Goal: Transaction & Acquisition: Complete application form

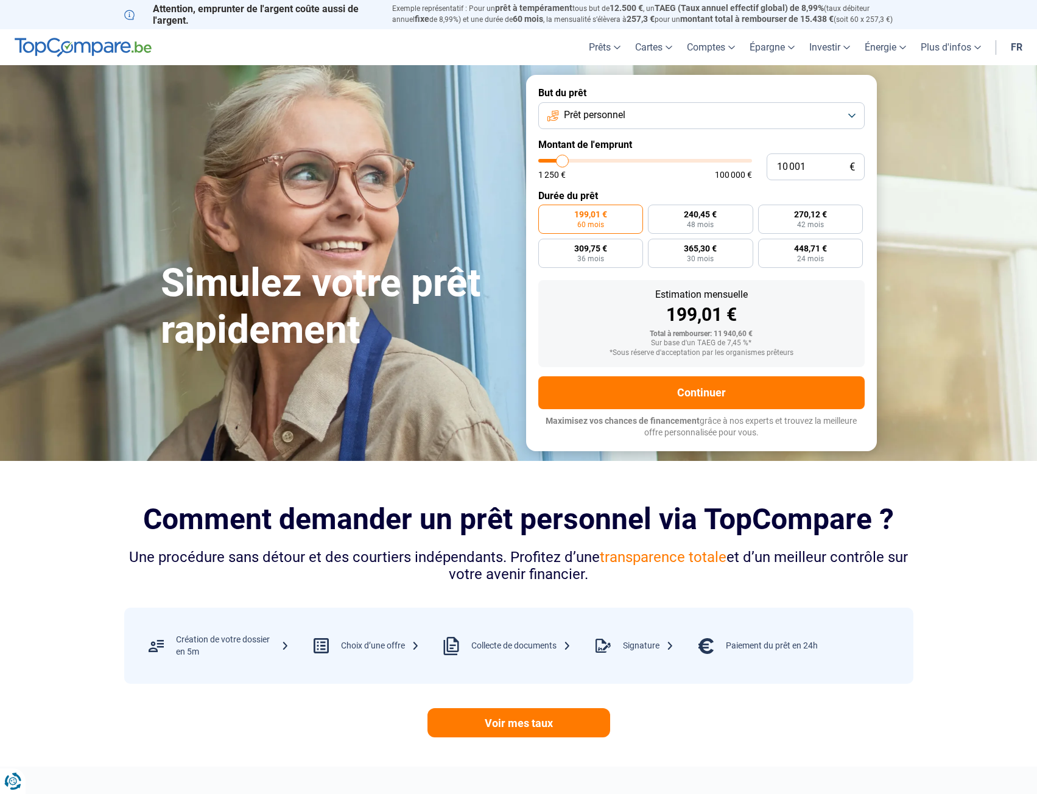
type input "11 250"
type input "11250"
type input "11 750"
type input "11750"
type input "13 250"
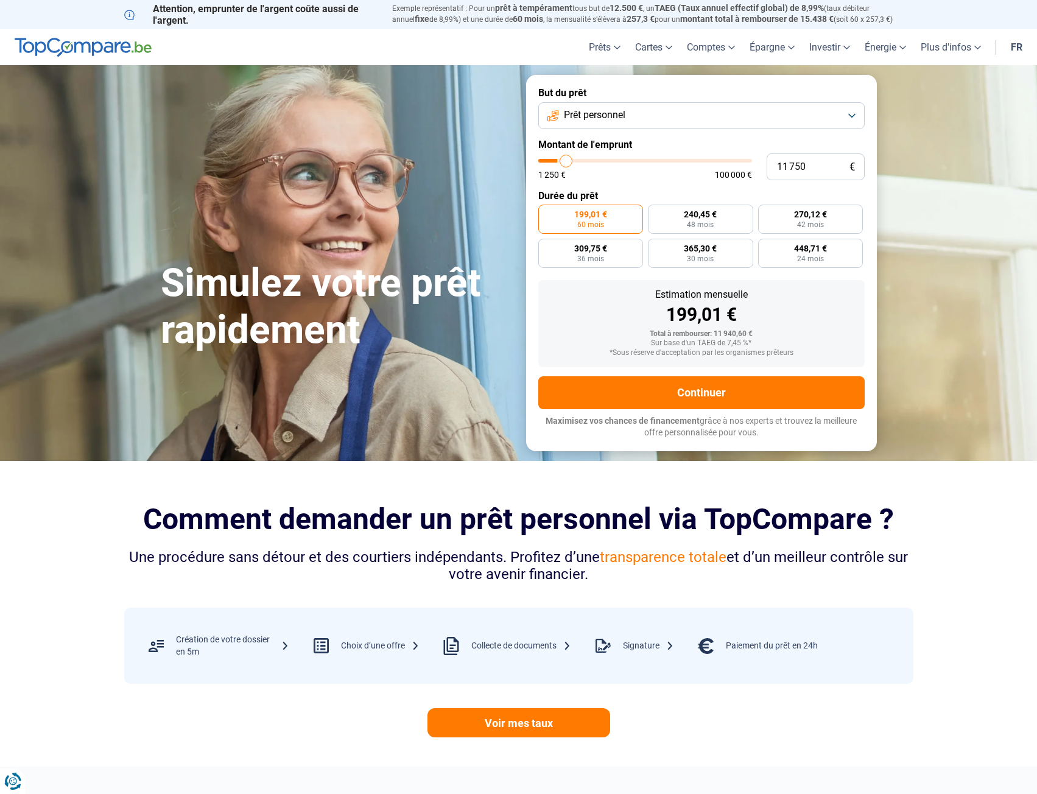
type input "13250"
type input "14 750"
type input "14750"
type input "16 500"
type input "16500"
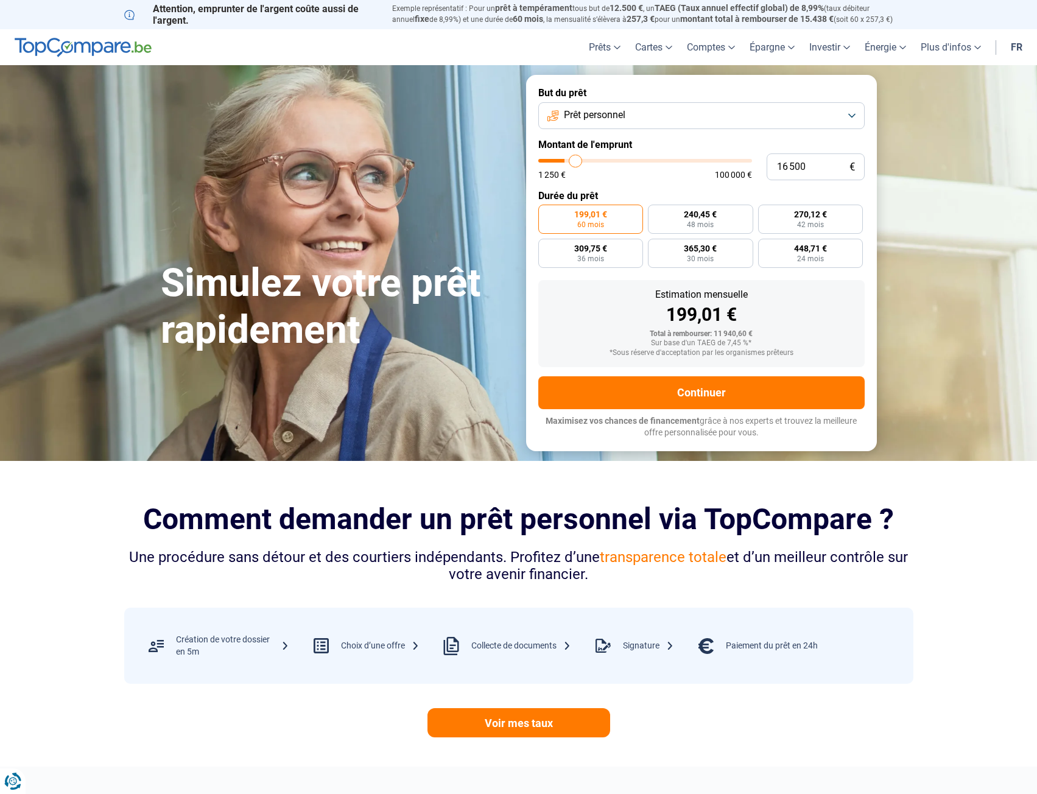
type input "18 500"
type input "18500"
type input "19 750"
type input "19750"
type input "21 250"
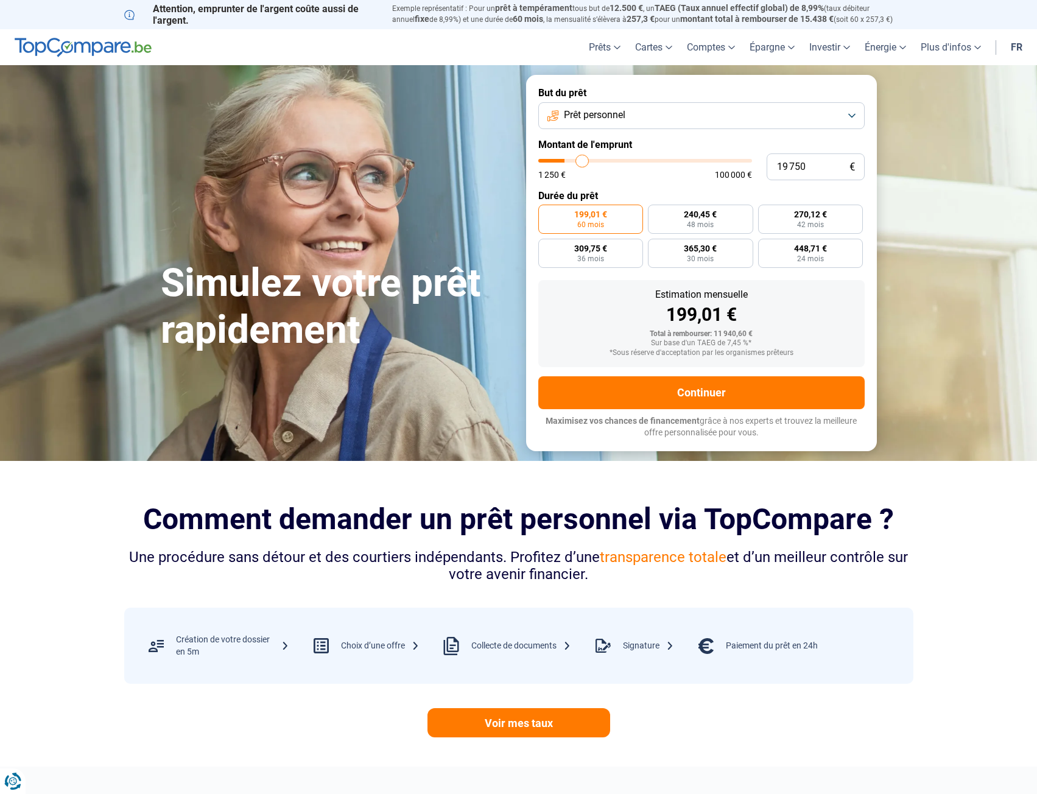
type input "21250"
type input "22 750"
type input "22750"
type input "23 750"
type input "23750"
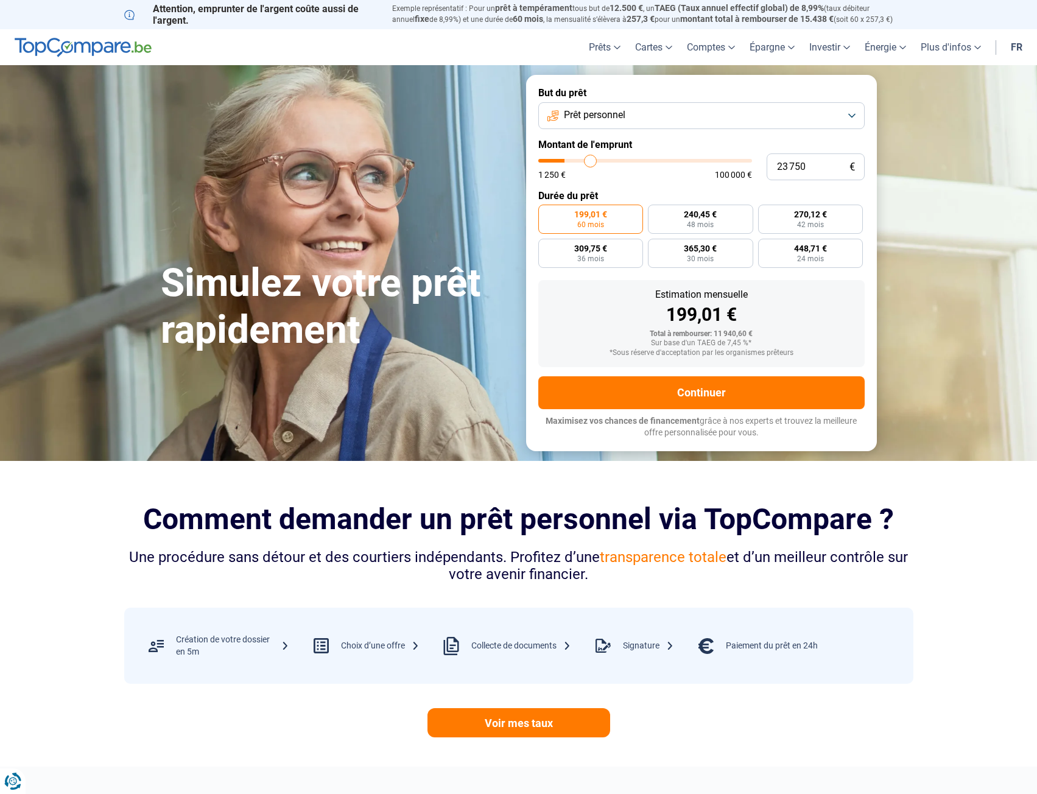
type input "25 750"
type input "25750"
type input "27 500"
type input "27500"
type input "29 000"
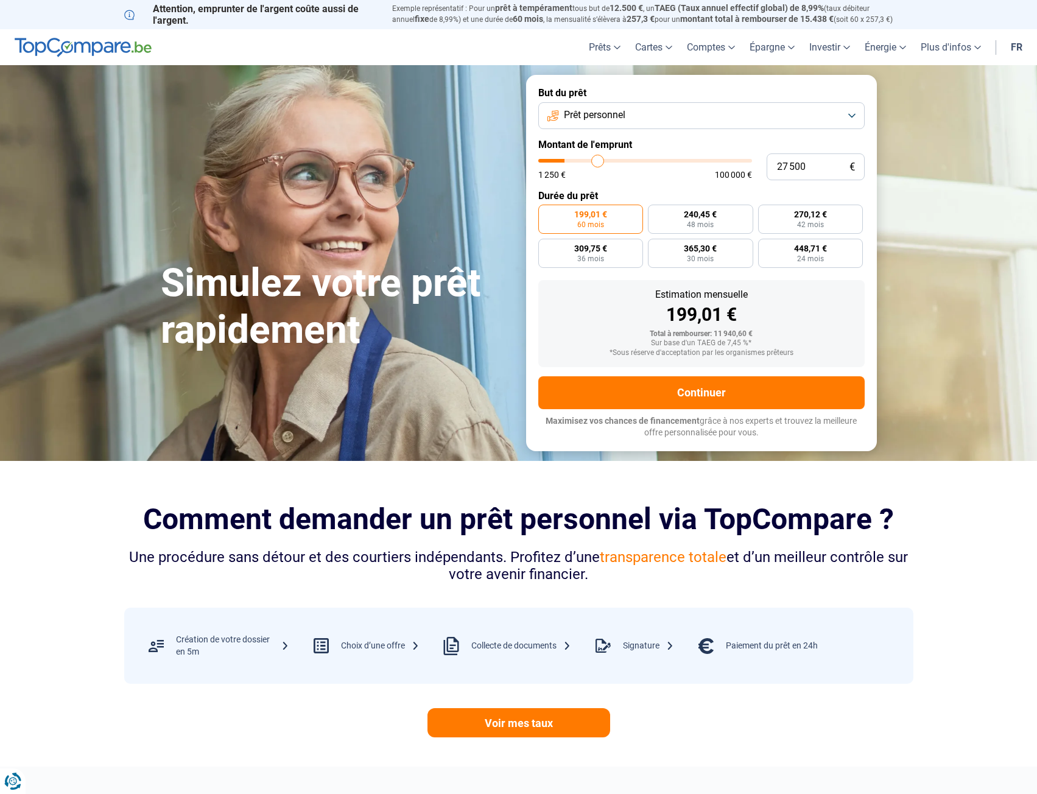
type input "29000"
type input "29 750"
type input "29750"
type input "30 500"
type input "30500"
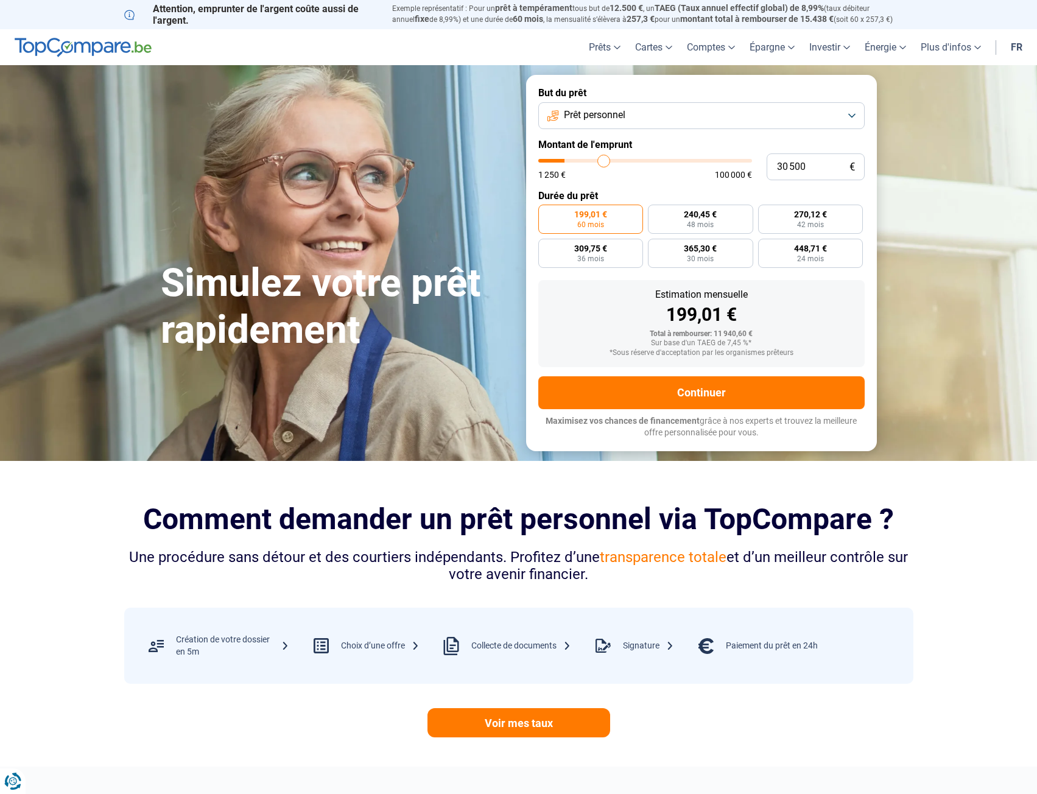
type input "31 250"
type input "31250"
type input "32 000"
type input "32000"
type input "33 500"
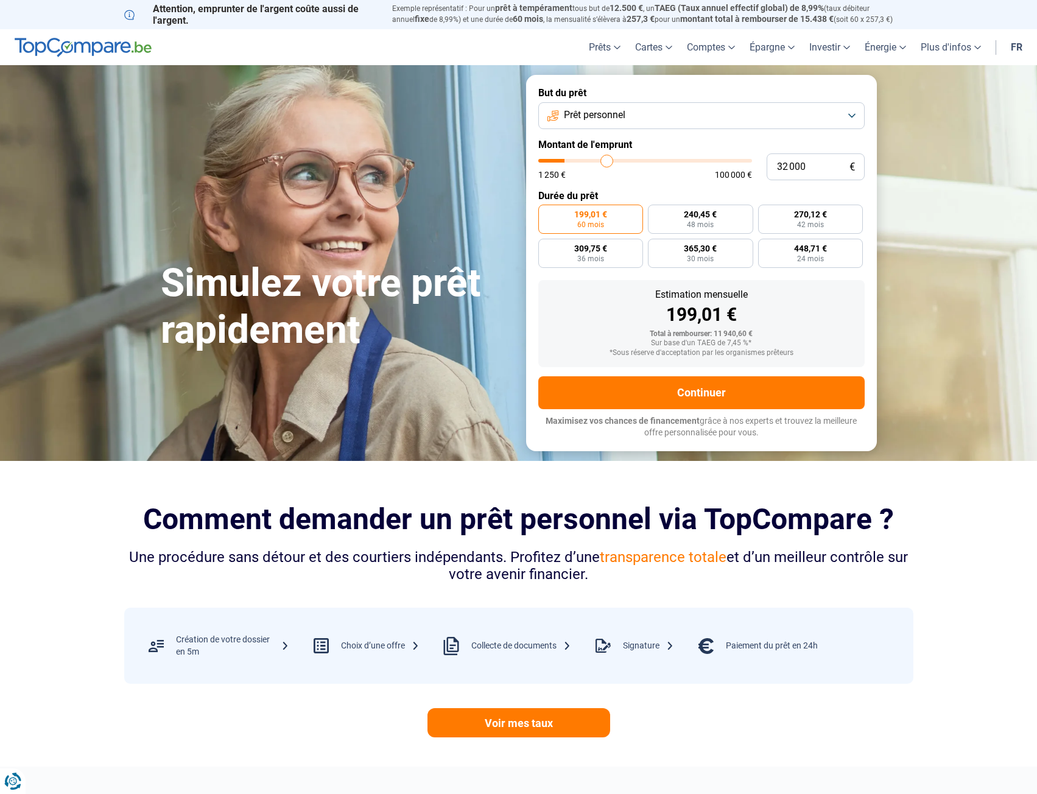
type input "33500"
type input "34 750"
type input "34750"
type input "35 500"
type input "35500"
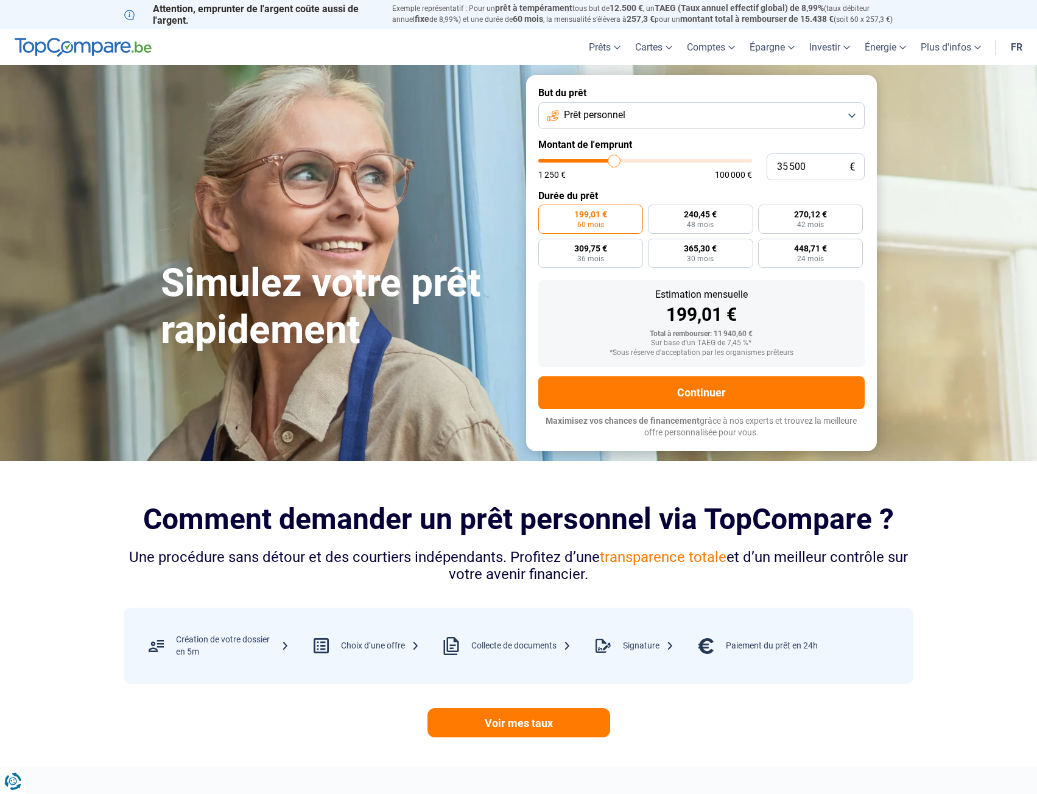
type input "37 000"
type input "37000"
type input "38 250"
type input "38250"
type input "40 250"
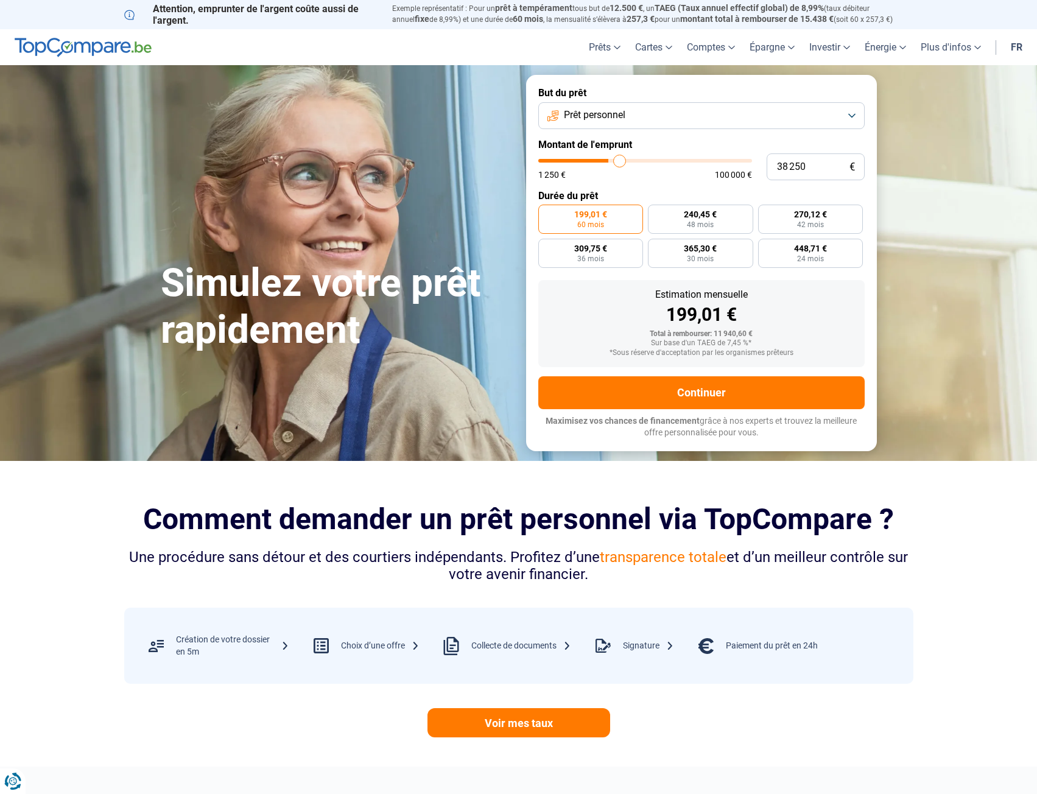
type input "40250"
type input "42 750"
type input "42750"
type input "45 500"
type input "45500"
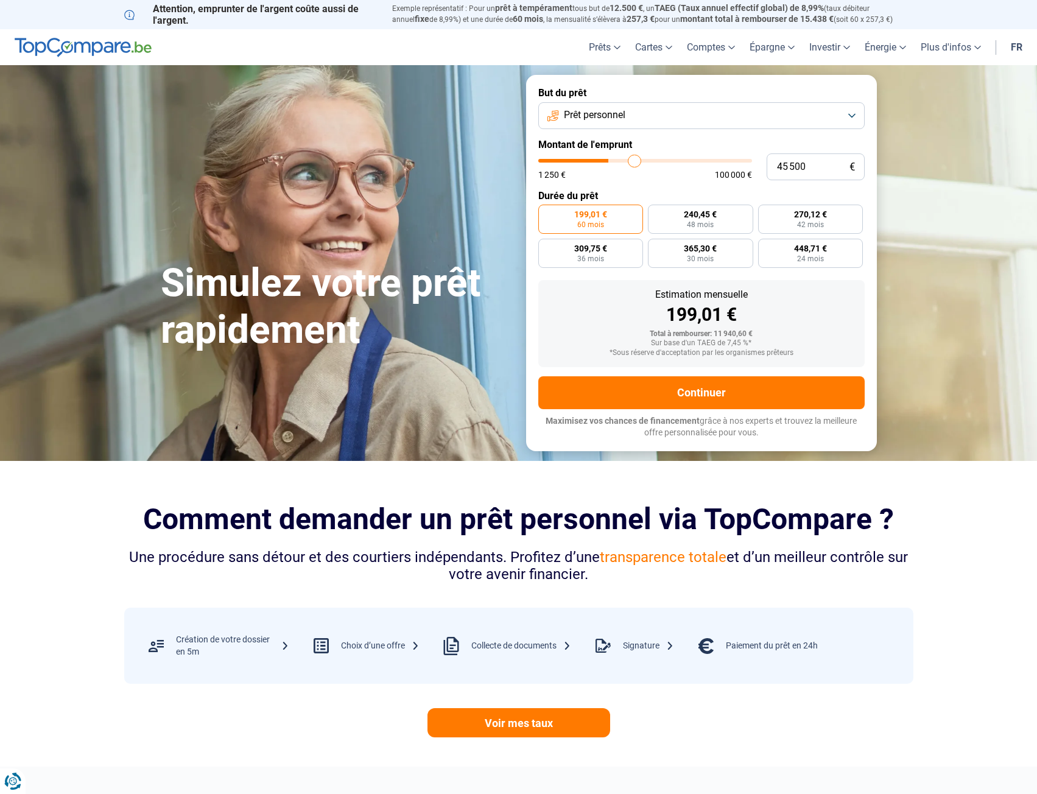
type input "47 000"
type input "47000"
type input "47 250"
type input "47250"
type input "46 750"
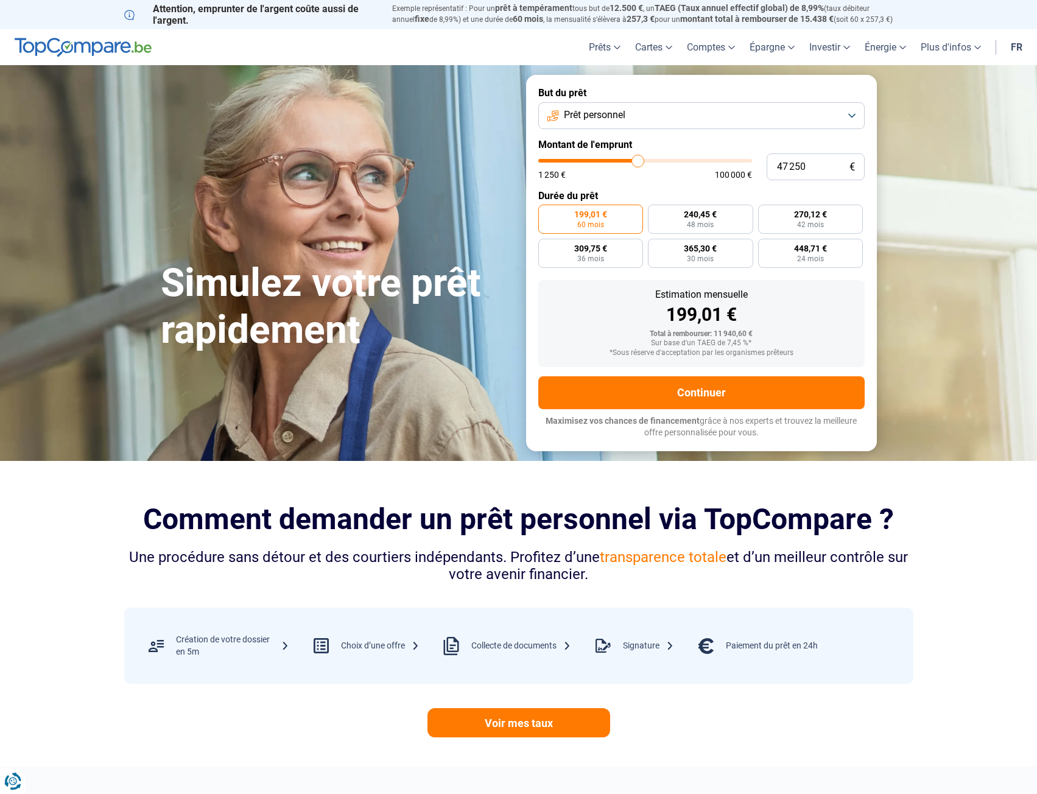
type input "46750"
type input "45 750"
type input "45750"
type input "44 500"
type input "44500"
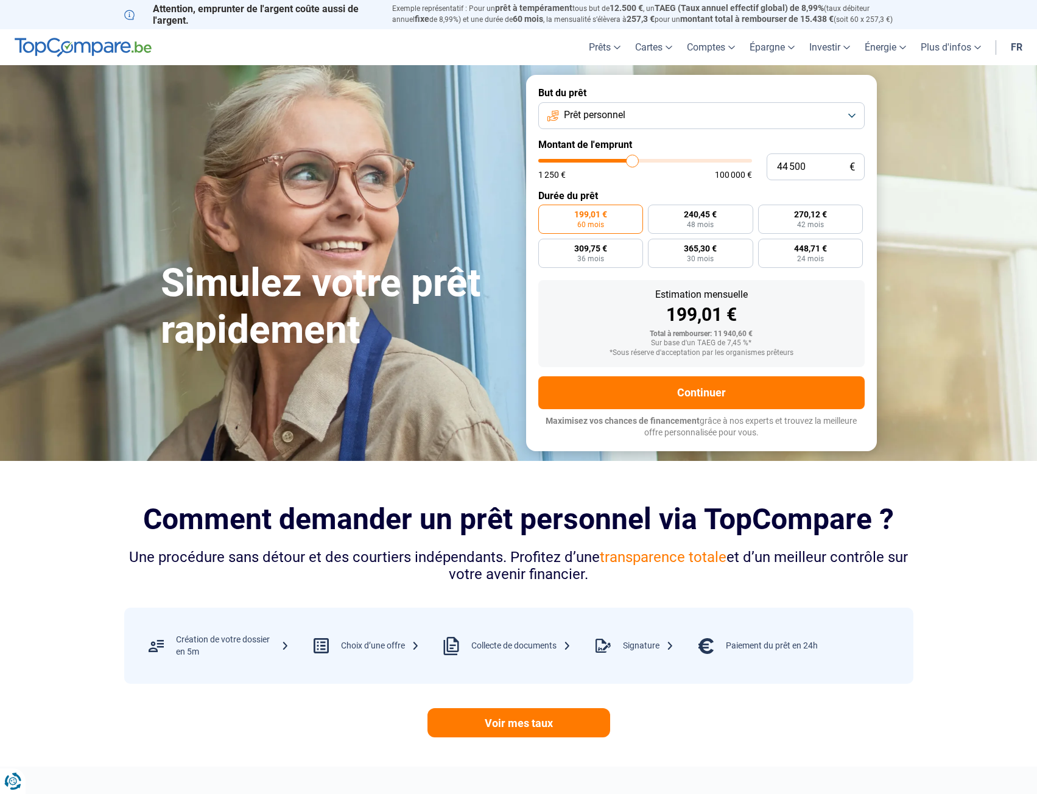
type input "43 750"
type input "43750"
type input "42 750"
type input "42750"
type input "41 250"
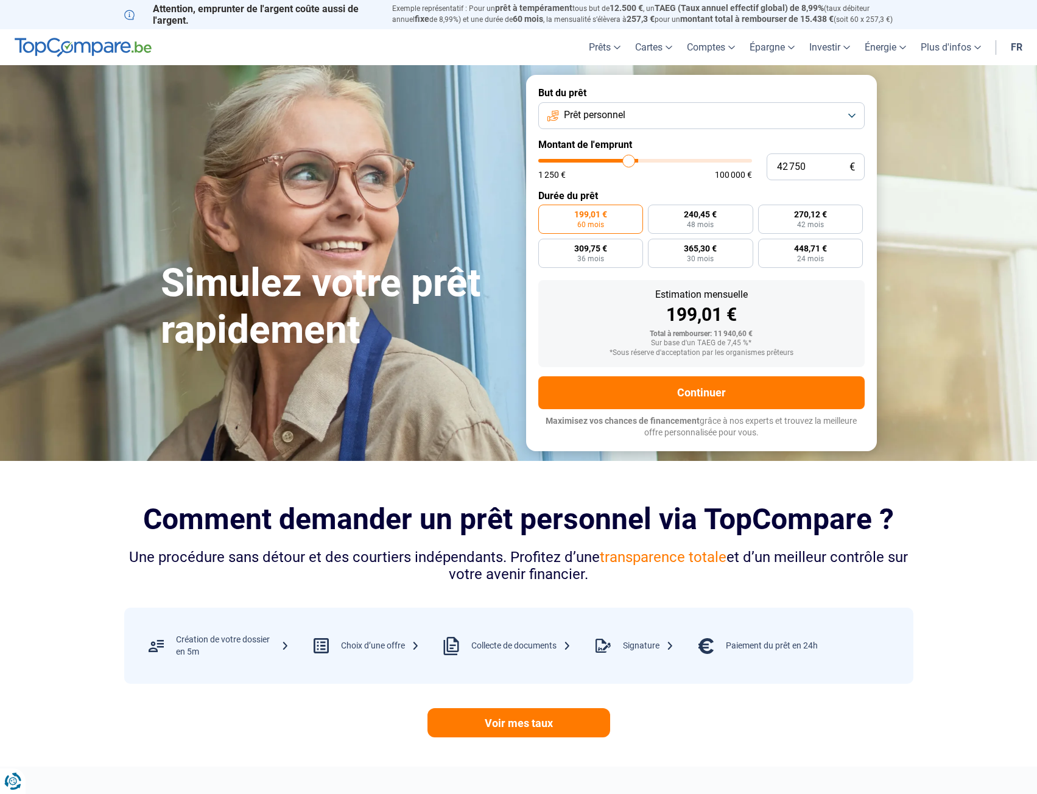
type input "41250"
type input "40 250"
type input "40250"
type input "39 500"
type input "39500"
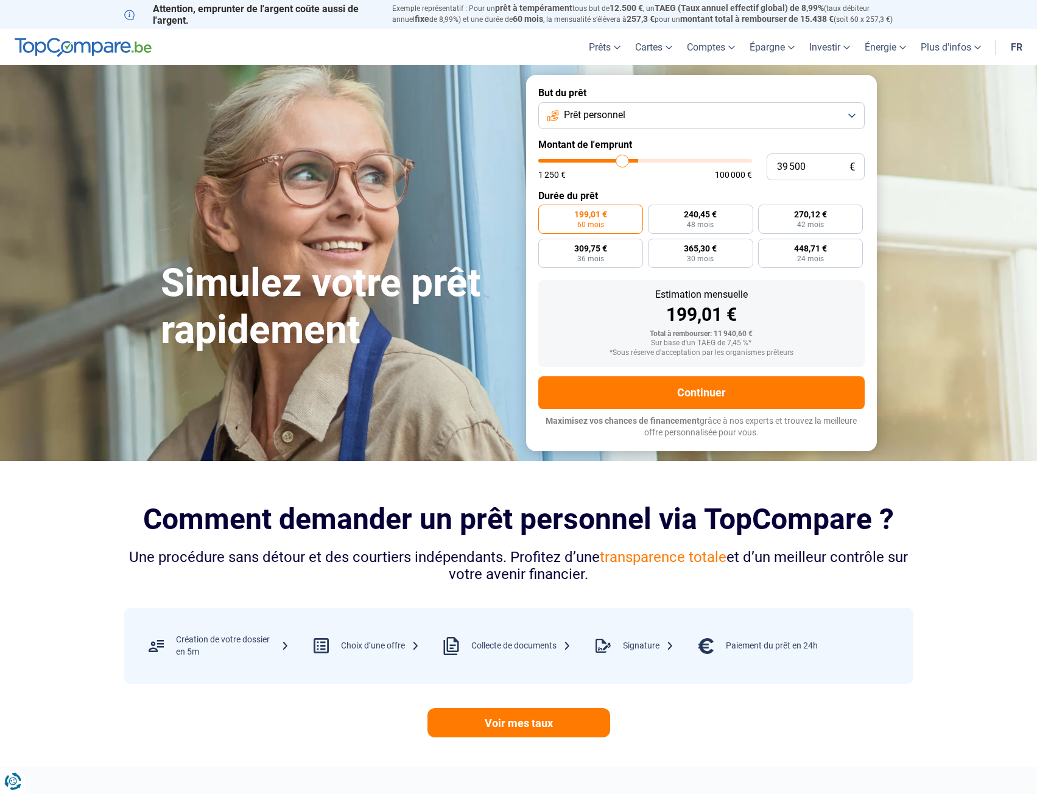
type input "39 250"
type input "39250"
type input "38 500"
type input "38500"
type input "37 750"
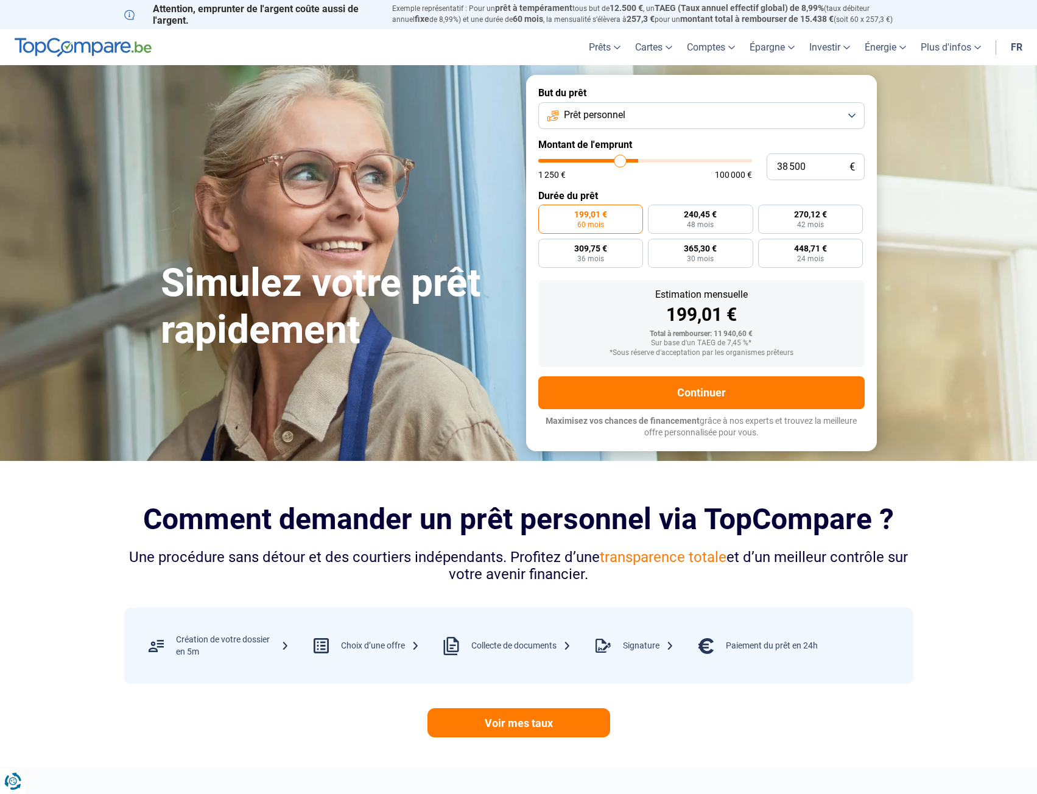
type input "37750"
type input "36 750"
type input "36750"
type input "35 000"
type input "35000"
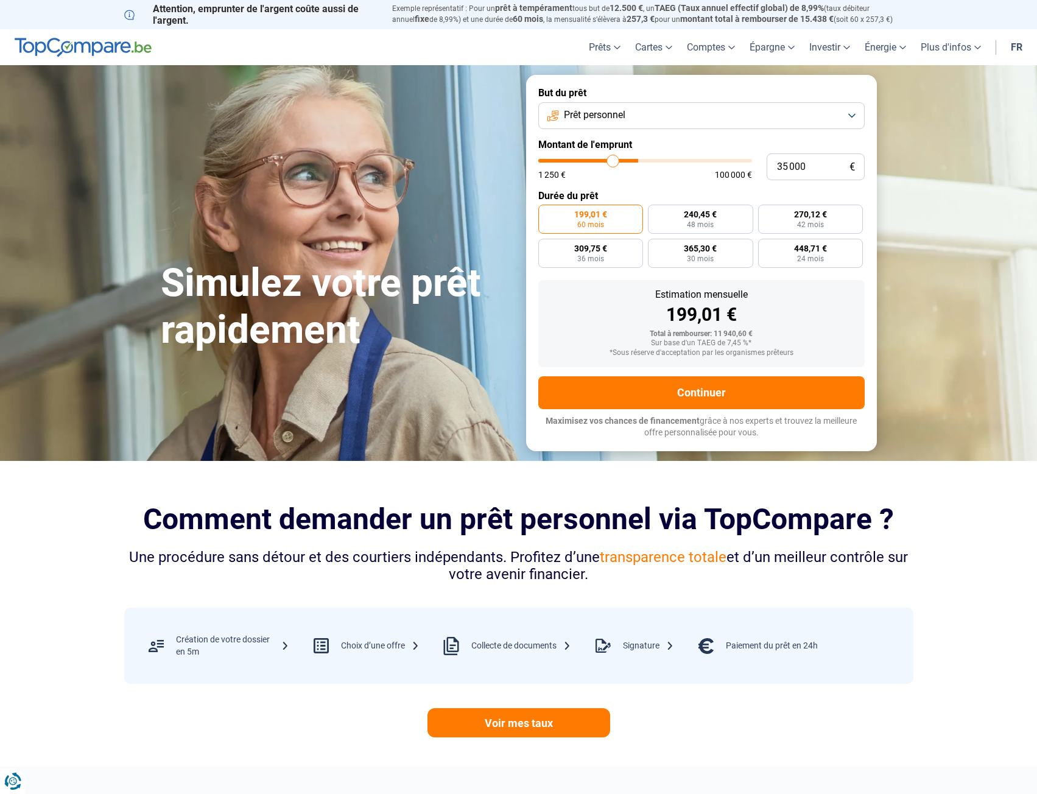
type input "33 750"
type input "33750"
type input "32 750"
type input "32750"
type input "32 250"
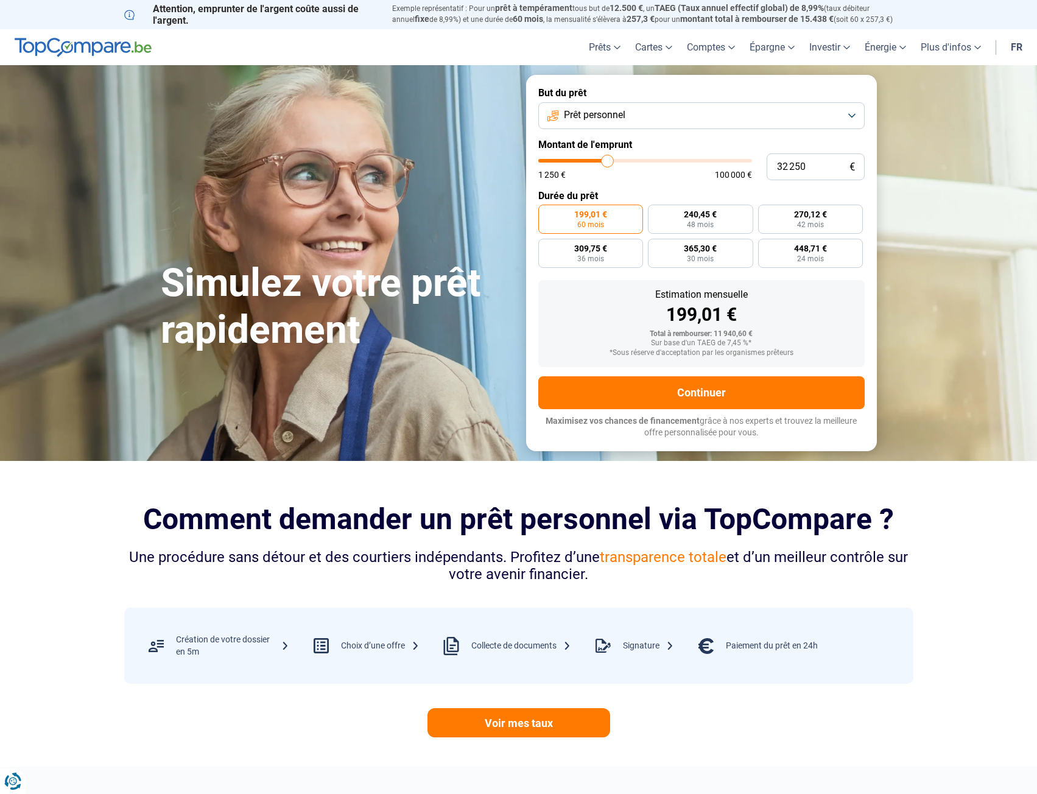
drag, startPoint x: 564, startPoint y: 163, endPoint x: 608, endPoint y: 170, distance: 44.5
type input "32250"
click at [608, 163] on input "range" at bounding box center [645, 161] width 214 height 4
radio input "false"
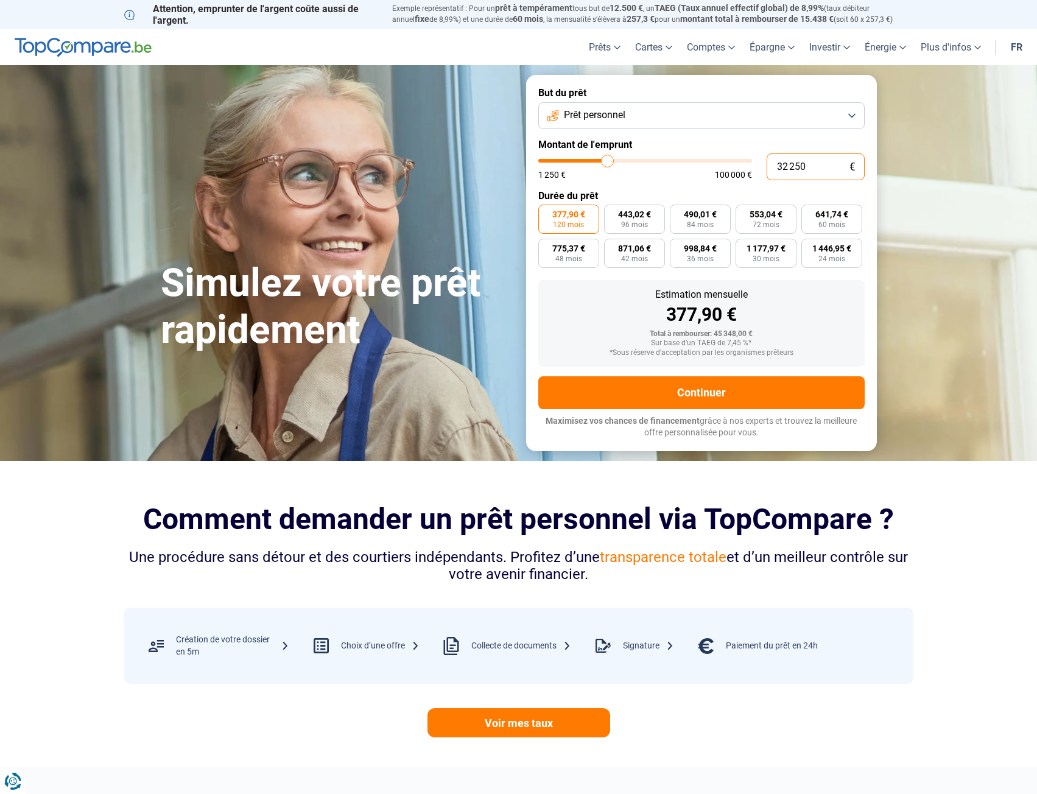
drag, startPoint x: 791, startPoint y: 164, endPoint x: 733, endPoint y: 161, distance: 57.3
click at [733, 161] on div "32 250 € 1 250 € 100 000 €" at bounding box center [701, 166] width 326 height 27
type input "1"
type input "1250"
type input "16"
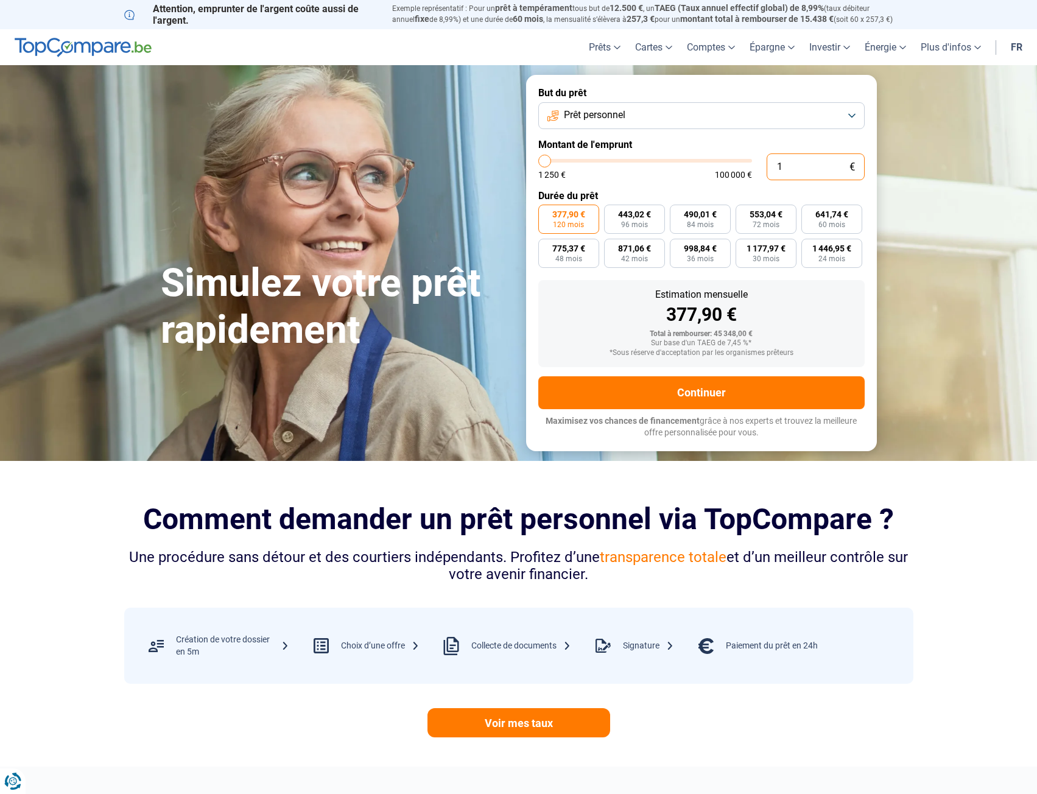
type input "1250"
type input "165"
type input "1250"
type input "1 650"
type input "1750"
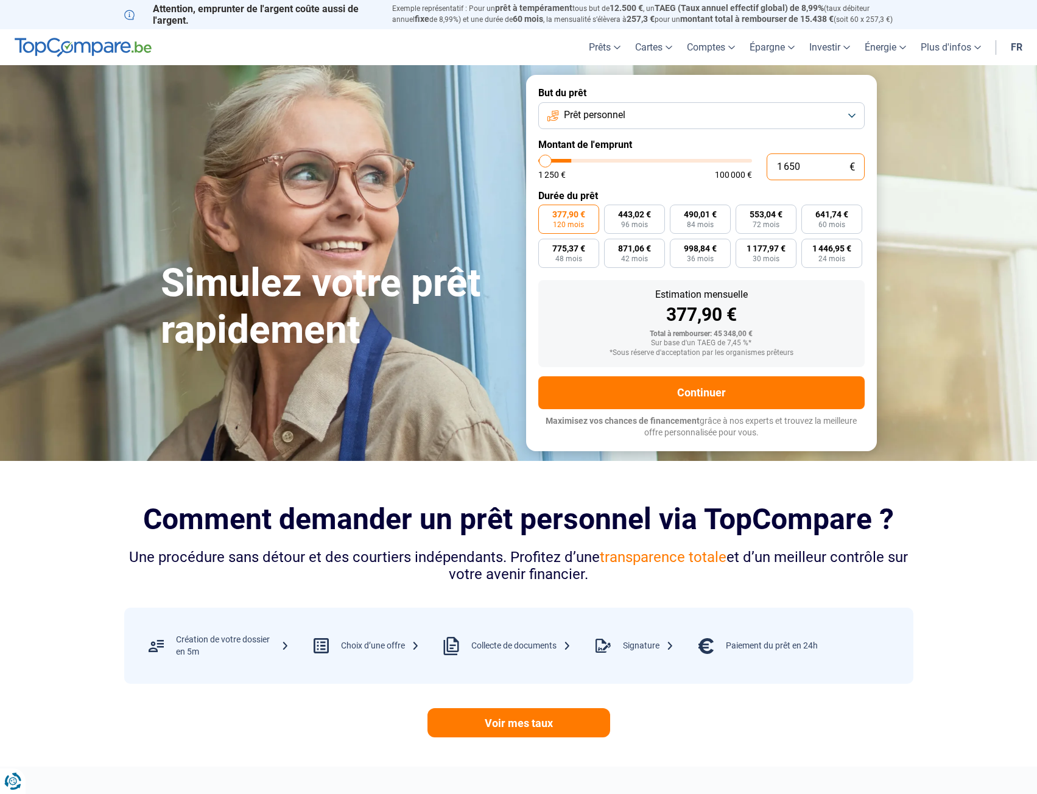
type input "16 500"
type input "16500"
radio input "true"
type input "16 500"
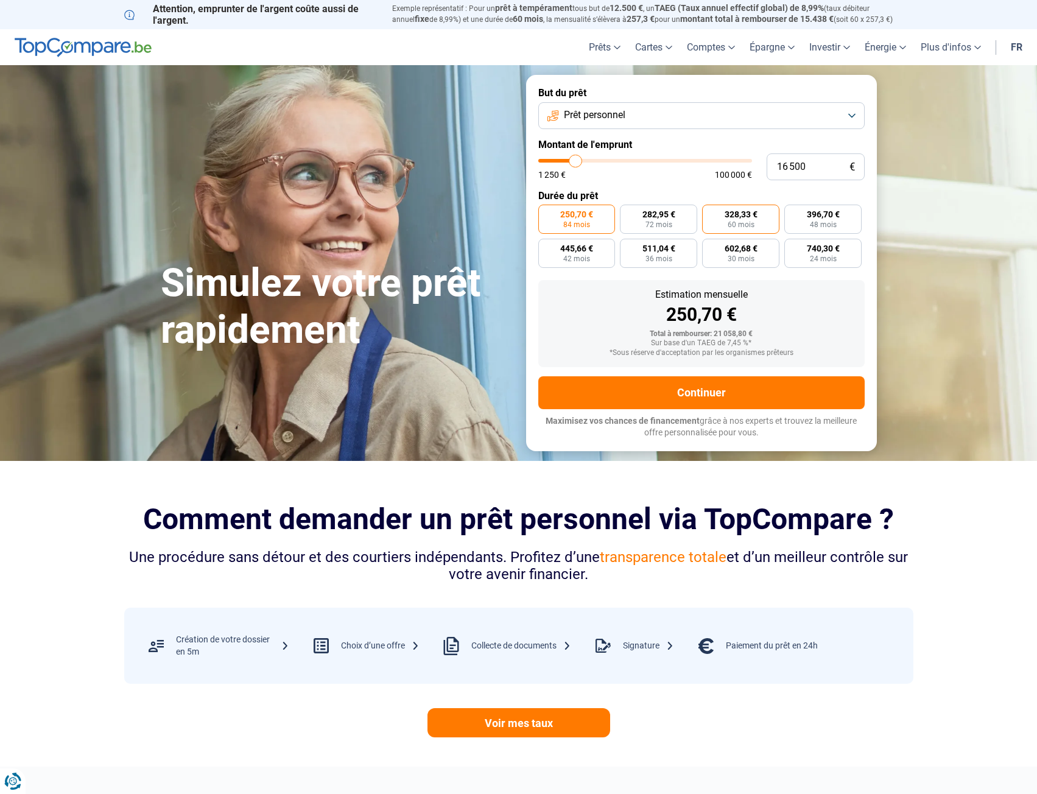
click at [722, 225] on label "328,33 € 60 mois" at bounding box center [740, 219] width 77 height 29
click at [710, 213] on input "328,33 € 60 mois" at bounding box center [706, 209] width 8 height 8
radio input "true"
click at [705, 115] on button "Prêt personnel" at bounding box center [701, 115] width 326 height 27
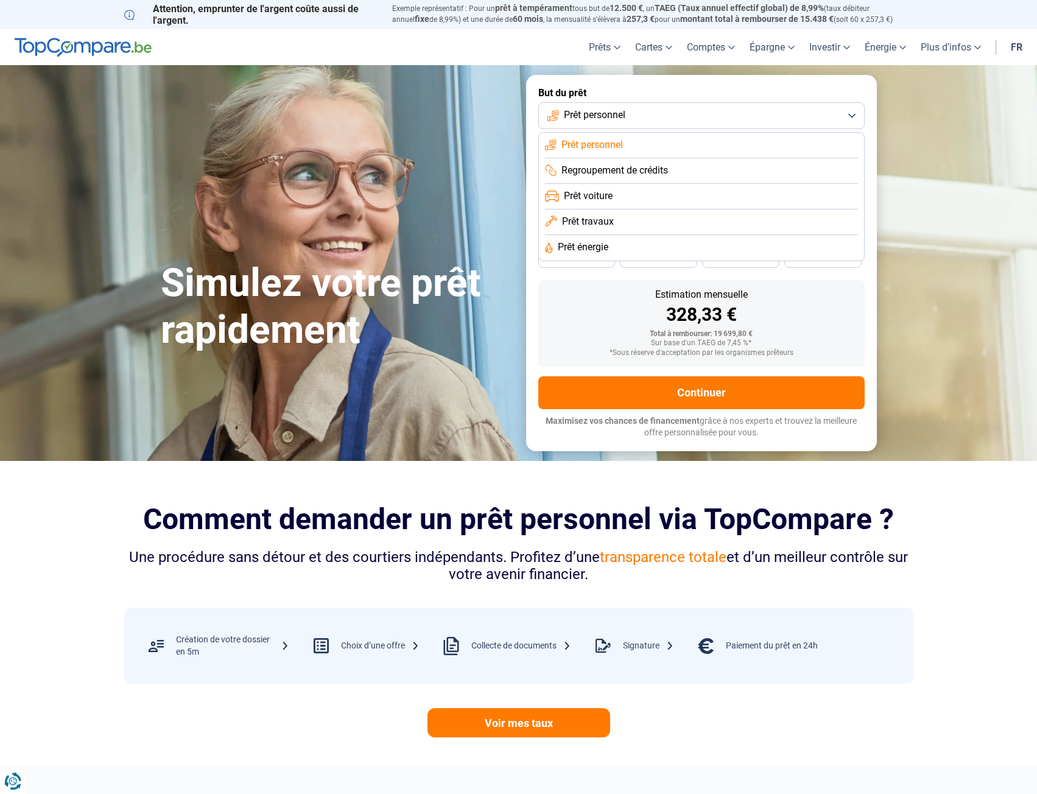
click at [656, 199] on li "Prêt voiture" at bounding box center [701, 197] width 313 height 26
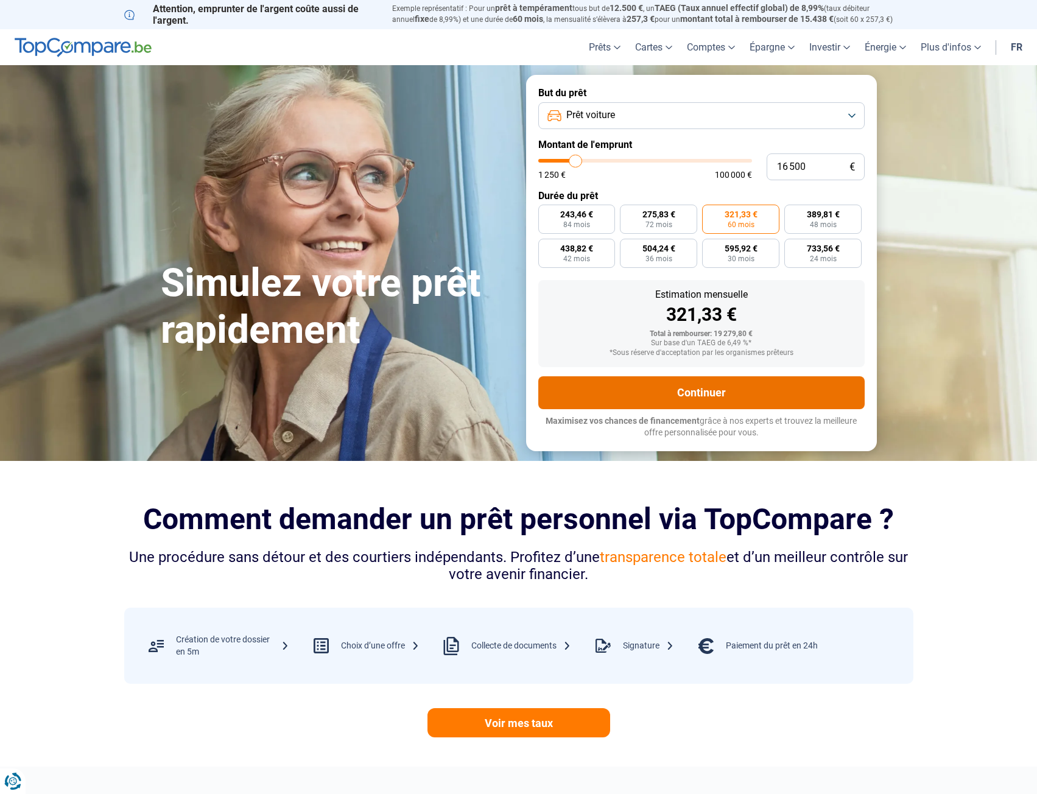
click at [691, 397] on button "Continuer" at bounding box center [701, 392] width 326 height 33
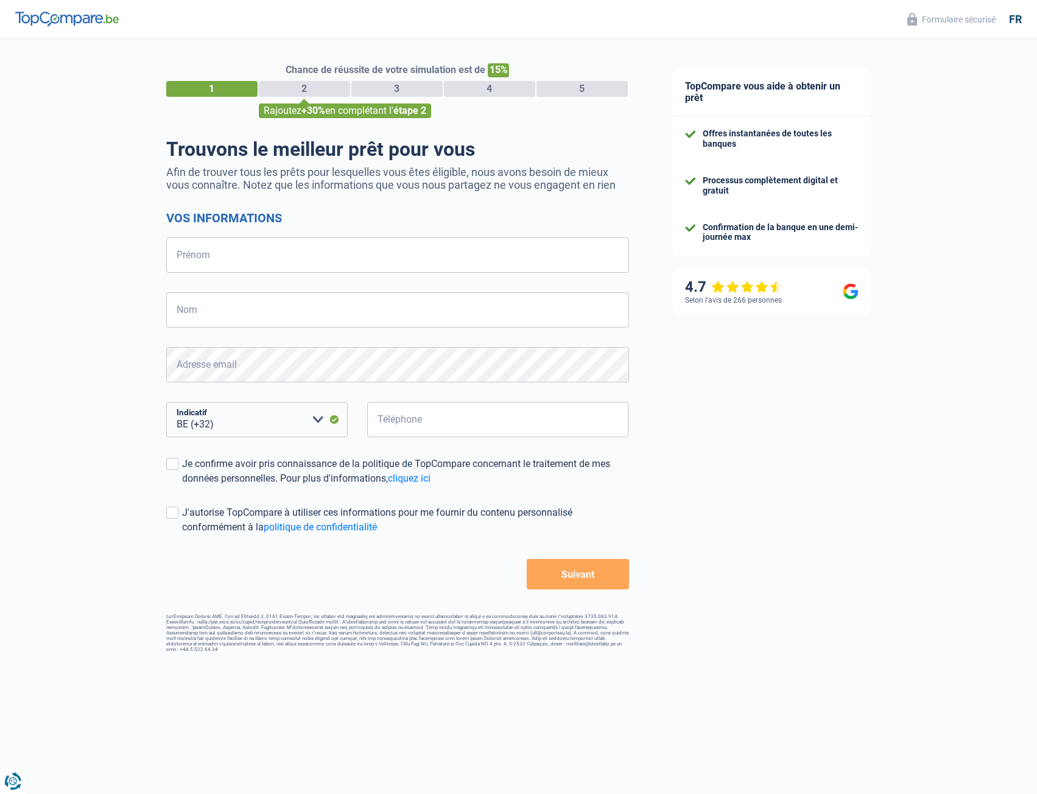
select select "32"
click at [269, 252] on input "Prénom" at bounding box center [397, 255] width 463 height 35
type input "[PERSON_NAME]"
select select "352"
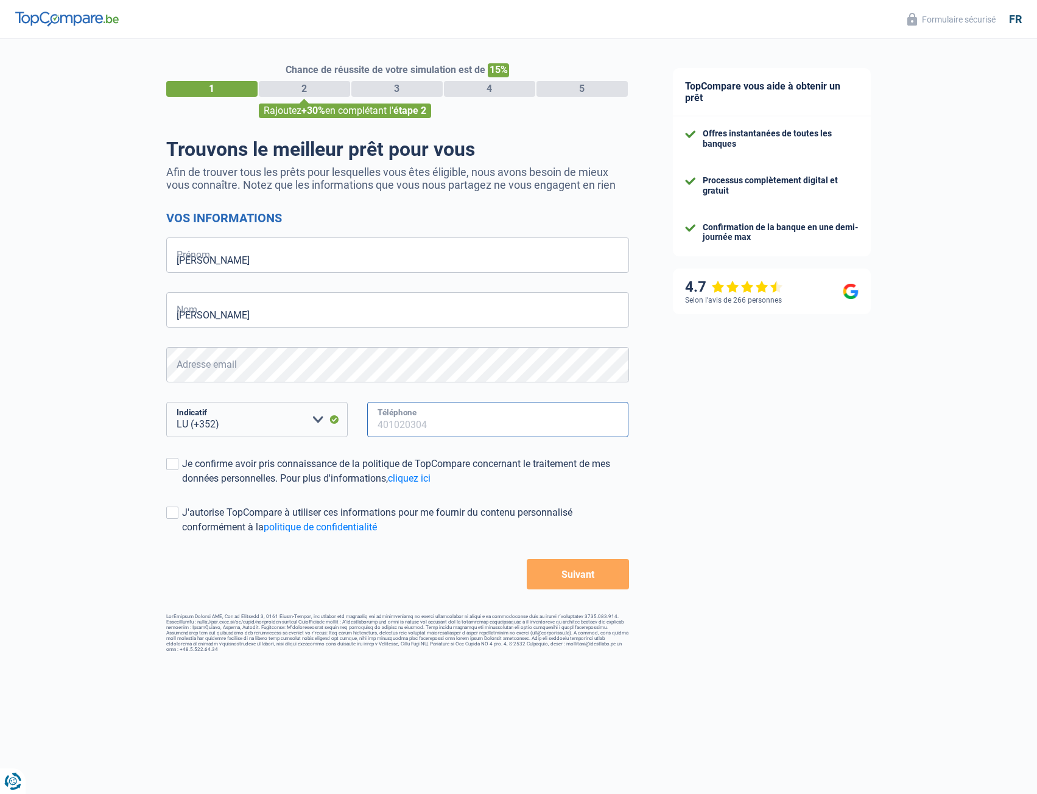
type input "661128426"
click at [228, 316] on input "[PERSON_NAME]" at bounding box center [397, 309] width 463 height 35
drag, startPoint x: 226, startPoint y: 253, endPoint x: 166, endPoint y: 257, distance: 60.5
click at [166, 257] on input "[PERSON_NAME]" at bounding box center [397, 255] width 463 height 35
drag, startPoint x: 212, startPoint y: 316, endPoint x: 219, endPoint y: 317, distance: 6.9
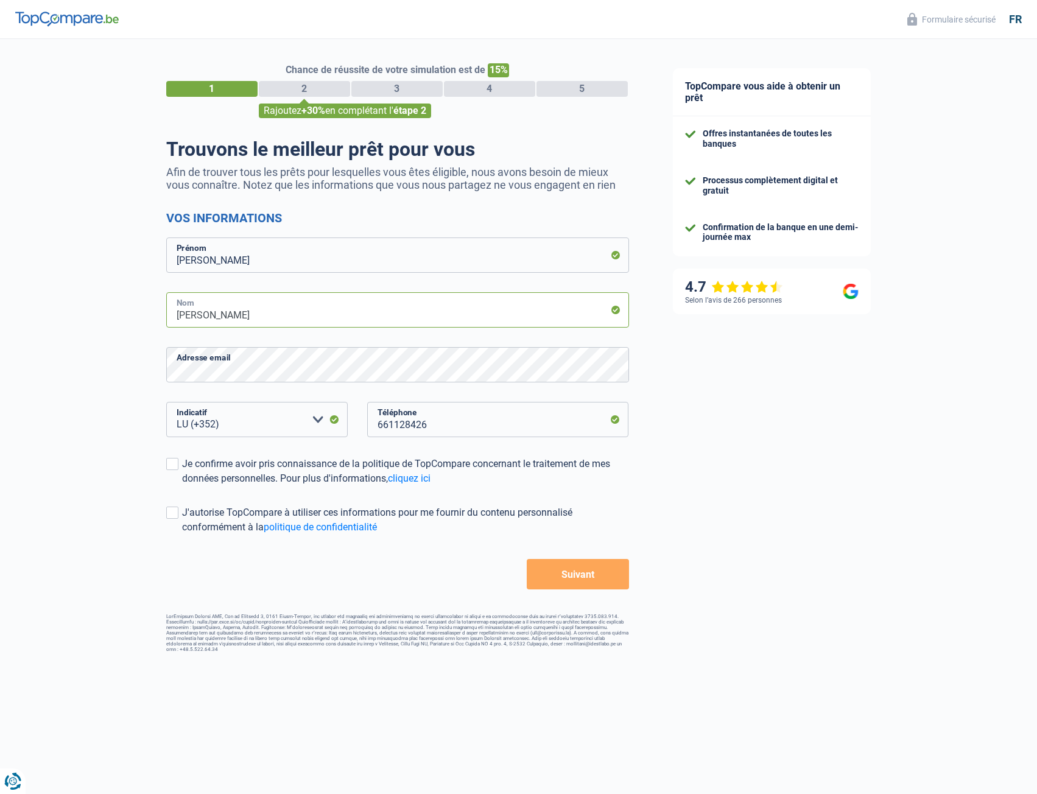
click at [212, 316] on input "[PERSON_NAME]" at bounding box center [397, 309] width 463 height 35
click at [224, 318] on input "[PERSON_NAME]" at bounding box center [397, 309] width 463 height 35
type input "[PERSON_NAME]"
click at [122, 362] on div "Chance de réussite de votre simulation est de 15% 1 2 3 4 5 Rajoutez +30% en co…" at bounding box center [325, 345] width 651 height 623
click at [175, 464] on span at bounding box center [172, 464] width 12 height 12
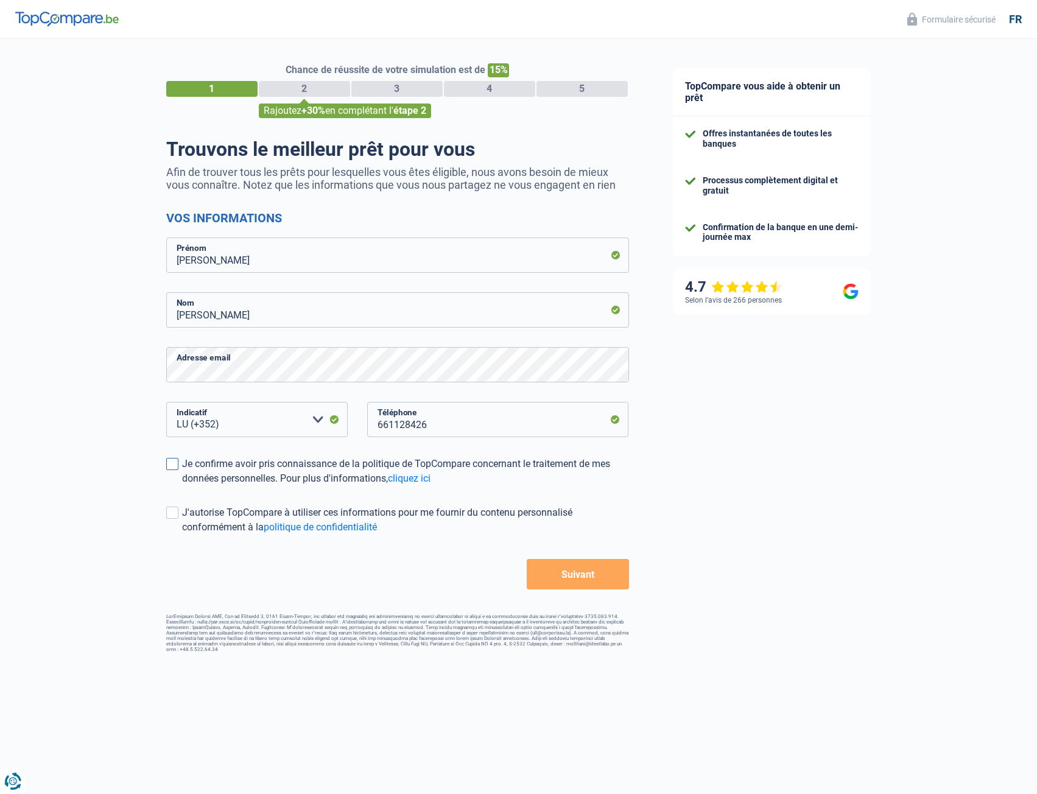
click at [182, 486] on input "Je confirme avoir pris connaissance de la politique de TopCompare concernant le…" at bounding box center [182, 486] width 0 height 0
drag, startPoint x: 169, startPoint y: 515, endPoint x: 206, endPoint y: 534, distance: 42.0
click at [169, 515] on span at bounding box center [172, 513] width 12 height 12
click at [182, 535] on input "J'autorise TopCompare à utiliser ces informations pour me fournir du contenu pe…" at bounding box center [182, 535] width 0 height 0
click at [573, 572] on button "Suivant" at bounding box center [578, 574] width 102 height 30
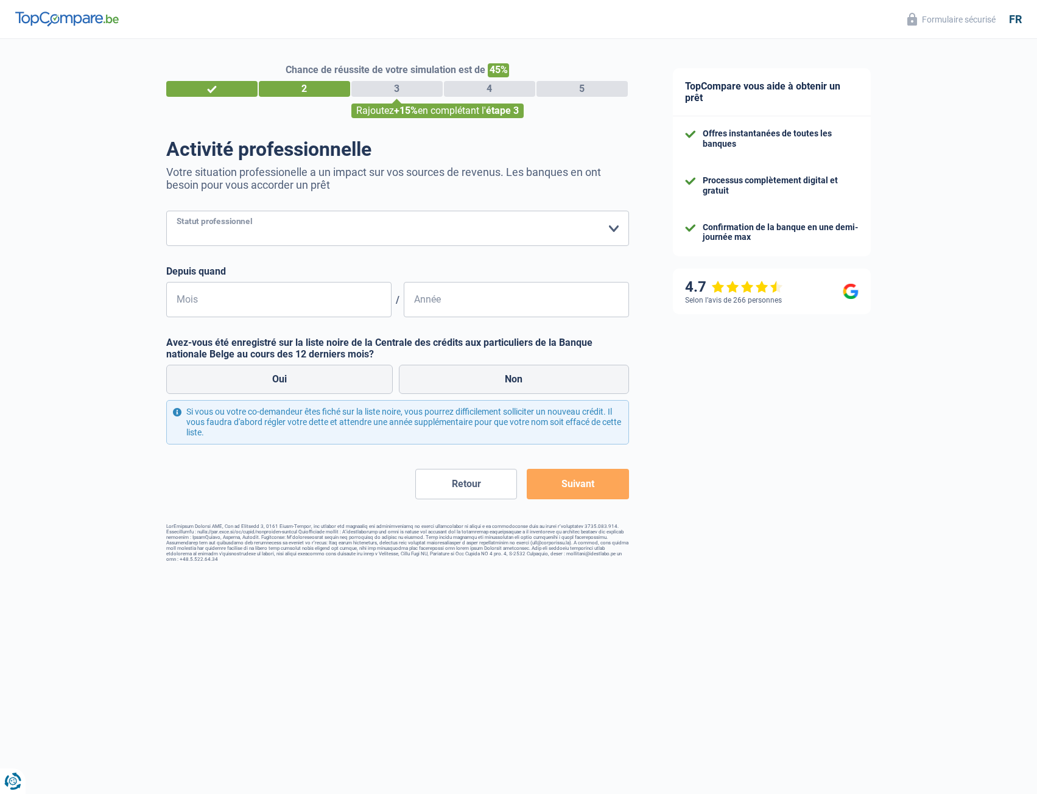
click at [284, 231] on select "Ouvrier Employé privé Employé public Invalide Indépendant Pensionné Chômeur Mut…" at bounding box center [397, 228] width 463 height 35
select select "independent"
click at [166, 212] on select "Ouvrier Employé privé Employé public Invalide Indépendant Pensionné Chômeur Mut…" at bounding box center [397, 228] width 463 height 35
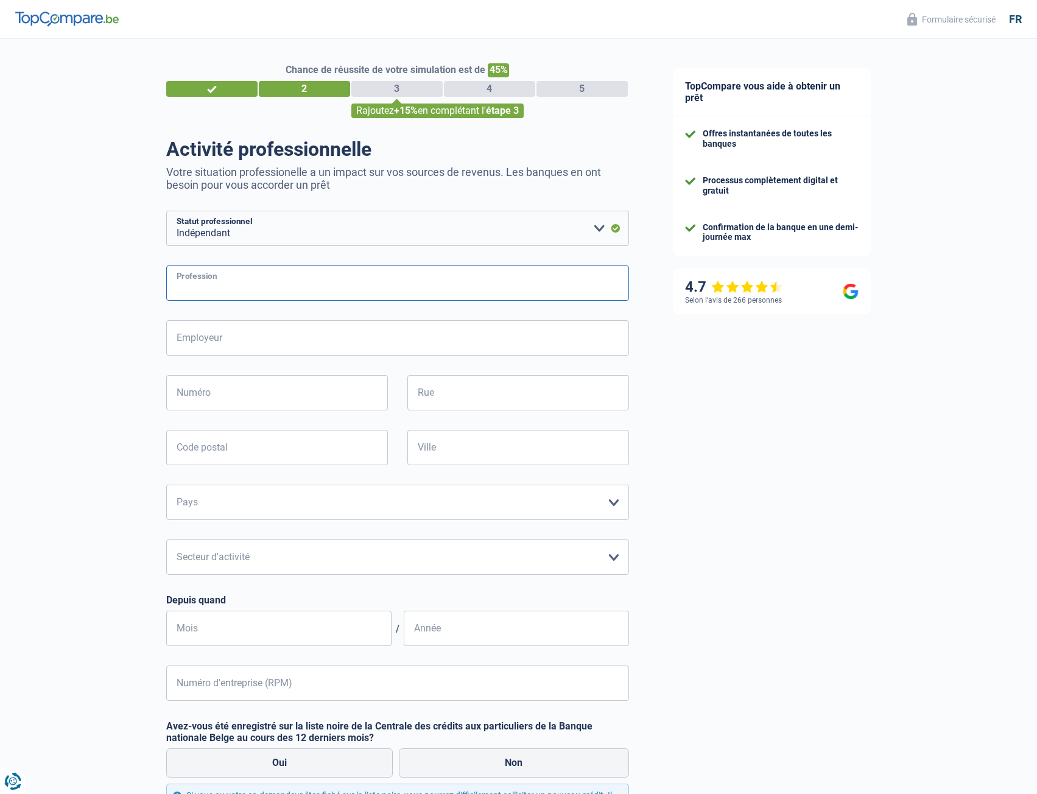
click at [273, 286] on input "Profession" at bounding box center [397, 283] width 463 height 35
click at [274, 287] on input "Profession" at bounding box center [397, 283] width 463 height 35
click at [254, 344] on input "Employeur" at bounding box center [397, 337] width 463 height 35
type input "ColorSilk Sarl"
type input "28"
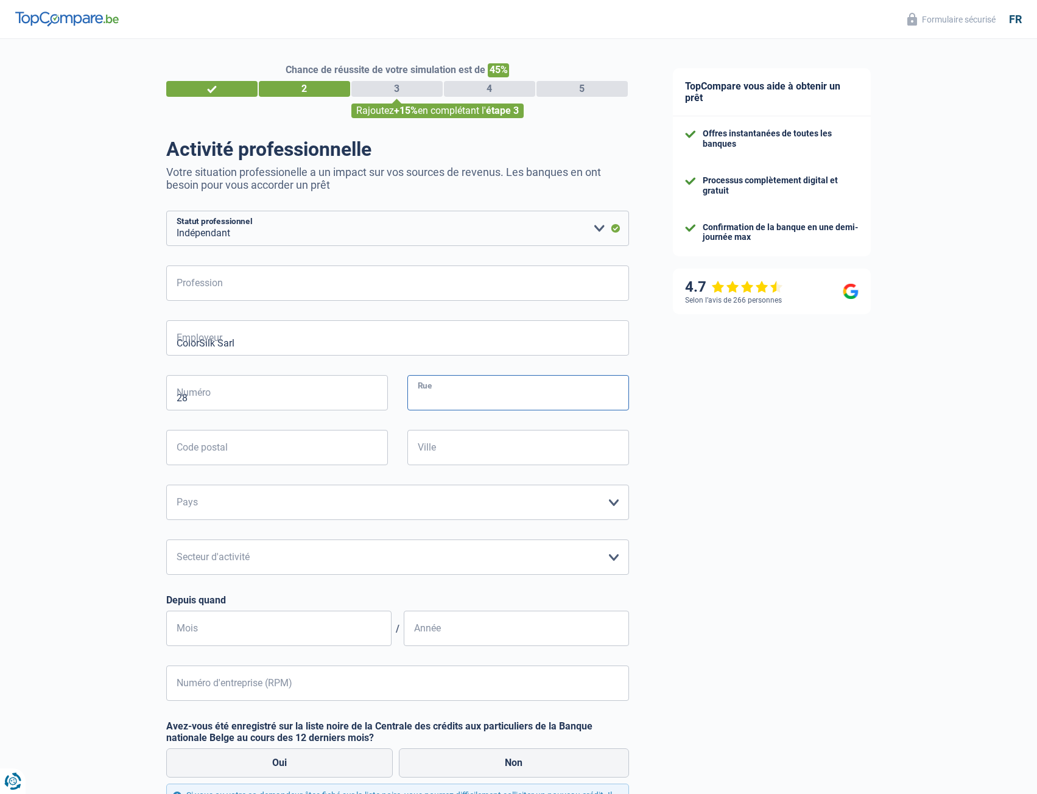
type input "[STREET_ADDRESS]"
type input "8279"
type input "Holzem"
click at [402, 480] on div "Holzem Ville" at bounding box center [518, 457] width 241 height 55
click at [402, 493] on select "Belgique Luxembourg Veuillez sélectionner une option" at bounding box center [397, 502] width 463 height 35
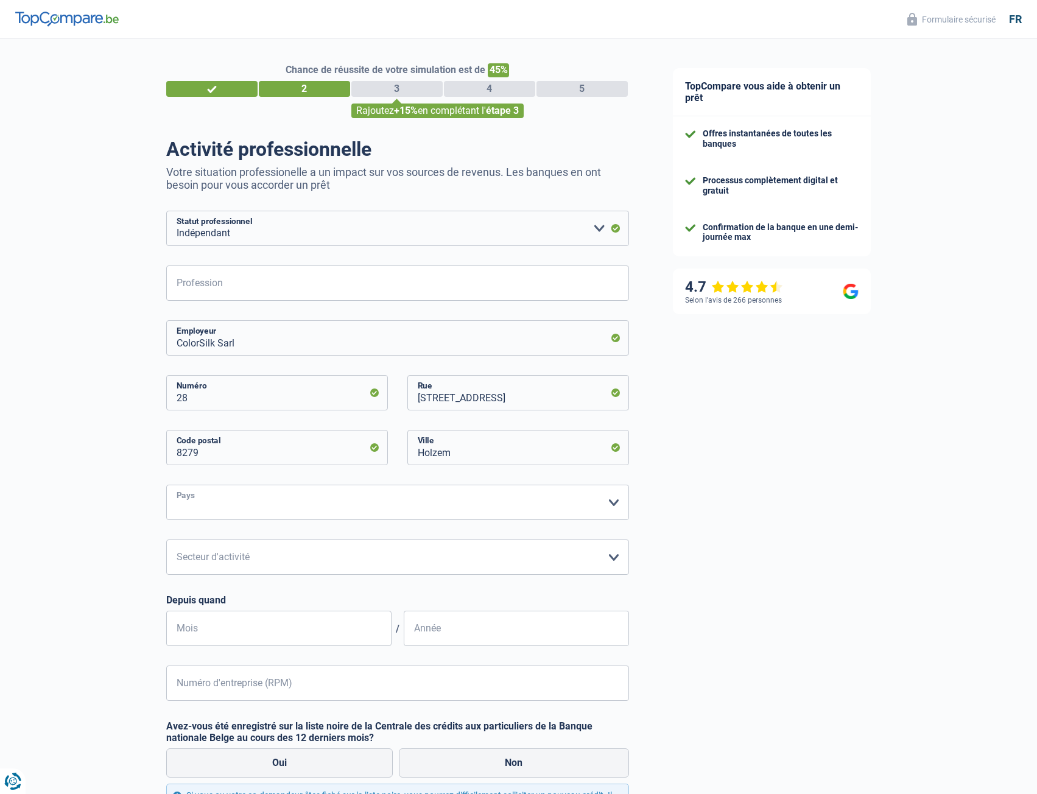
select select "LU"
click at [166, 486] on select "Belgique Luxembourg Veuillez sélectionner une option" at bounding box center [397, 502] width 463 height 35
click at [392, 554] on select "Agriculture/Pêche Industrie Horeca Courier/Fitness/Taxi Construction Banques/As…" at bounding box center [397, 557] width 463 height 35
select select "smallCompanies"
click at [166, 541] on select "Agriculture/Pêche Industrie Horeca Courier/Fitness/Taxi Construction Banques/As…" at bounding box center [397, 557] width 463 height 35
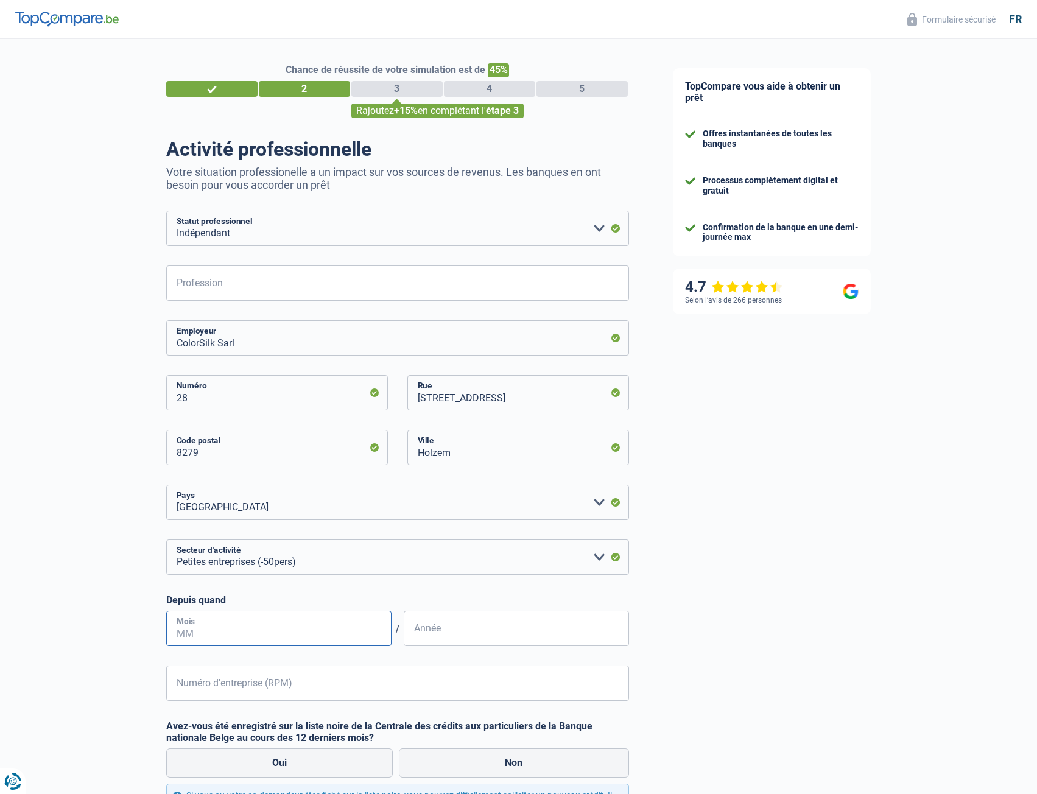
click at [326, 638] on input "Mois" at bounding box center [278, 628] width 225 height 35
type input "0"
type input "11"
type input "2023"
click at [402, 689] on input "Numéro d'entreprise (RPM)" at bounding box center [397, 683] width 463 height 35
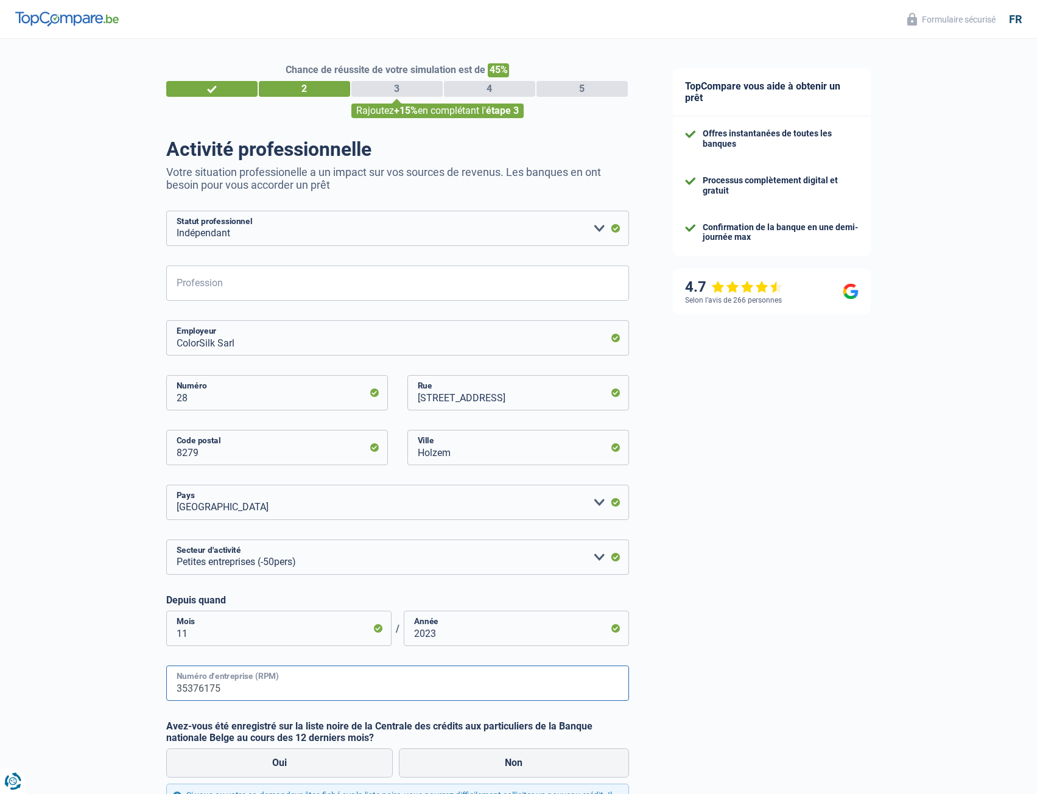
type input "35376175"
click at [297, 285] on input "Profession" at bounding box center [397, 283] width 463 height 35
click at [754, 487] on div "TopCompare vous aide à obtenir un prêt Offres instantanées de toutes les banque…" at bounding box center [844, 497] width 387 height 917
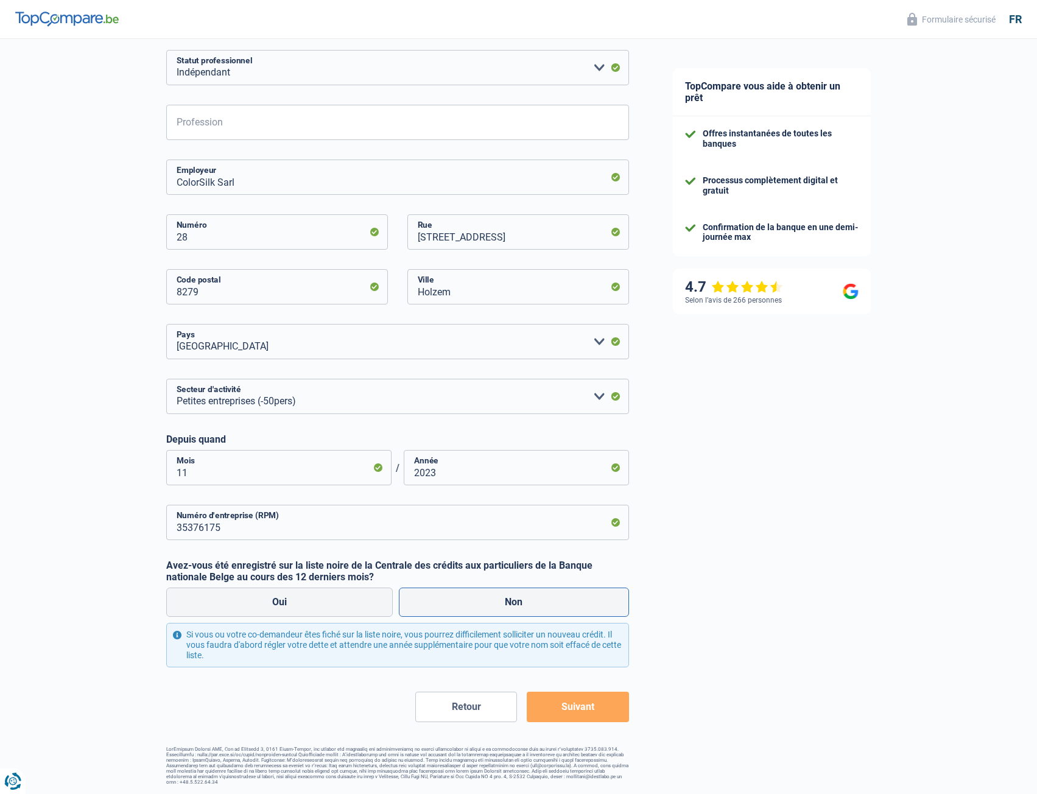
click at [466, 601] on label "Non" at bounding box center [514, 602] width 230 height 29
click at [466, 601] on input "Non" at bounding box center [514, 602] width 230 height 29
radio input "true"
click at [598, 708] on button "Suivant" at bounding box center [578, 707] width 102 height 30
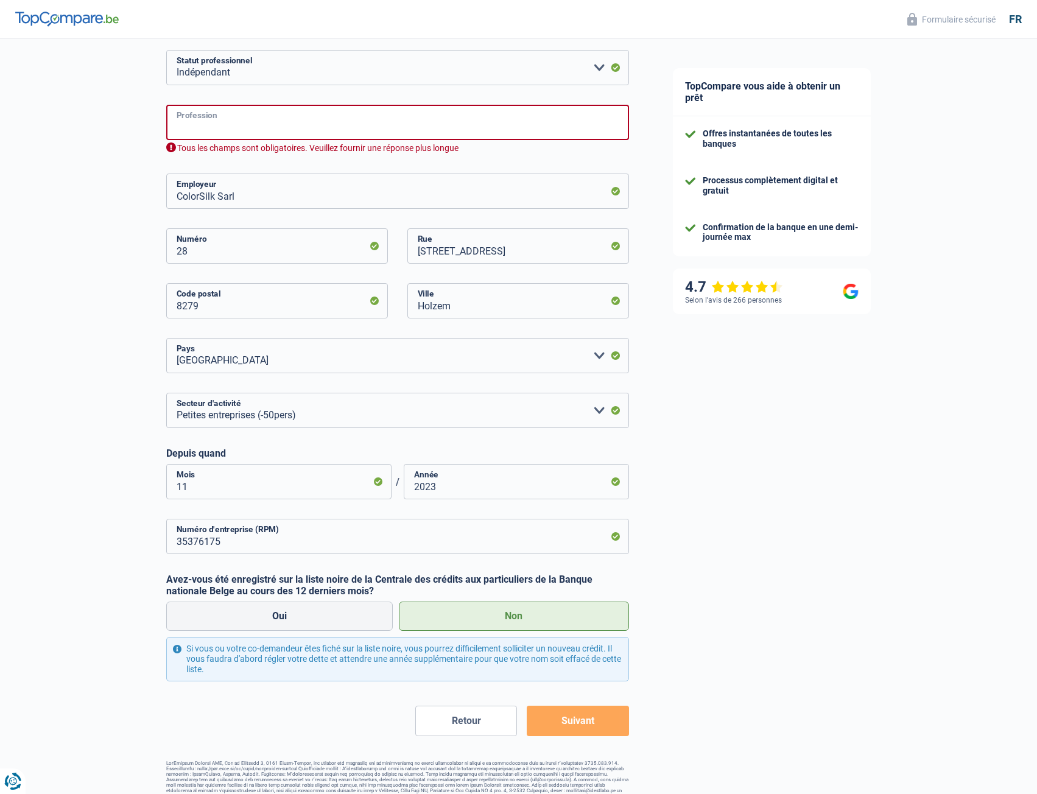
click at [192, 123] on input "Profession" at bounding box center [397, 122] width 463 height 35
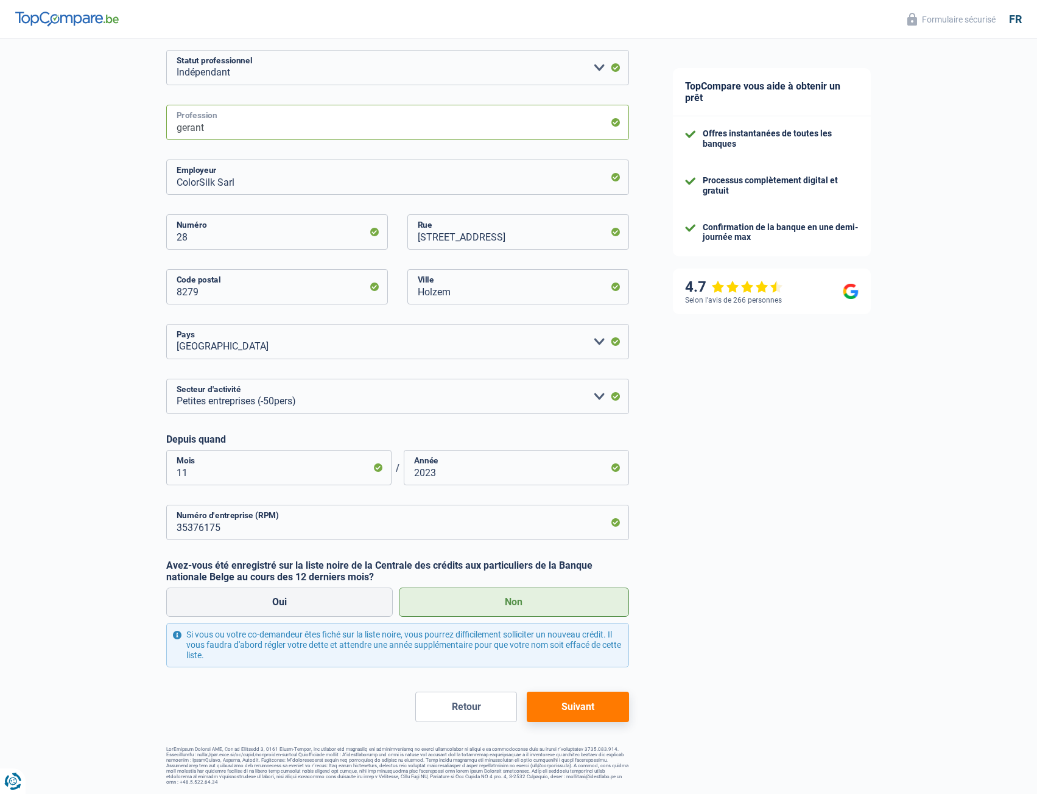
type input "gerant"
click at [755, 432] on div "TopCompare vous aide à obtenir un prêt Offres instantanées de toutes les banque…" at bounding box center [844, 336] width 387 height 917
click at [593, 716] on button "Suivant" at bounding box center [578, 707] width 102 height 30
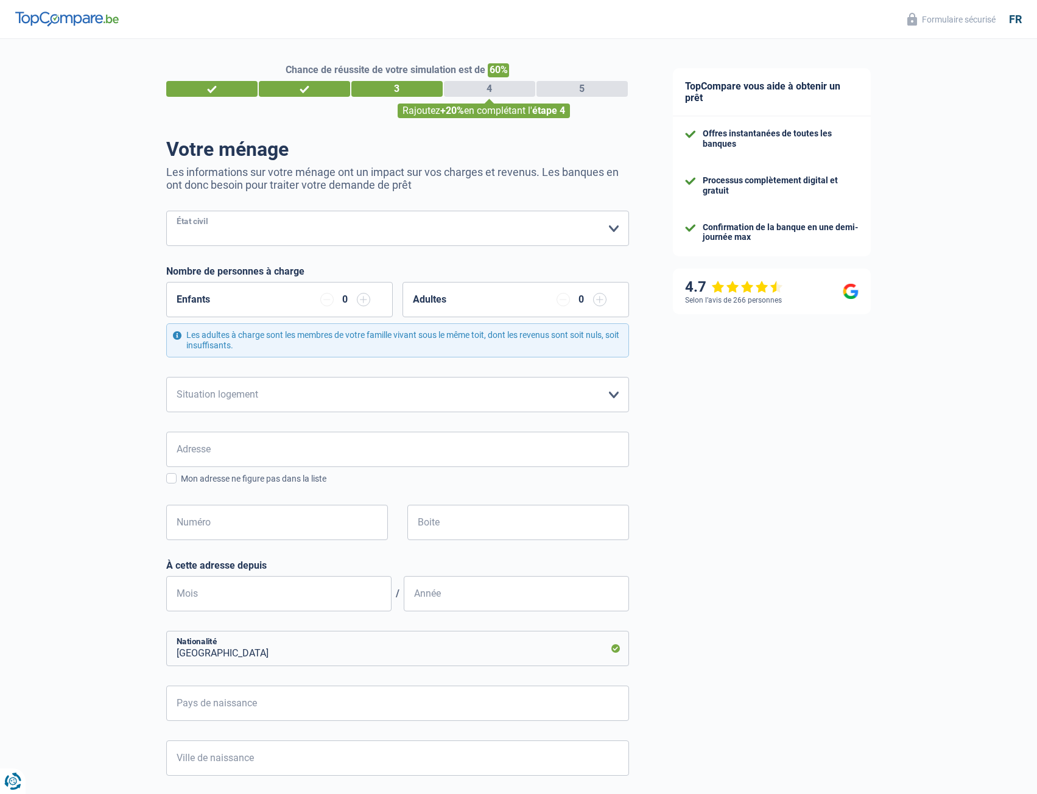
click at [220, 231] on select "[PERSON_NAME](e) Cohabitant(e) légal(e) Divorcé(e) Veuf(ve) Séparé (de fait) Ve…" at bounding box center [397, 228] width 463 height 35
select select "married"
click at [166, 212] on select "[PERSON_NAME](e) Cohabitant(e) légal(e) Divorcé(e) Veuf(ve) Séparé (de fait) Ve…" at bounding box center [397, 228] width 463 height 35
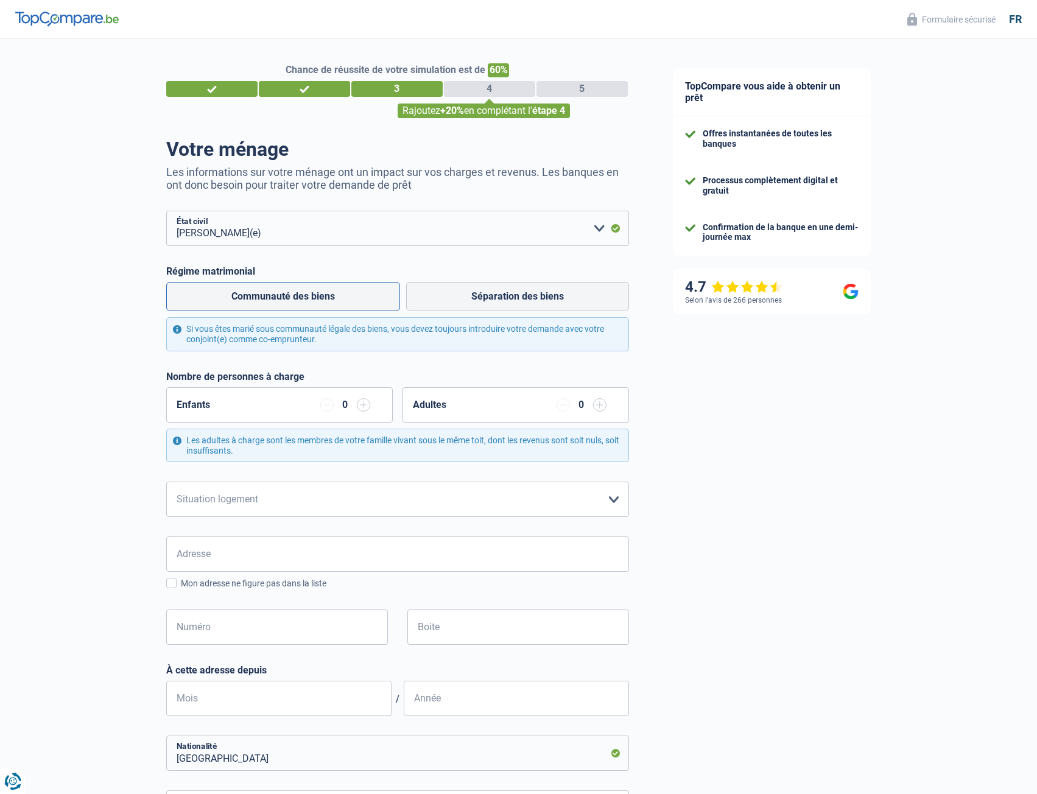
click at [333, 299] on label "Communauté des biens" at bounding box center [283, 296] width 234 height 29
click at [333, 299] on input "Communauté des biens" at bounding box center [283, 296] width 234 height 29
radio input "true"
click at [367, 406] on input "button" at bounding box center [363, 404] width 13 height 13
click at [345, 501] on select "Locataire Propriétaire avec prêt hypothécaire Propriétaire sans prêt hypothécai…" at bounding box center [397, 499] width 463 height 35
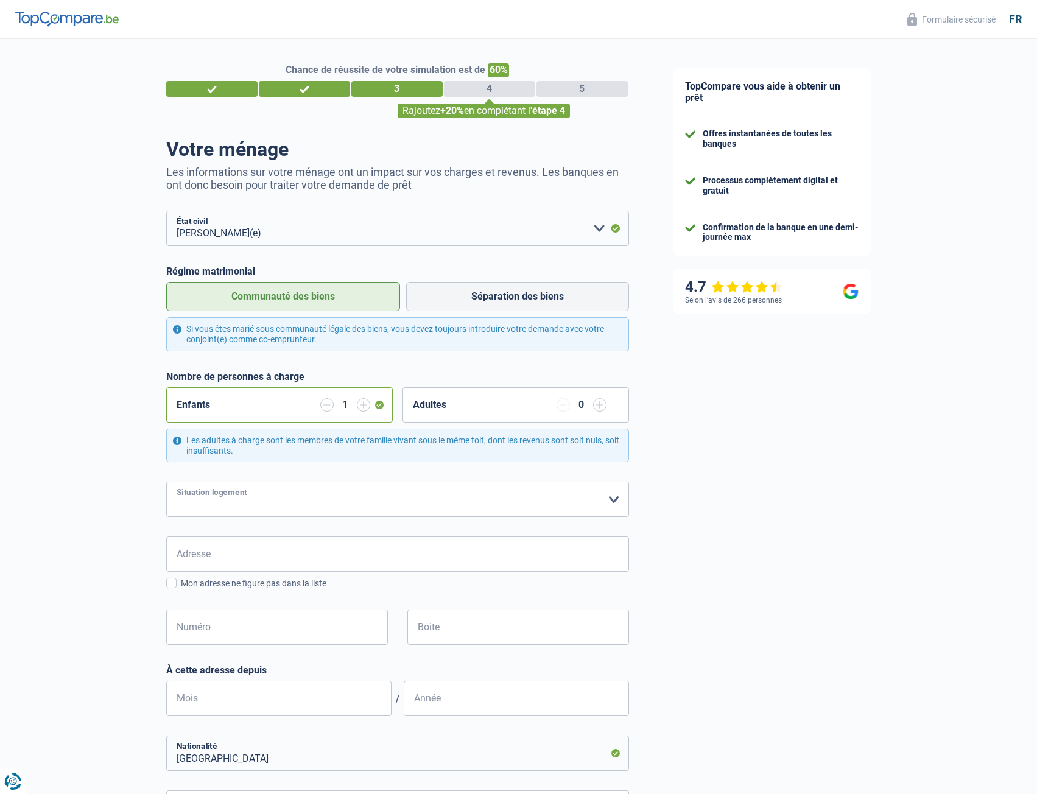
select select "rents"
click at [166, 483] on select "Locataire Propriétaire avec prêt hypothécaire Propriétaire sans prêt hypothécai…" at bounding box center [397, 499] width 463 height 35
click at [315, 563] on input "Adresse" at bounding box center [397, 554] width 463 height 35
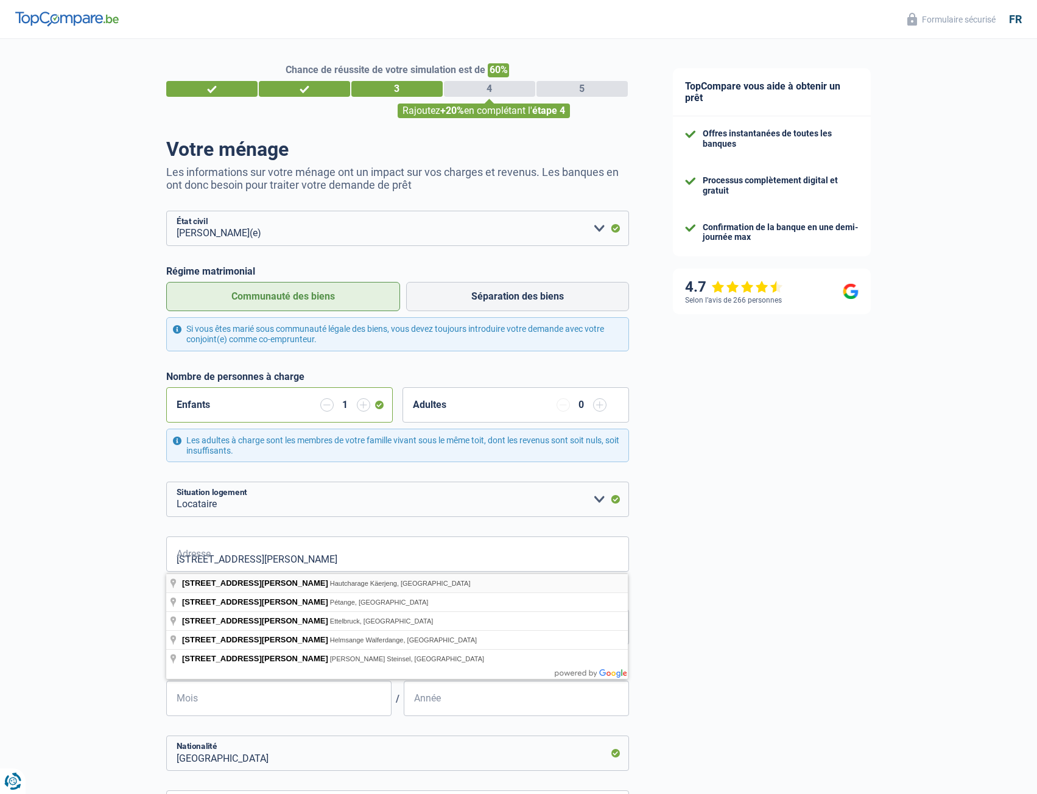
type input "[STREET_ADDRESS][PERSON_NAME]"
type input "20"
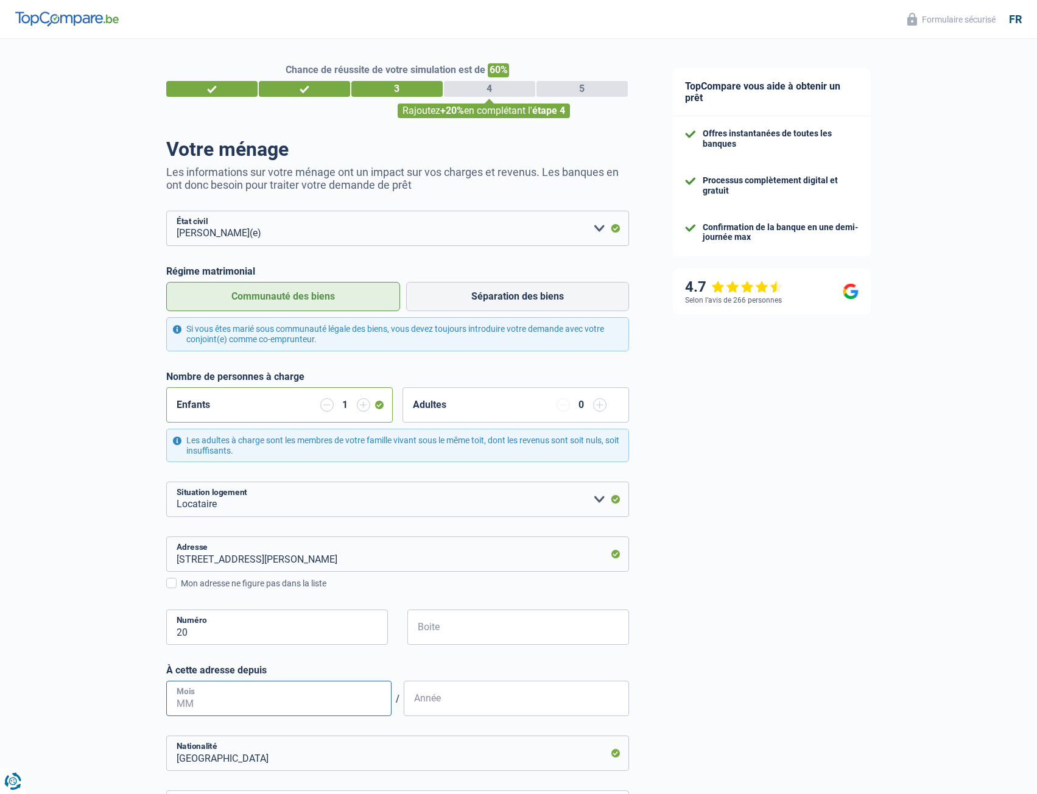
click at [340, 700] on input "Mois" at bounding box center [278, 698] width 225 height 35
type input "09"
click at [458, 693] on input "Année" at bounding box center [516, 698] width 225 height 35
type input "2019"
click at [728, 694] on div "TopCompare vous aide à obtenir un prêt Offres instantanées de toutes les banque…" at bounding box center [844, 592] width 387 height 1106
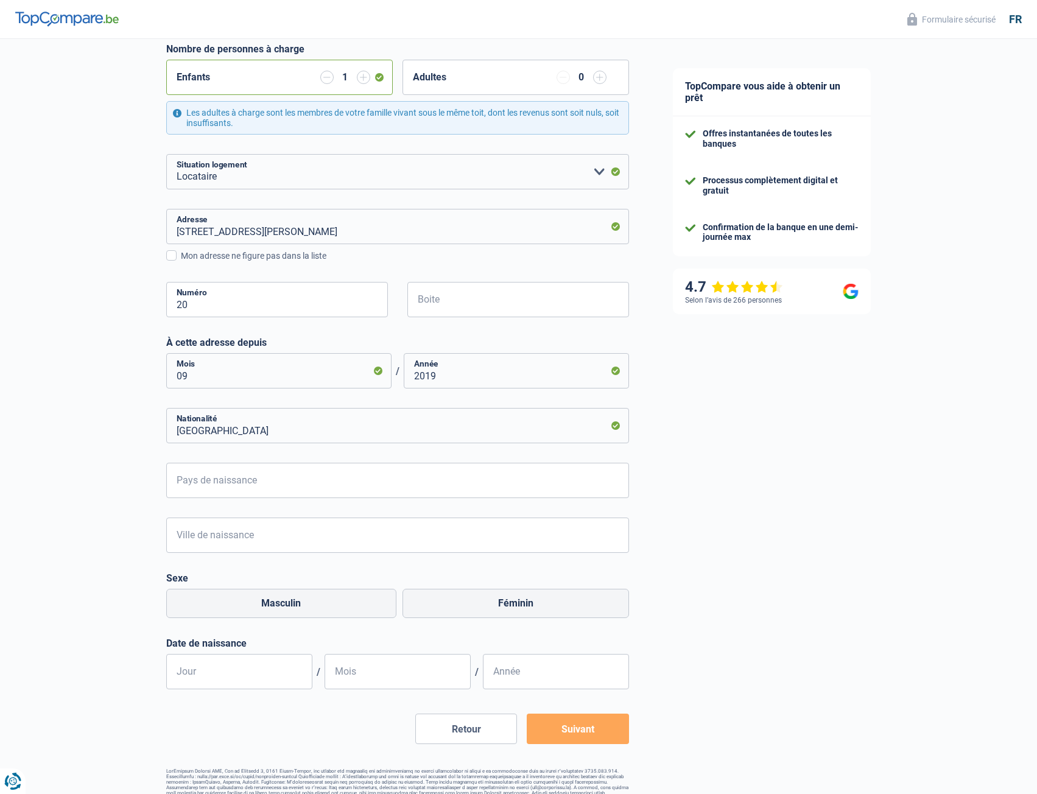
scroll to position [350, 0]
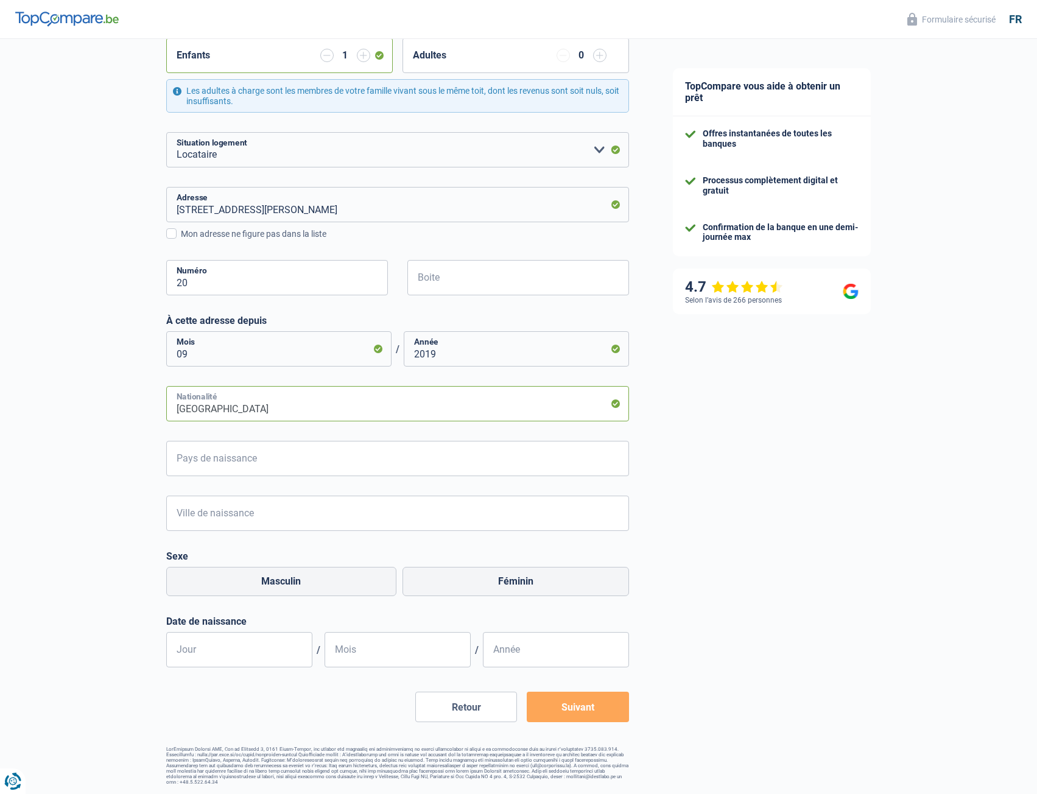
click at [252, 406] on input "[GEOGRAPHIC_DATA]" at bounding box center [397, 403] width 463 height 35
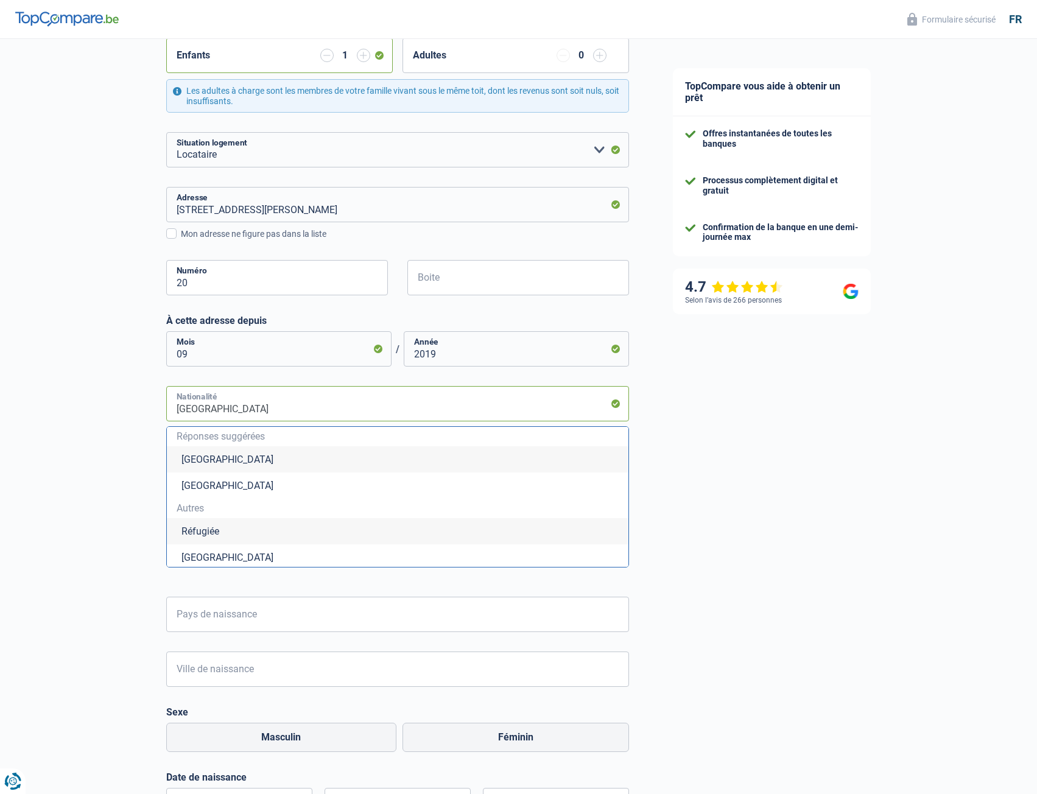
type input "Luxembourgb"
type input "r"
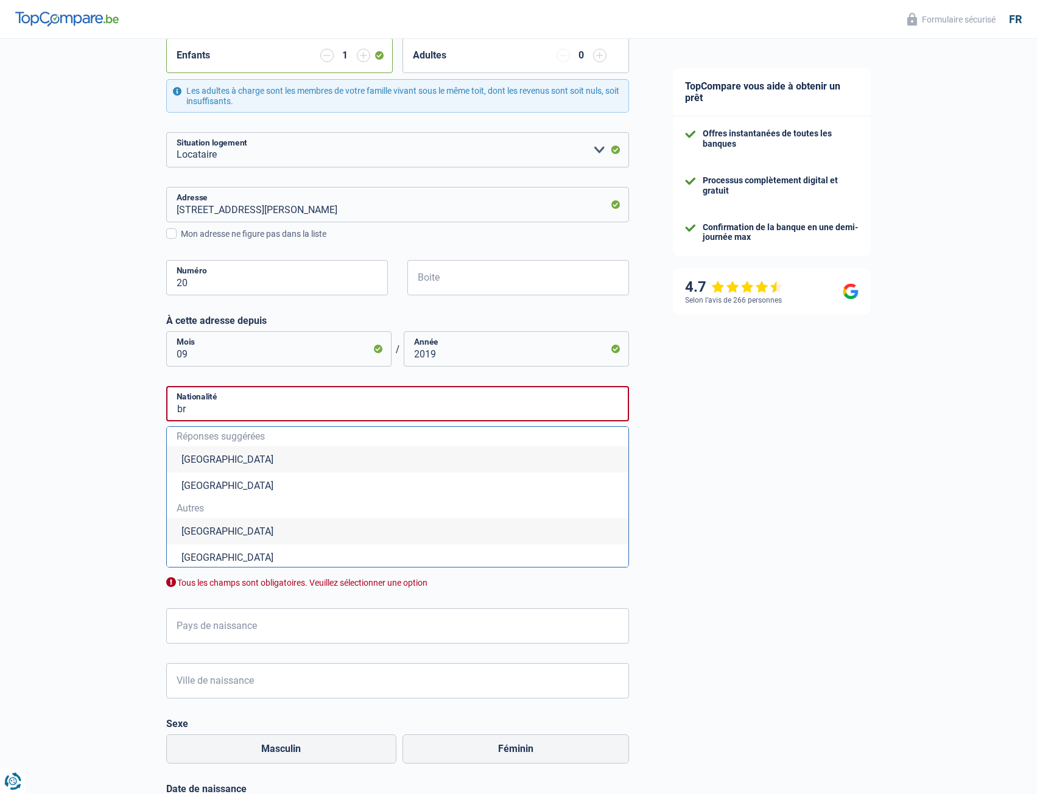
click at [208, 537] on li "[GEOGRAPHIC_DATA]" at bounding box center [398, 531] width 462 height 26
type input "[GEOGRAPHIC_DATA]"
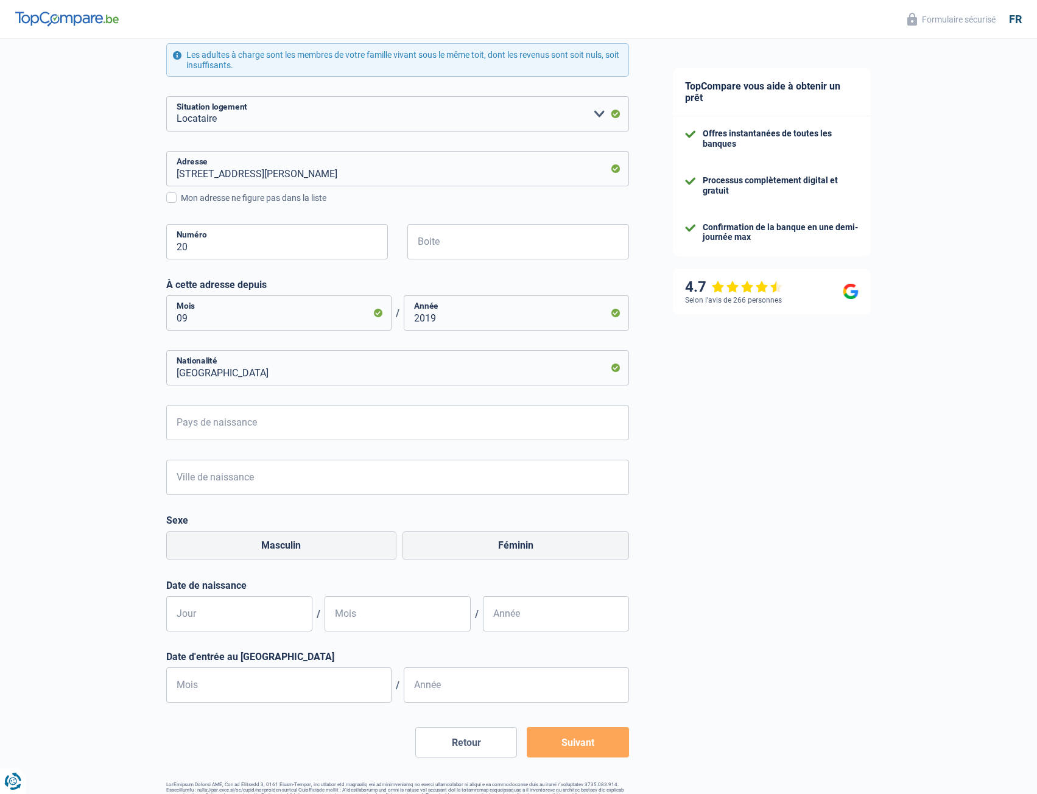
scroll to position [421, 0]
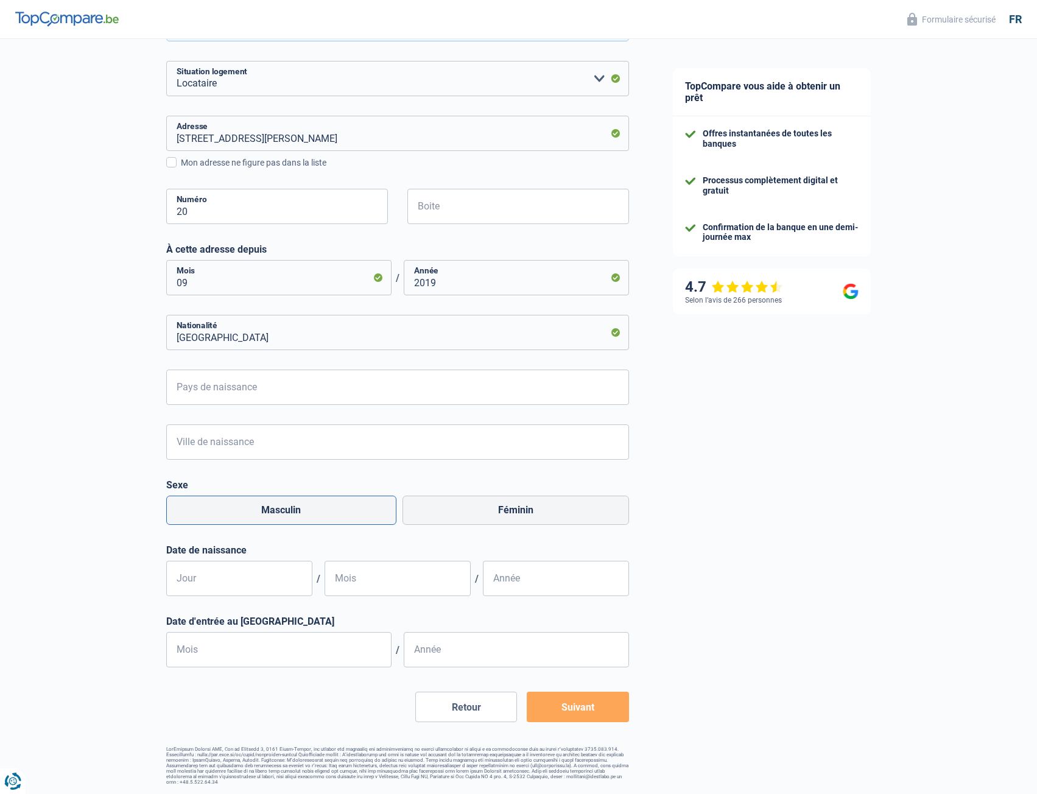
click at [245, 521] on label "Masculin" at bounding box center [281, 510] width 231 height 29
click at [245, 521] on input "Masculin" at bounding box center [281, 510] width 231 height 29
radio input "true"
click at [244, 509] on label "Masculin" at bounding box center [281, 510] width 231 height 29
click at [244, 509] on input "Masculin" at bounding box center [281, 510] width 231 height 29
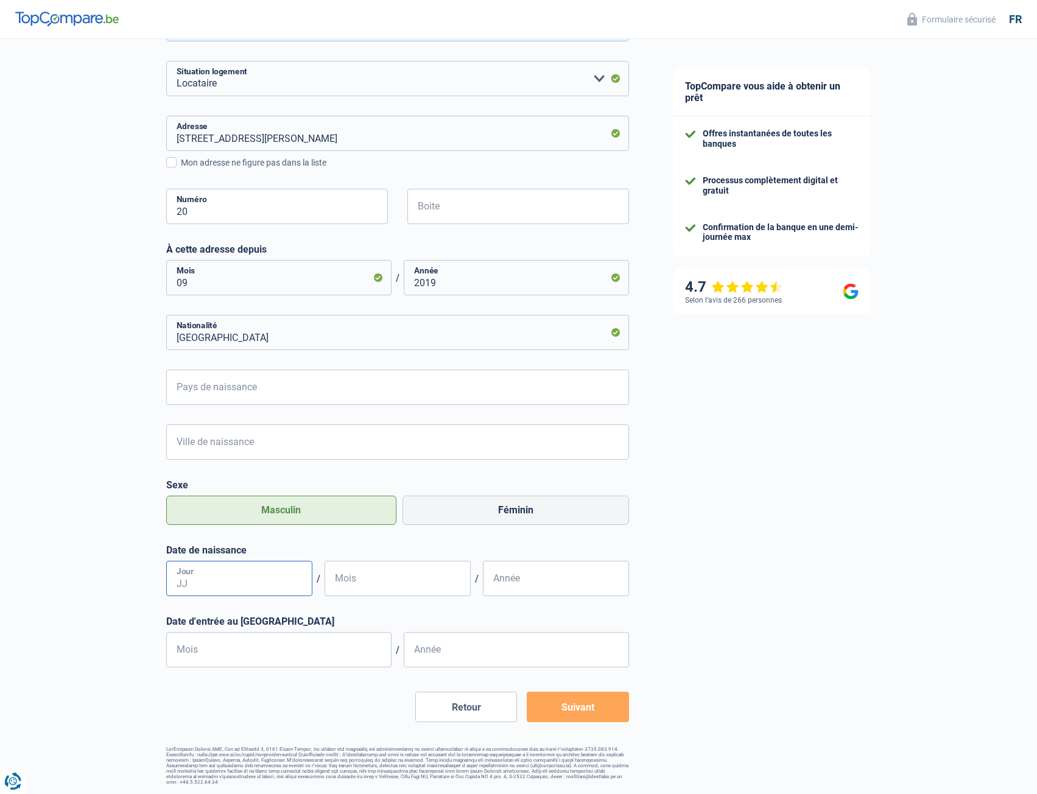
click at [243, 586] on input "Jour" at bounding box center [239, 578] width 146 height 35
type input "17"
type input "07"
type input "1974"
click at [213, 662] on input "Mois" at bounding box center [278, 649] width 225 height 35
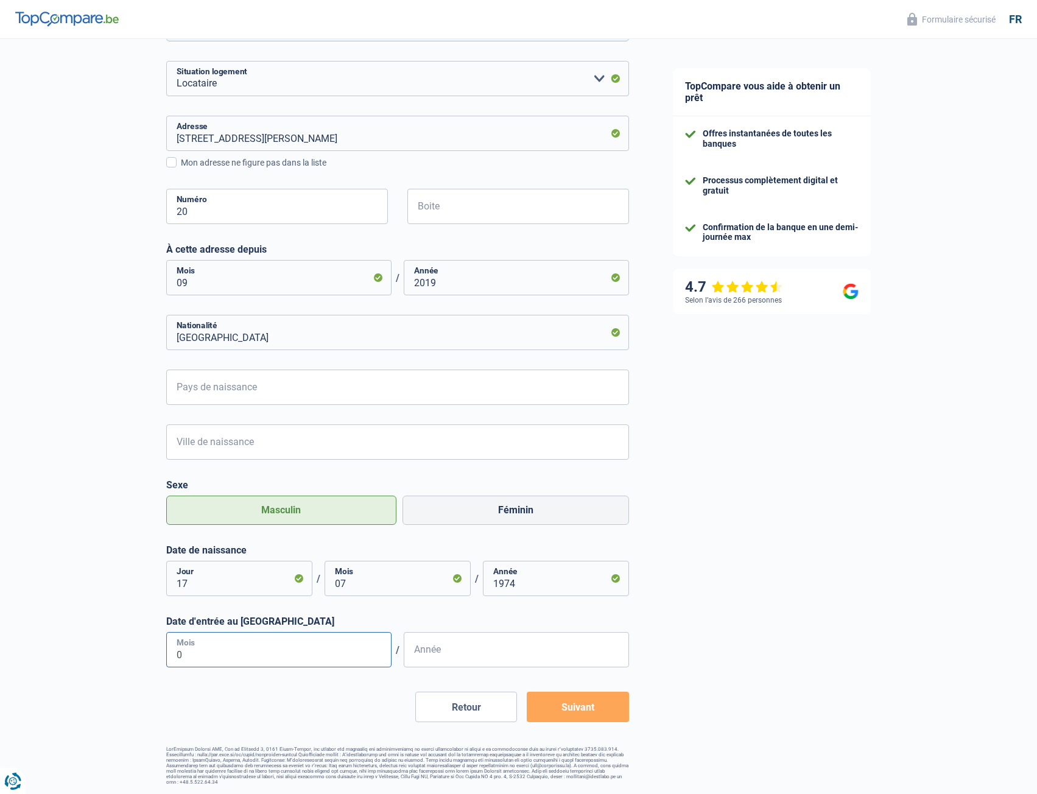
type input "01"
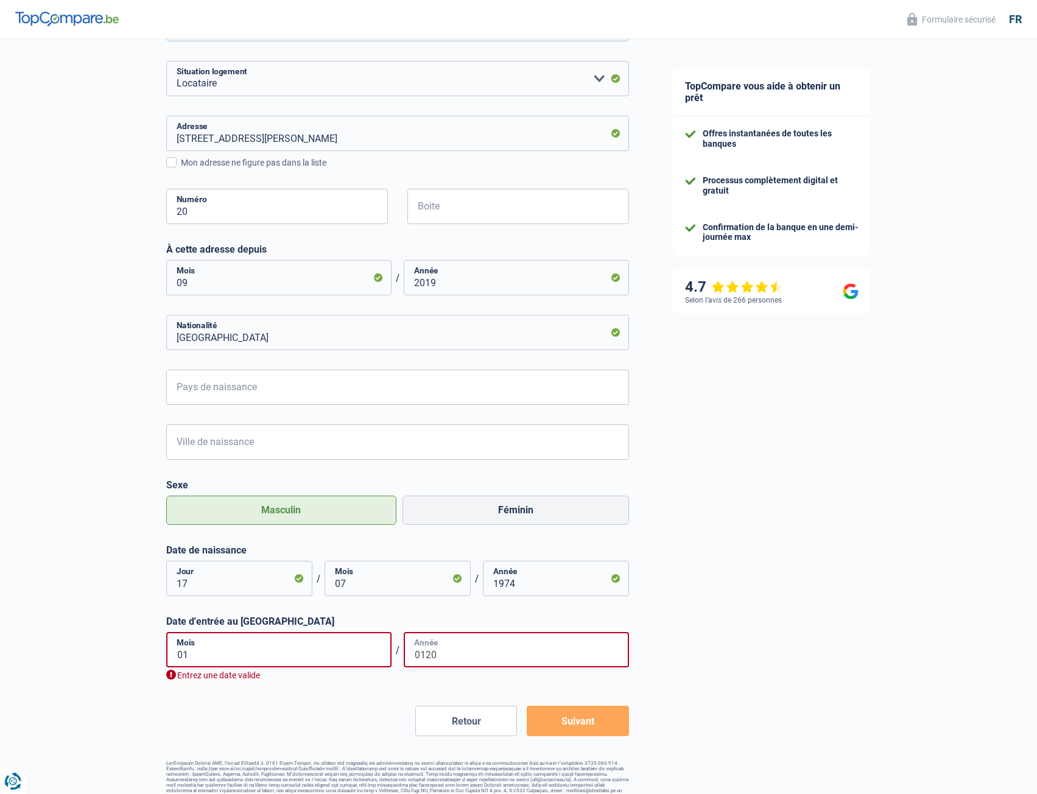
drag, startPoint x: 448, startPoint y: 654, endPoint x: 375, endPoint y: 663, distance: 73.1
click at [375, 663] on div "01 Mois / 0120 Année" at bounding box center [397, 649] width 463 height 35
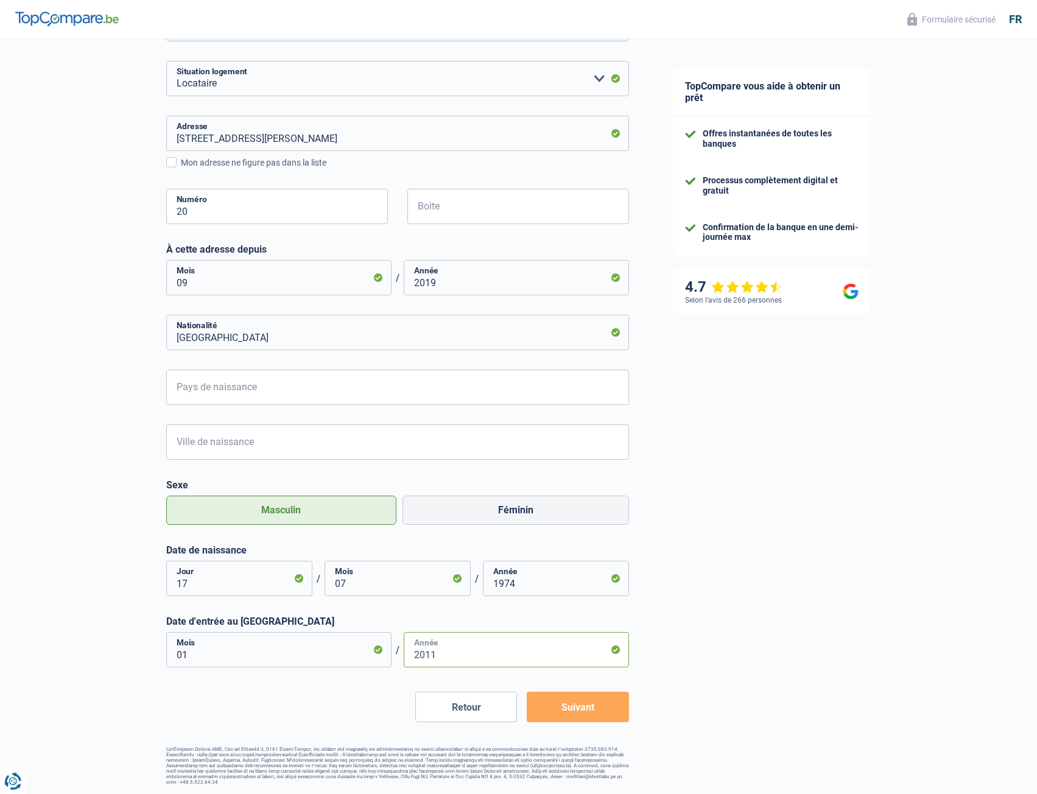
type input "2011"
click at [565, 715] on button "Suivant" at bounding box center [578, 707] width 102 height 30
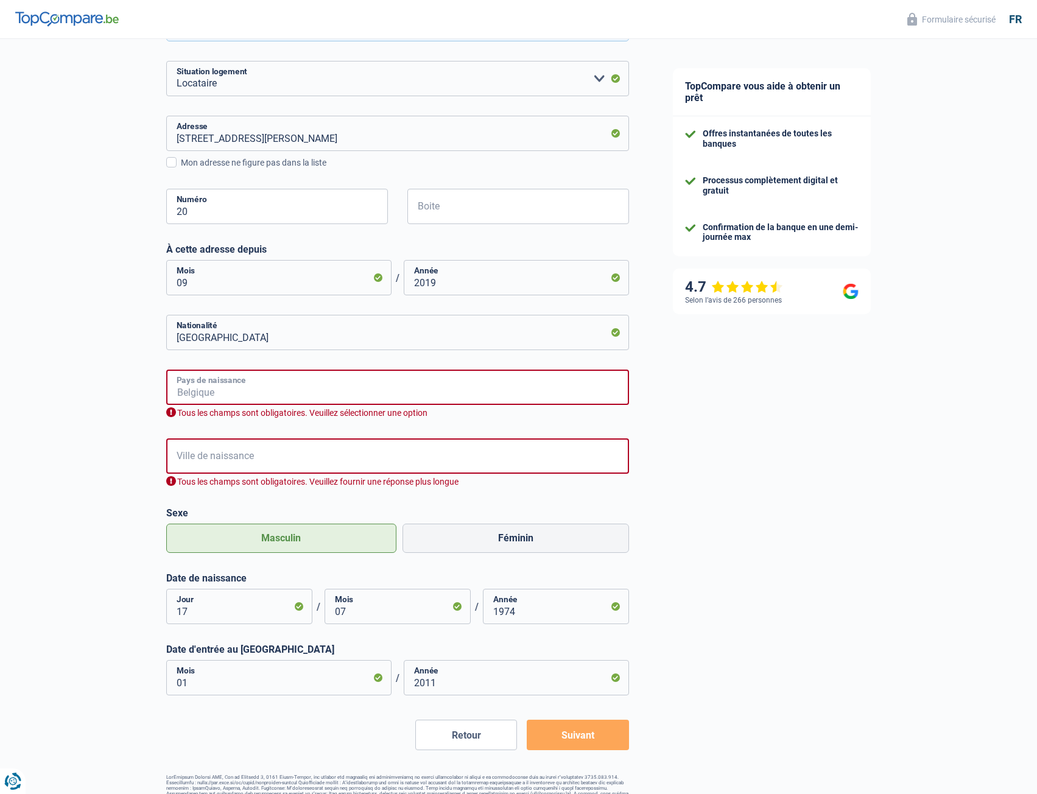
click at [276, 390] on input "Pays de naissance" at bounding box center [397, 387] width 463 height 35
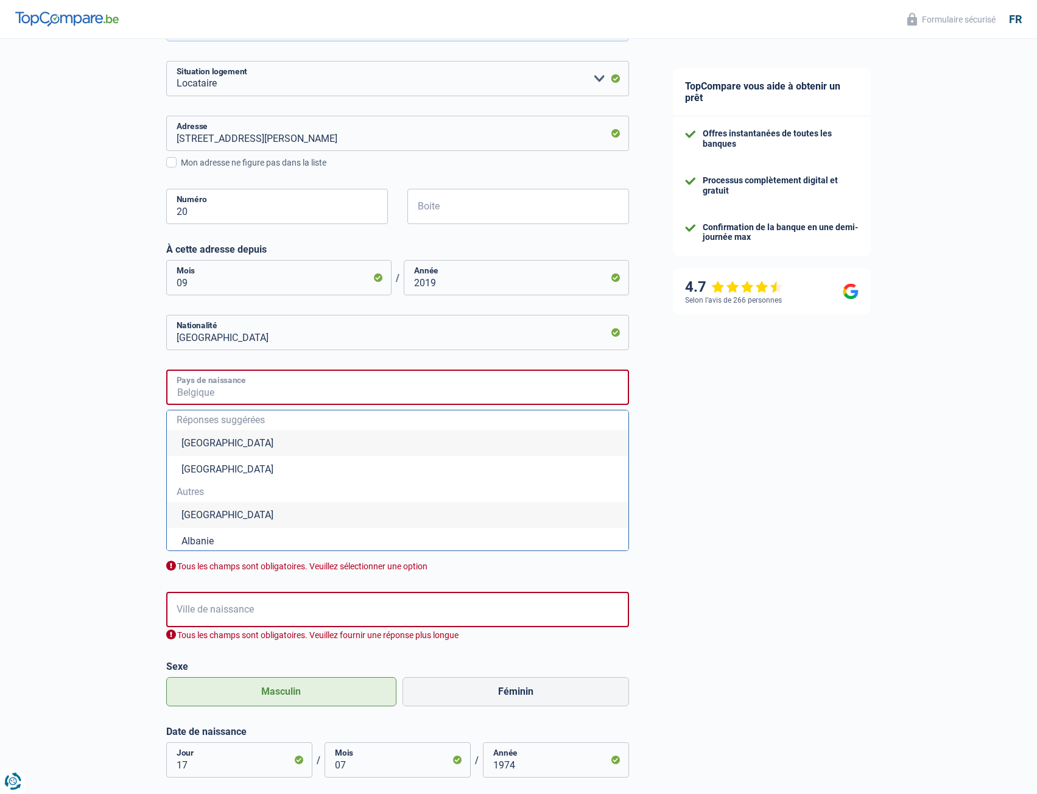
type input "b"
type input "r"
click at [209, 517] on li "[GEOGRAPHIC_DATA]" at bounding box center [398, 515] width 462 height 26
type input "[GEOGRAPHIC_DATA]"
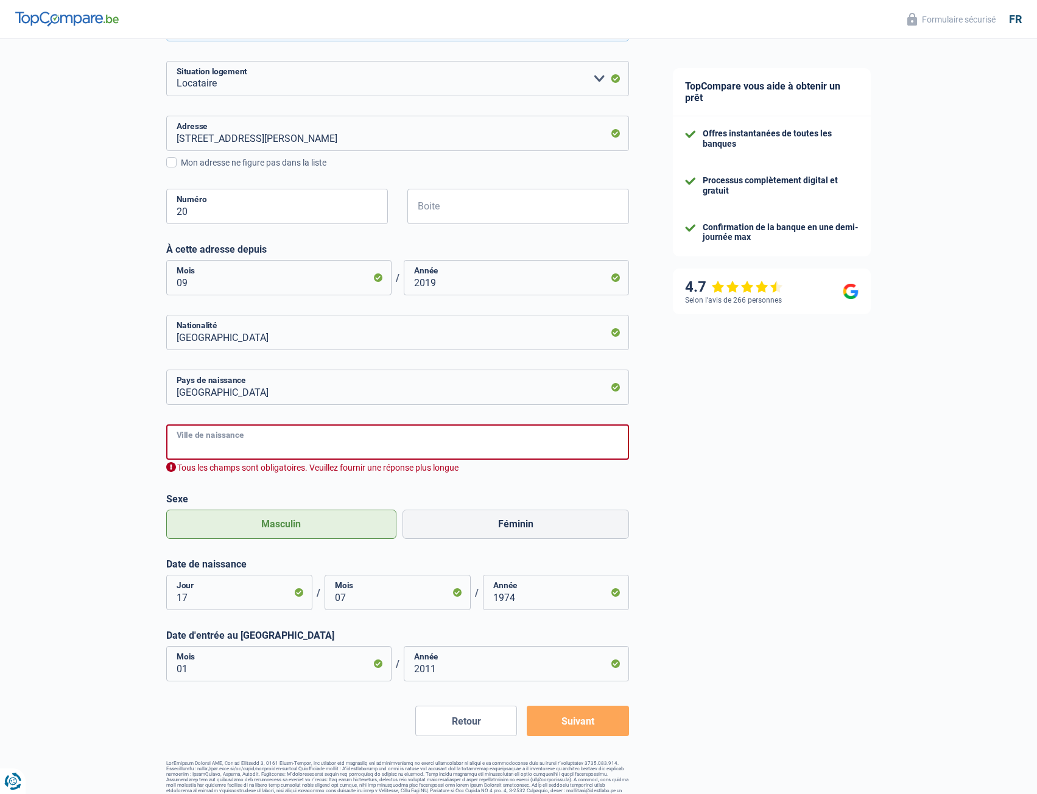
click at [219, 440] on input "Ville de naissance" at bounding box center [397, 442] width 463 height 35
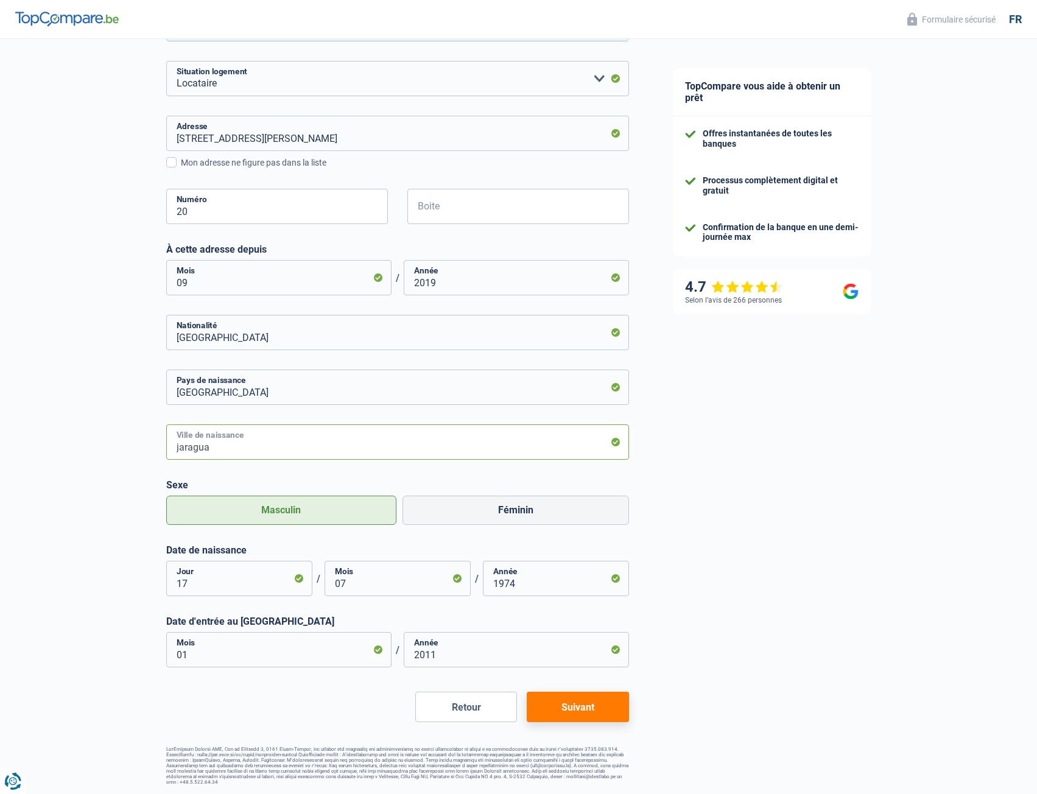
type input "jaragua"
click at [719, 528] on div "TopCompare vous aide à obtenir un prêt Offres instantanées de toutes les banque…" at bounding box center [844, 206] width 387 height 1177
click at [608, 709] on button "Suivant" at bounding box center [578, 707] width 102 height 30
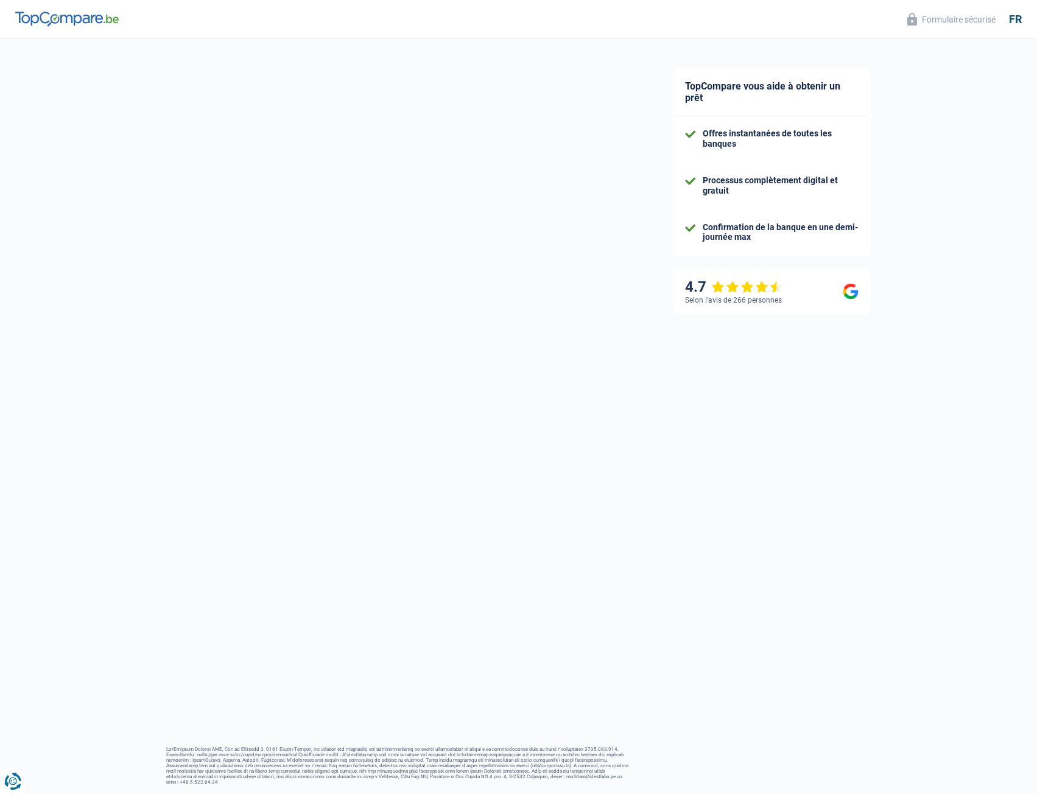
scroll to position [20, 0]
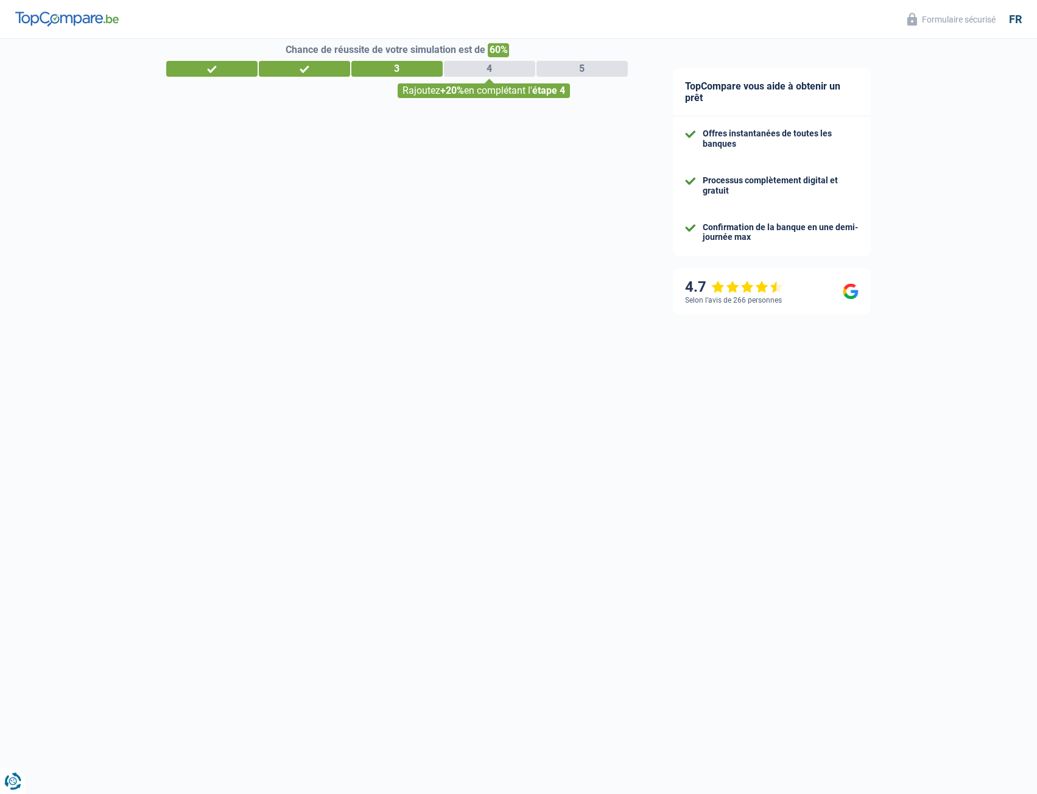
select select "familyAllowances"
select select "netSalary"
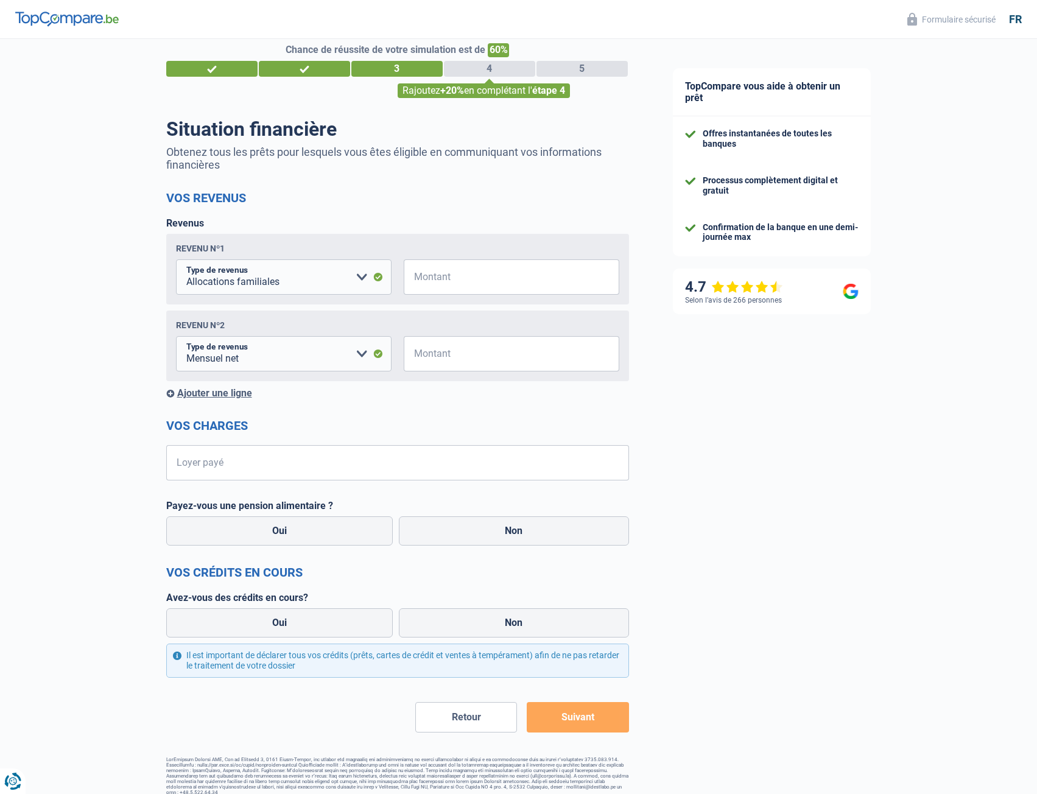
scroll to position [0, 0]
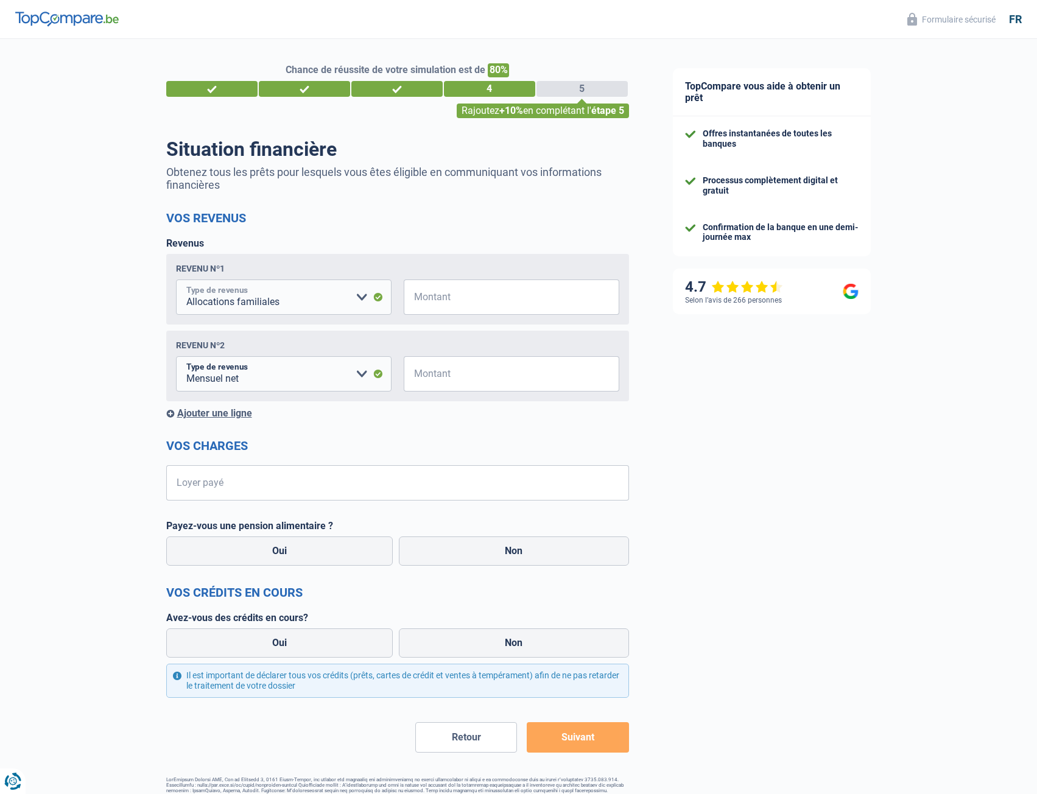
click at [367, 306] on select "Allocation d'handicap Allocations chômage Allocations familiales Chèques repas …" at bounding box center [284, 297] width 216 height 35
click at [176, 281] on select "Allocation d'handicap Allocations chômage Allocations familiales Chèques repas …" at bounding box center [284, 297] width 216 height 35
click at [452, 301] on input "Montant" at bounding box center [519, 297] width 200 height 35
type input "365"
click at [376, 435] on form "Vos revenus Revenus Revenu nº1 Allocation d'handicap Allocations chômage Alloca…" at bounding box center [397, 482] width 463 height 542
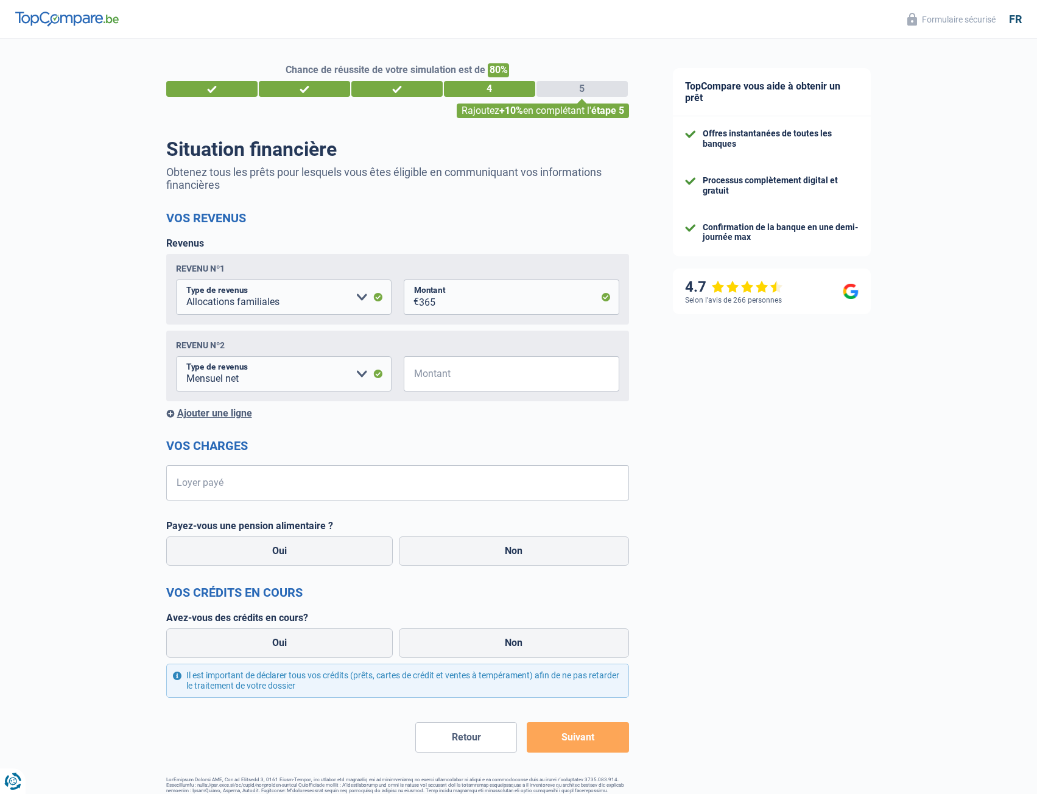
click at [377, 445] on h2 "Vos charges" at bounding box center [397, 446] width 463 height 15
click at [231, 489] on input "Loyer payé" at bounding box center [406, 482] width 448 height 35
type input "1.000"
click at [495, 555] on label "Non" at bounding box center [514, 551] width 230 height 29
click at [495, 555] on input "Non" at bounding box center [514, 551] width 230 height 29
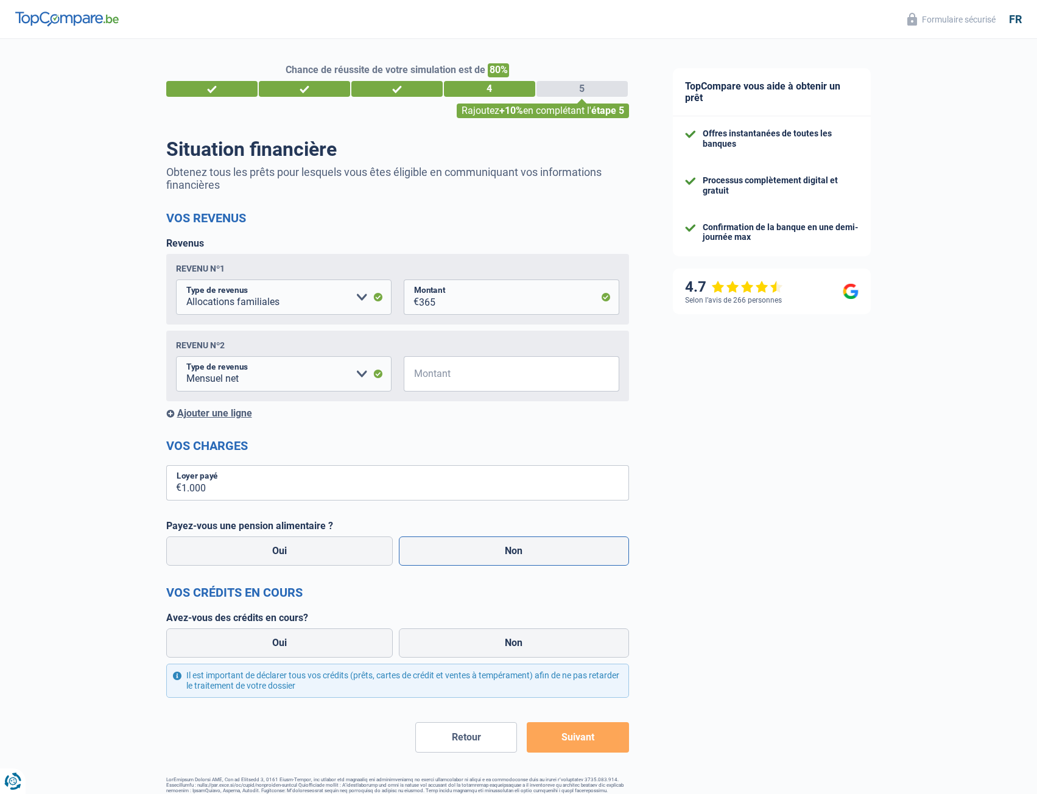
radio input "true"
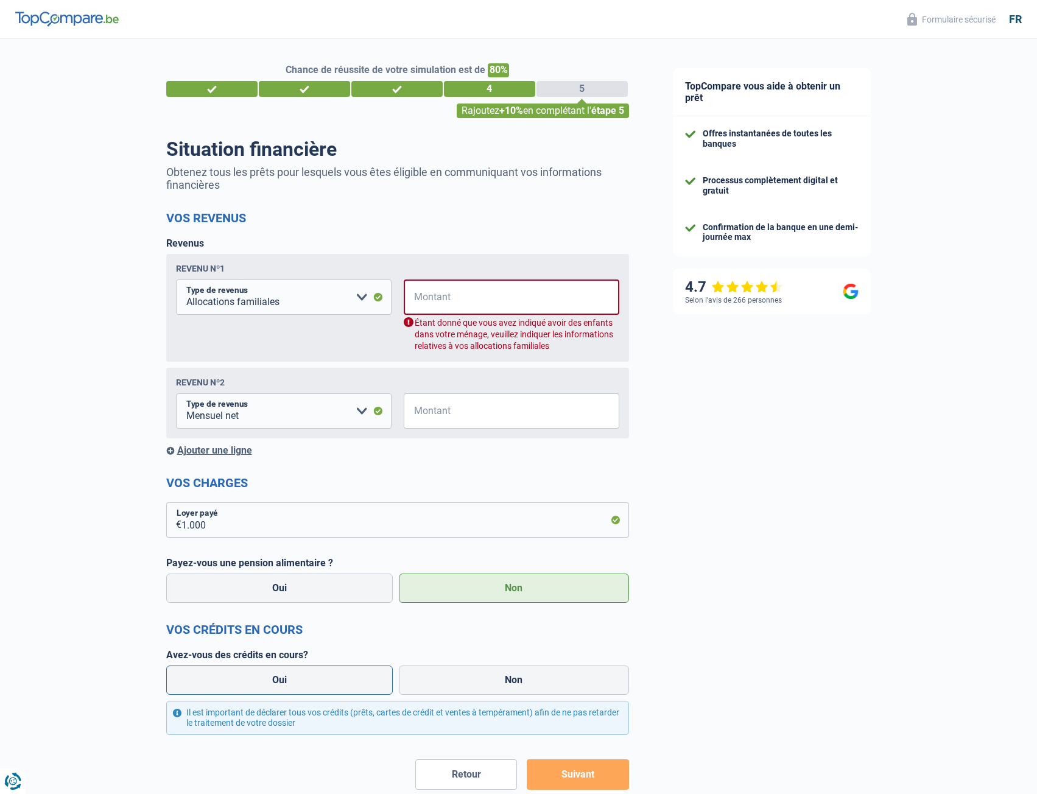
click at [280, 685] on label "Oui" at bounding box center [279, 680] width 227 height 29
click at [280, 685] on input "Oui" at bounding box center [279, 680] width 227 height 29
radio input "true"
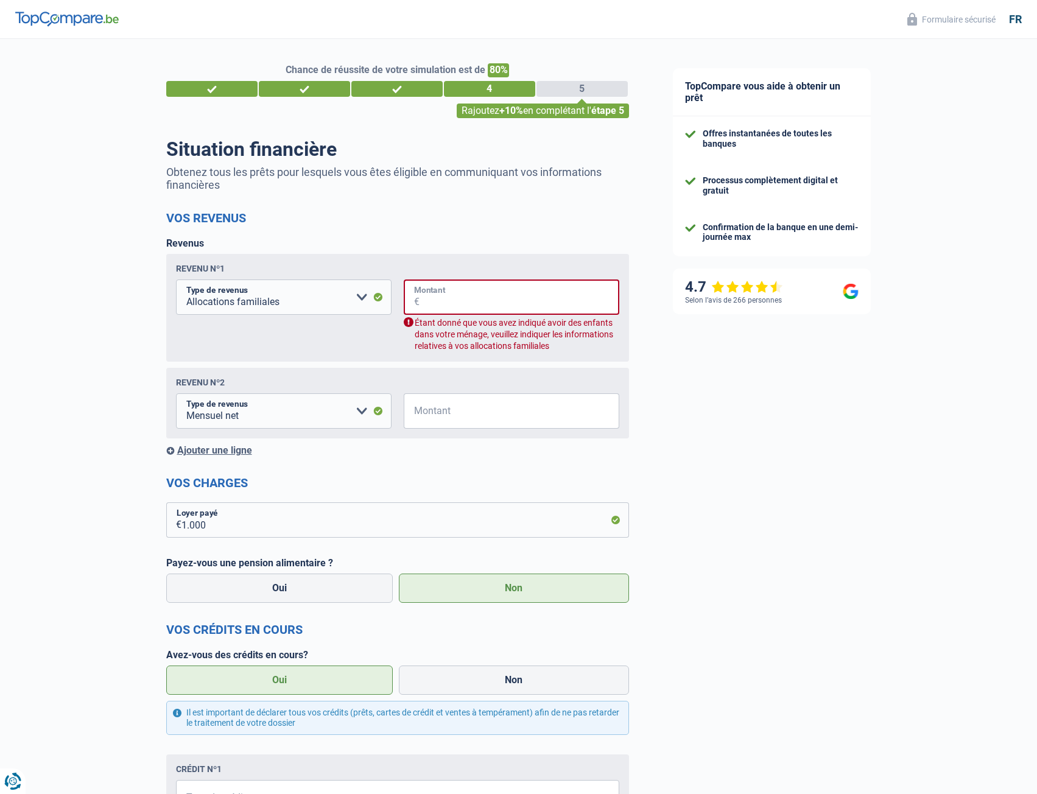
click at [434, 294] on input "Montant" at bounding box center [520, 297] width 200 height 35
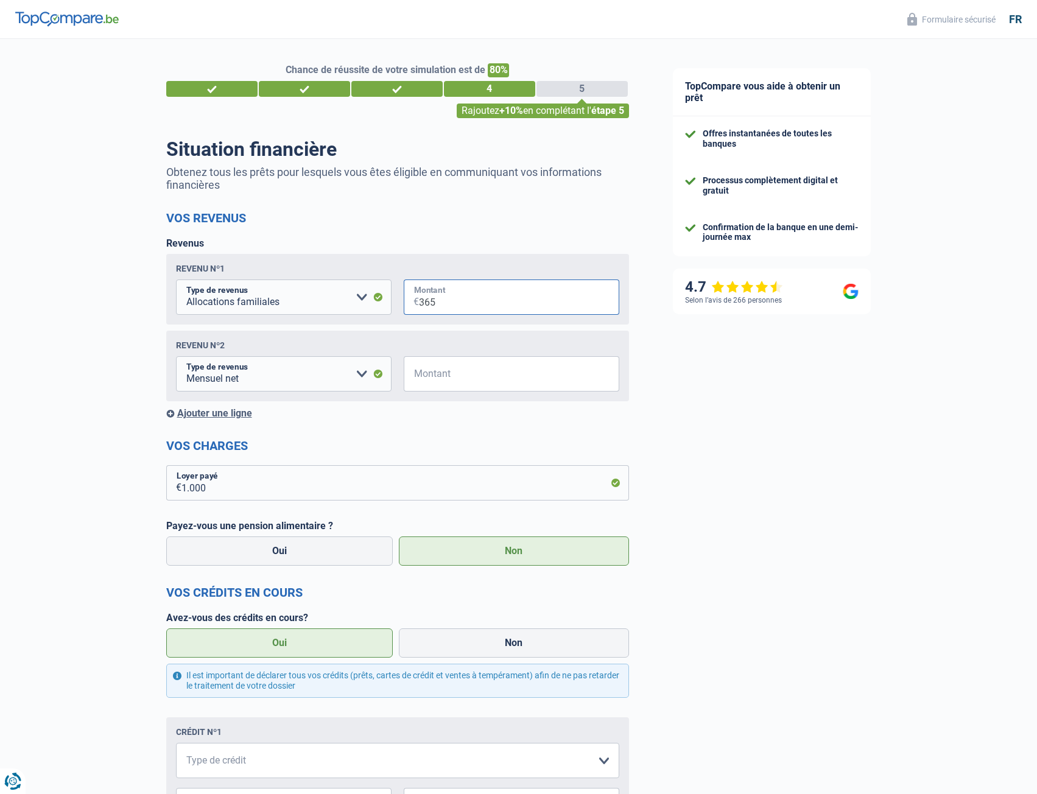
type input "365"
click at [482, 471] on input "1.000" at bounding box center [406, 482] width 448 height 35
click at [680, 465] on div "TopCompare vous aide à obtenir un prêt Offres instantanées de toutes les banque…" at bounding box center [844, 567] width 387 height 1056
click at [485, 450] on h2 "Vos charges" at bounding box center [397, 446] width 463 height 15
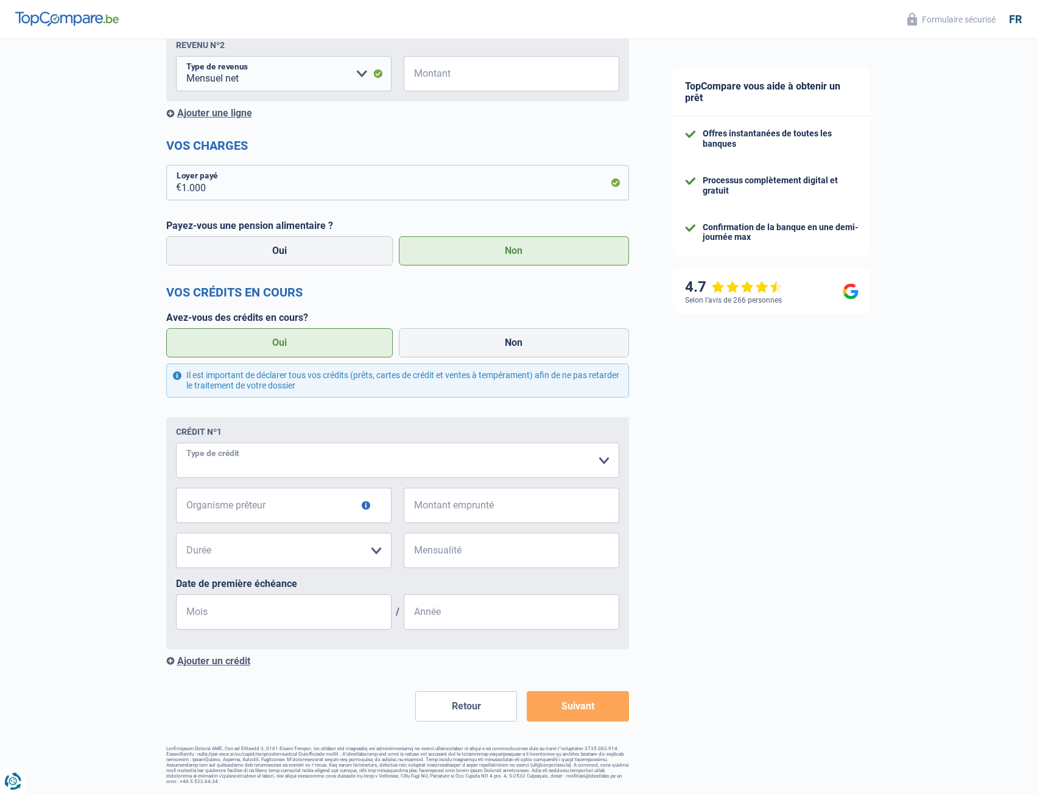
click at [275, 460] on select "Carte ou ouverture de crédit Prêt hypothécaire Vente à tempérament Prêt à tempé…" at bounding box center [397, 460] width 443 height 35
select select "carLoan"
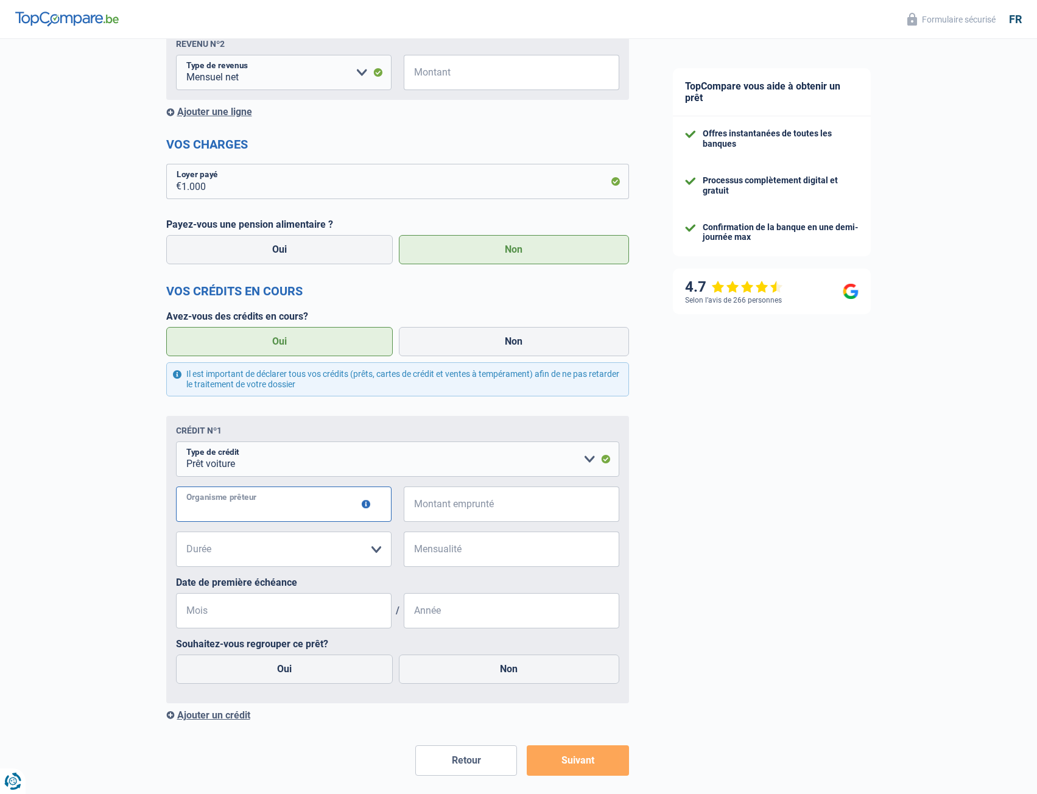
click at [283, 509] on input "Organisme prêteur" at bounding box center [284, 504] width 216 height 35
type input "alphe crdit"
click at [439, 517] on input "Montant emprunté" at bounding box center [519, 504] width 200 height 35
type input "515"
click at [272, 556] on select "12 mois 18 mois 24 mois Veuillez sélectionner une option" at bounding box center [284, 549] width 216 height 35
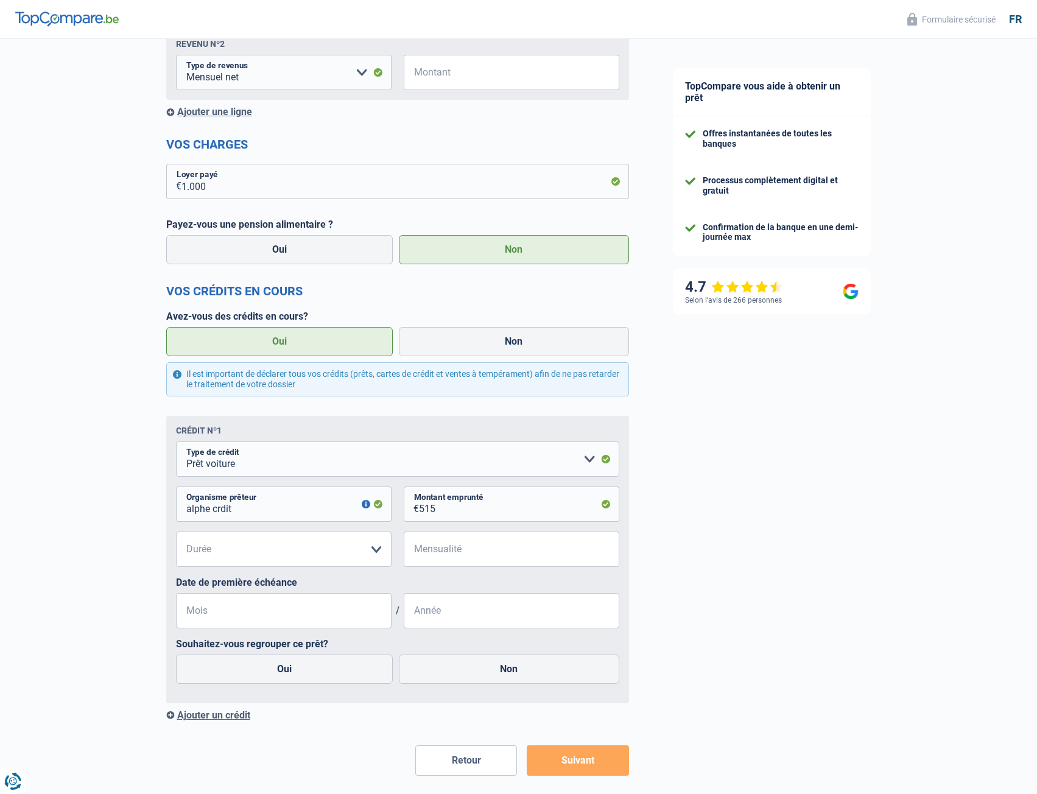
click at [334, 527] on div "alphe crdit Organisme prêteur Veillez à ne pas indiquer le nom du courtier, mai…" at bounding box center [397, 509] width 443 height 45
click at [375, 554] on select "12 mois 18 mois 24 mois Veuillez sélectionner une option" at bounding box center [284, 549] width 216 height 35
select select "24"
click at [176, 534] on select "12 mois 18 mois 24 mois Veuillez sélectionner une option" at bounding box center [284, 549] width 216 height 35
click at [465, 557] on input "Mensualité" at bounding box center [519, 549] width 200 height 35
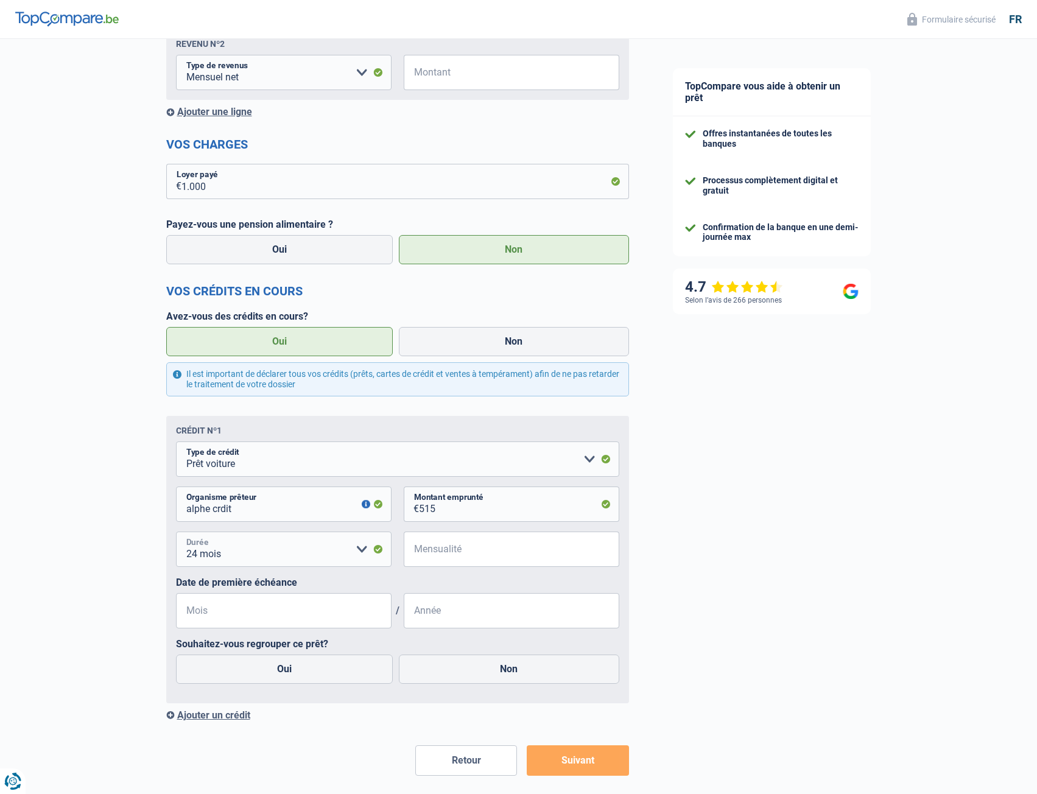
click at [369, 554] on select "12 mois 18 mois 24 mois Veuillez sélectionner une option" at bounding box center [284, 549] width 216 height 35
drag, startPoint x: 445, startPoint y: 513, endPoint x: 403, endPoint y: 517, distance: 42.2
click at [403, 517] on div "alphe crdit Organisme prêteur Veillez à ne pas indiquer le nom du courtier, mai…" at bounding box center [397, 509] width 443 height 45
type input "4"
select select
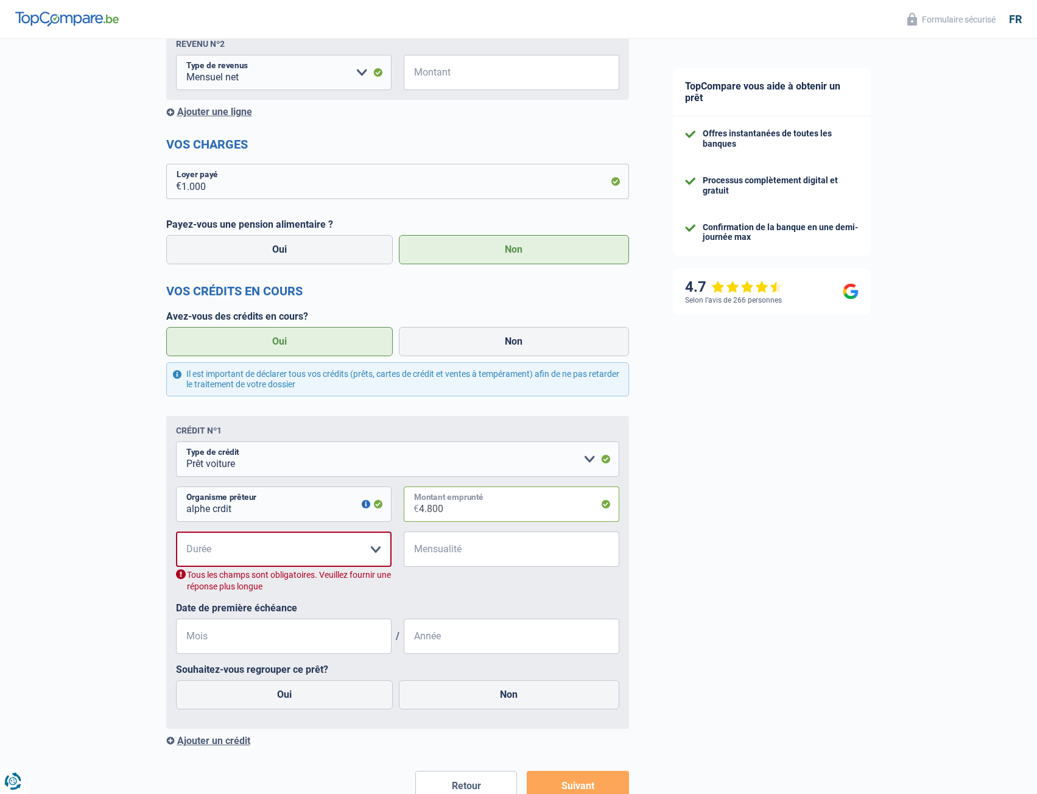
drag, startPoint x: 457, startPoint y: 510, endPoint x: 409, endPoint y: 516, distance: 48.4
click at [409, 516] on div "4.800 € Montant emprunté" at bounding box center [512, 504] width 216 height 35
type input "48.000"
click at [325, 558] on select "12 mois 18 mois 24 mois 30 mois 36 mois 42 mois 48 mois 60 mois 72 mois 84 mois…" at bounding box center [284, 549] width 216 height 35
select select "72"
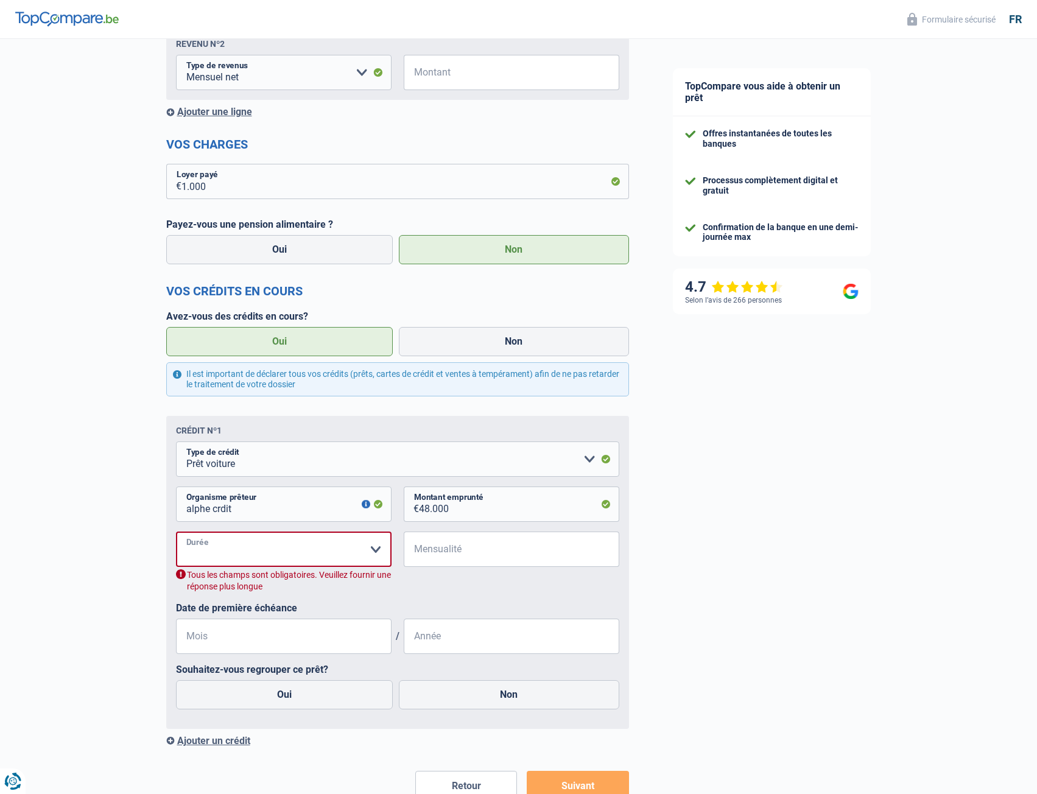
click at [176, 534] on select "12 mois 18 mois 24 mois 30 mois 36 mois 42 mois 48 mois 60 mois 72 mois 84 mois…" at bounding box center [284, 549] width 216 height 35
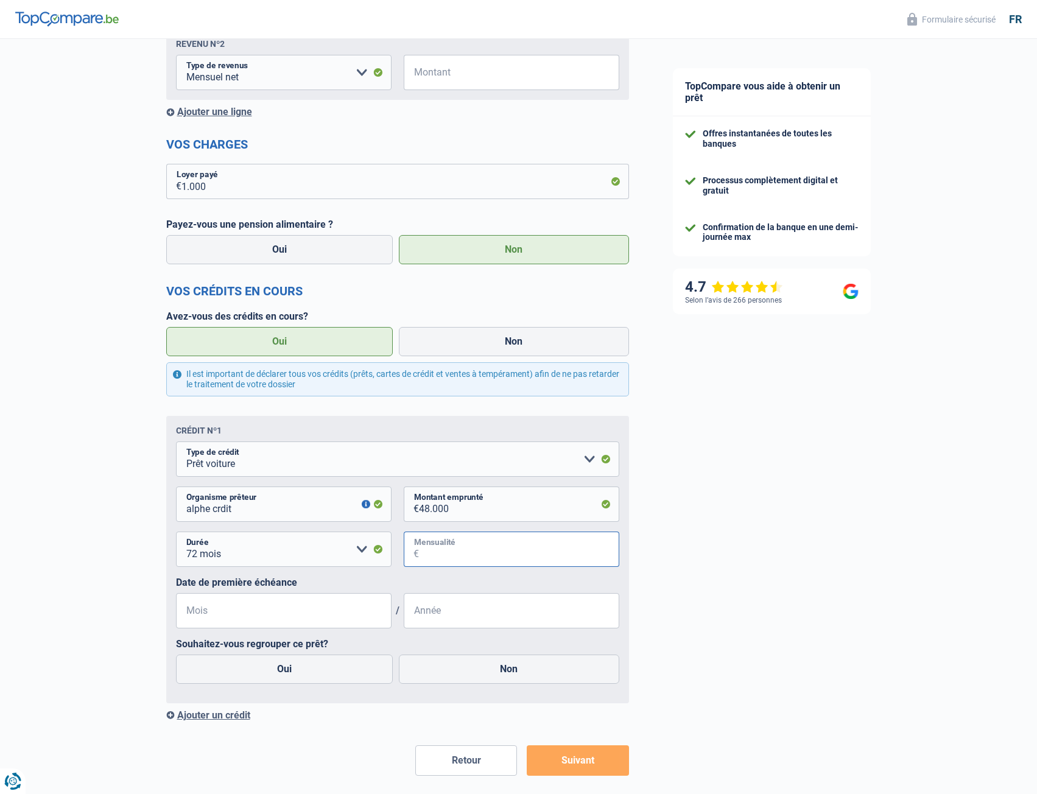
click at [426, 552] on input "Mensualité" at bounding box center [519, 549] width 200 height 35
type input "550"
click at [233, 617] on input "Mois" at bounding box center [284, 610] width 216 height 35
drag, startPoint x: 415, startPoint y: 508, endPoint x: 484, endPoint y: 507, distance: 69.4
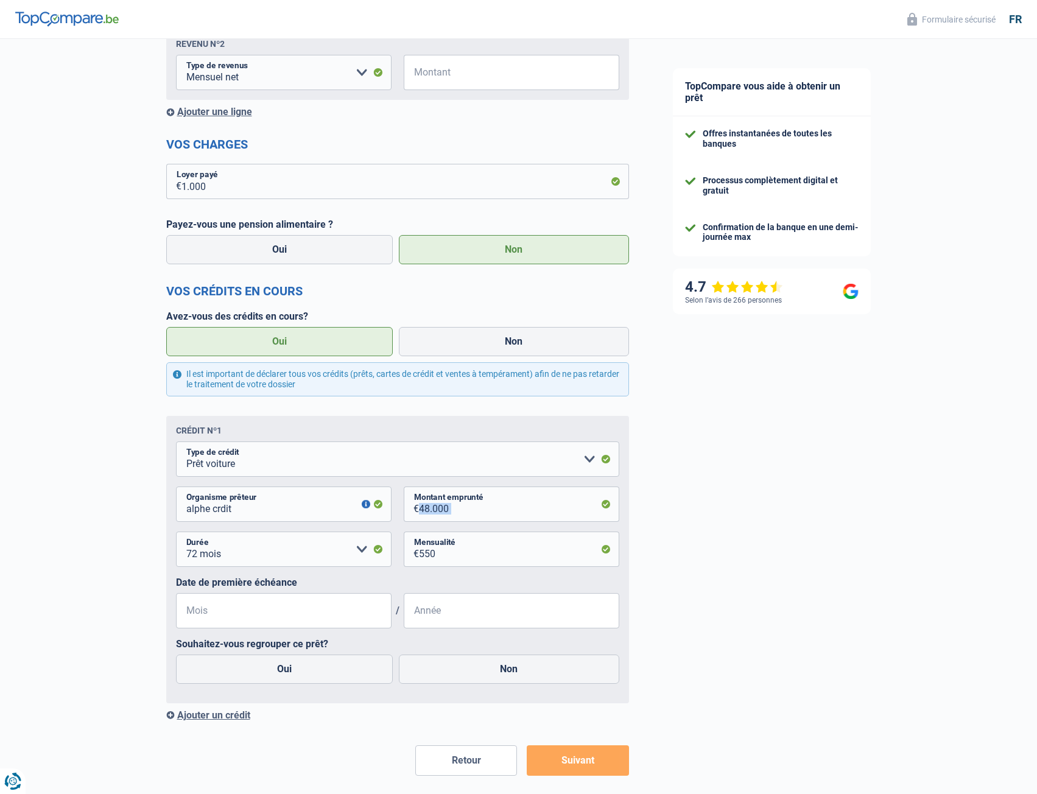
click at [484, 507] on div "48.000 € Montant emprunté" at bounding box center [512, 504] width 216 height 35
click at [349, 610] on input "Mois" at bounding box center [284, 610] width 216 height 35
click at [434, 614] on input "Année" at bounding box center [512, 610] width 216 height 35
click at [456, 675] on label "Non" at bounding box center [509, 669] width 220 height 29
click at [456, 675] on input "Non" at bounding box center [509, 669] width 220 height 29
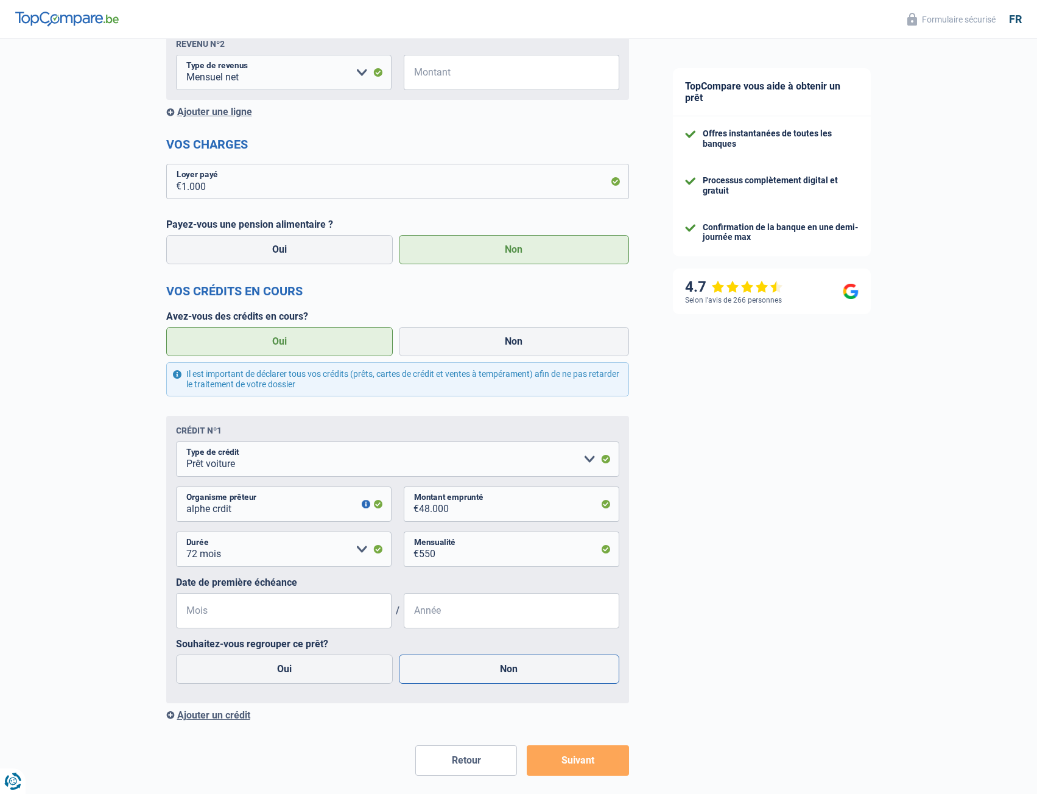
radio input "true"
click at [456, 675] on label "Non" at bounding box center [509, 669] width 220 height 29
click at [456, 675] on input "Non" at bounding box center [509, 669] width 220 height 29
click at [440, 668] on label "Non" at bounding box center [509, 669] width 220 height 29
click at [440, 668] on input "Non" at bounding box center [509, 669] width 220 height 29
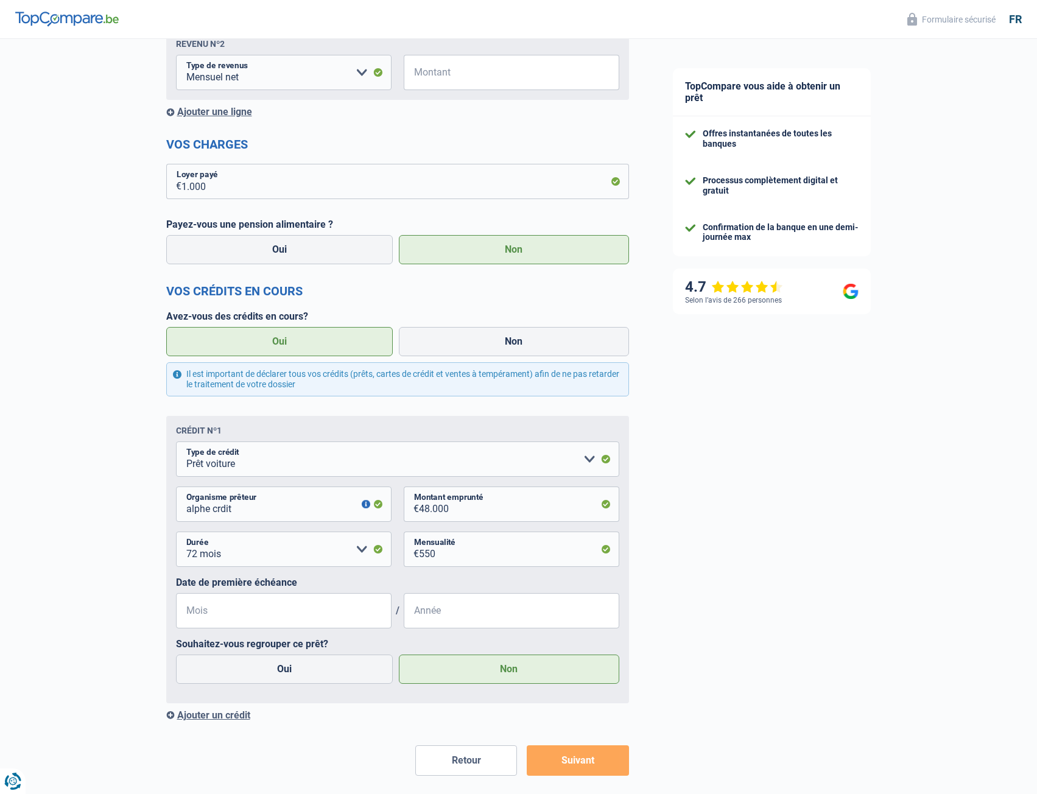
click at [440, 668] on label "Non" at bounding box center [509, 669] width 220 height 29
click at [440, 668] on input "Non" at bounding box center [509, 669] width 220 height 29
click at [440, 668] on label "Non" at bounding box center [509, 669] width 220 height 29
click at [440, 668] on input "Non" at bounding box center [509, 669] width 220 height 29
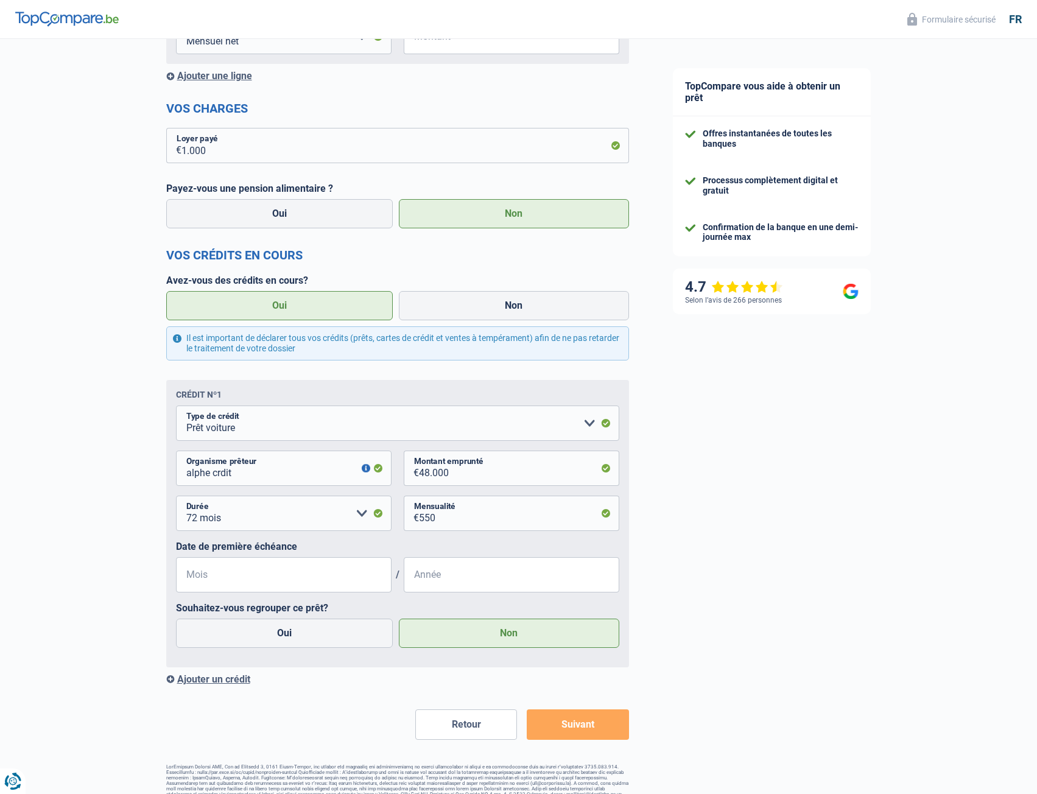
scroll to position [357, 0]
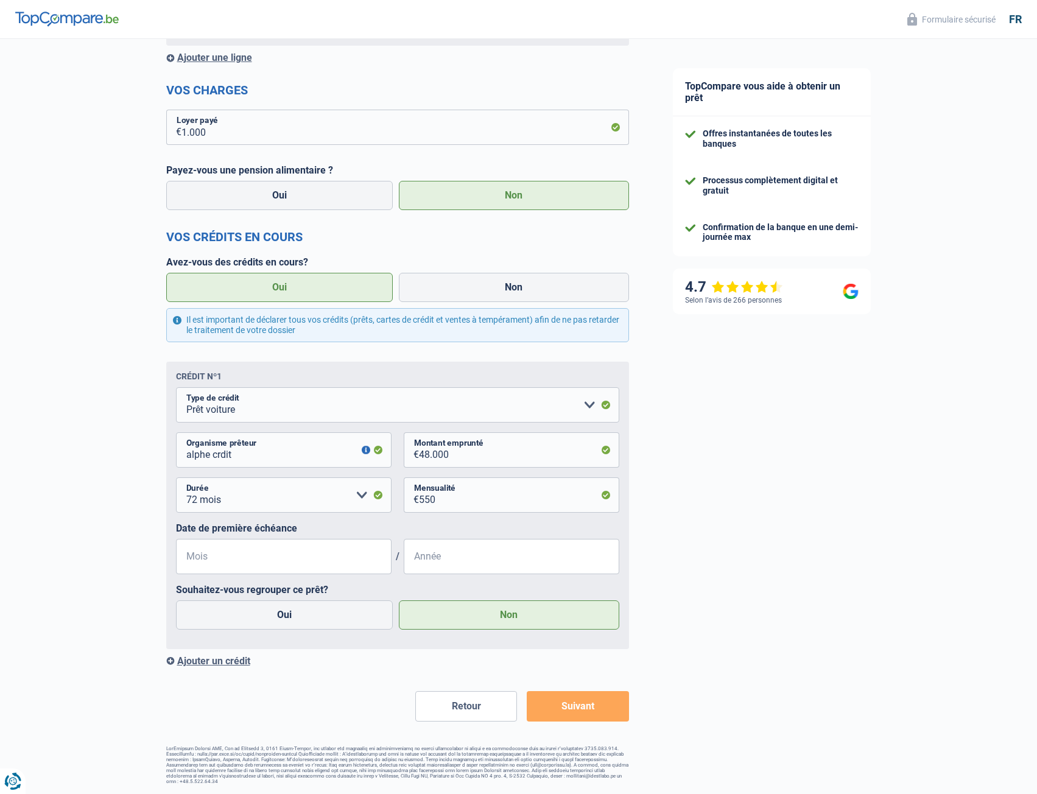
click at [706, 425] on div "TopCompare vous aide à obtenir un prêt Offres instantanées de toutes les banque…" at bounding box center [844, 238] width 387 height 1111
click at [219, 456] on input "alphe crdit" at bounding box center [284, 449] width 216 height 35
click at [222, 457] on input "alphe crdit" at bounding box center [284, 449] width 216 height 35
type input "alphe credit"
click at [478, 451] on input "48.000" at bounding box center [519, 449] width 200 height 35
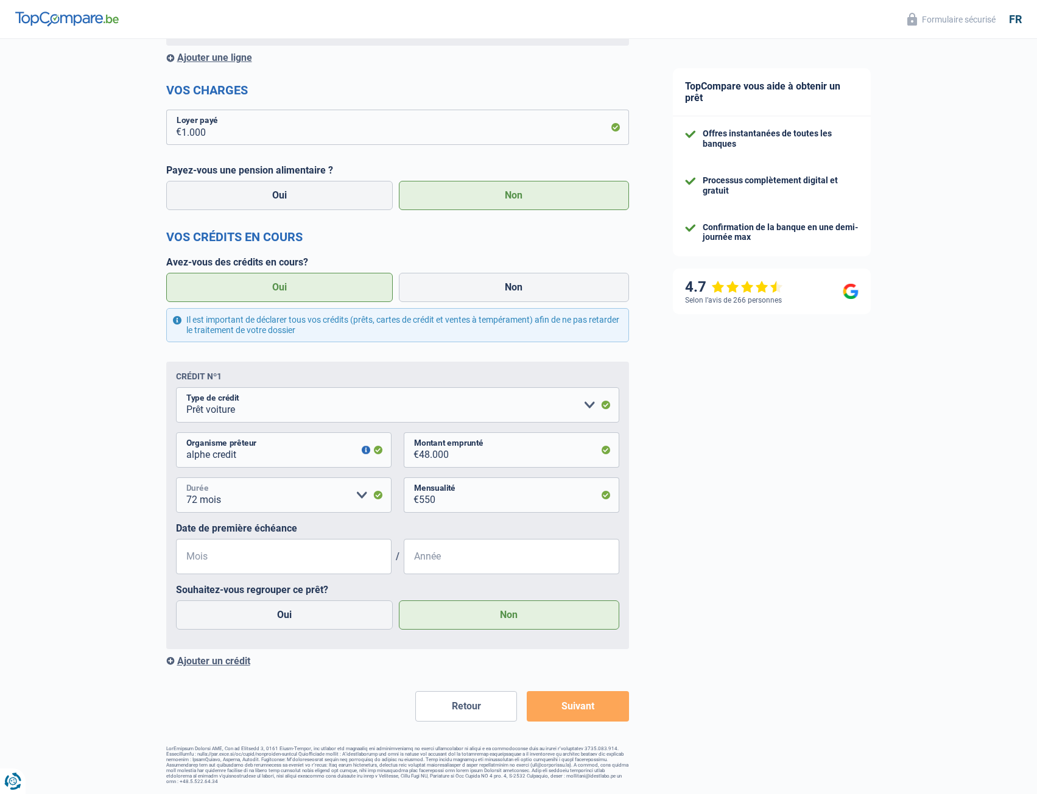
click at [249, 498] on select "12 mois 18 mois 24 mois 30 mois 36 mois 42 mois 48 mois 60 mois 72 mois 84 mois…" at bounding box center [284, 495] width 216 height 35
select select "60"
click at [176, 479] on select "12 mois 18 mois 24 mois 30 mois 36 mois 42 mois 48 mois 60 mois 72 mois 84 mois…" at bounding box center [284, 495] width 216 height 35
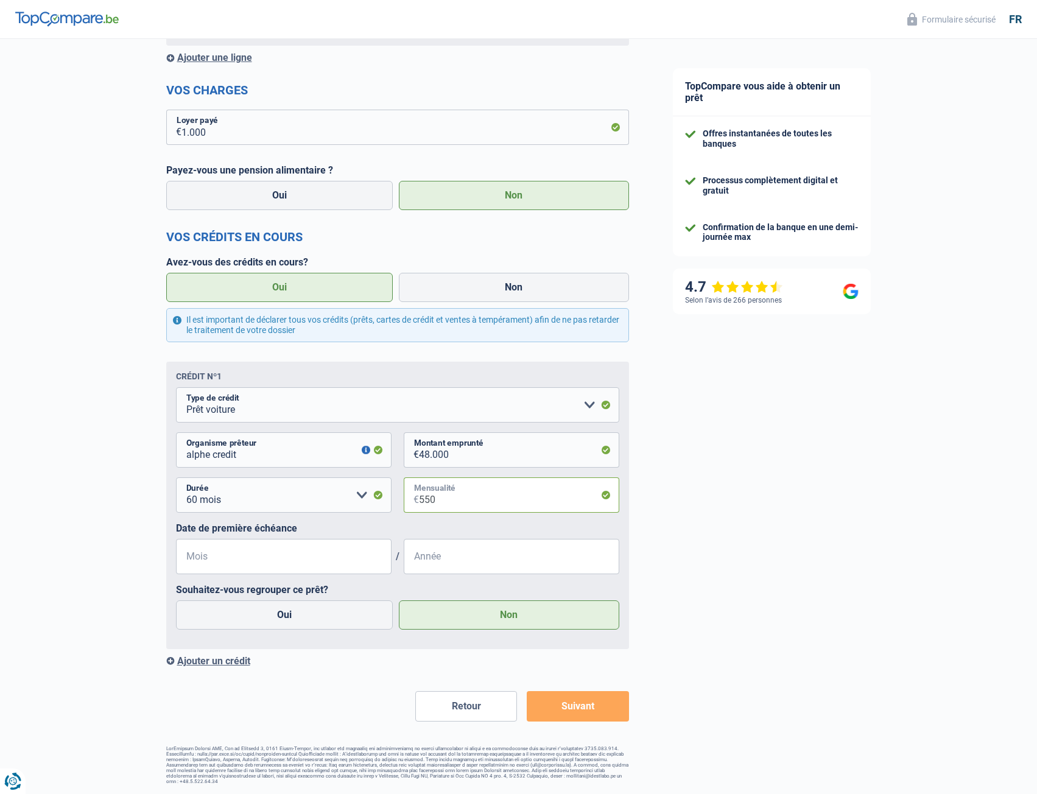
drag, startPoint x: 442, startPoint y: 502, endPoint x: 404, endPoint y: 507, distance: 37.5
click at [404, 507] on div "550 € Mensualité" at bounding box center [512, 495] width 216 height 35
type input "515"
click at [305, 555] on input "Mois" at bounding box center [284, 556] width 216 height 35
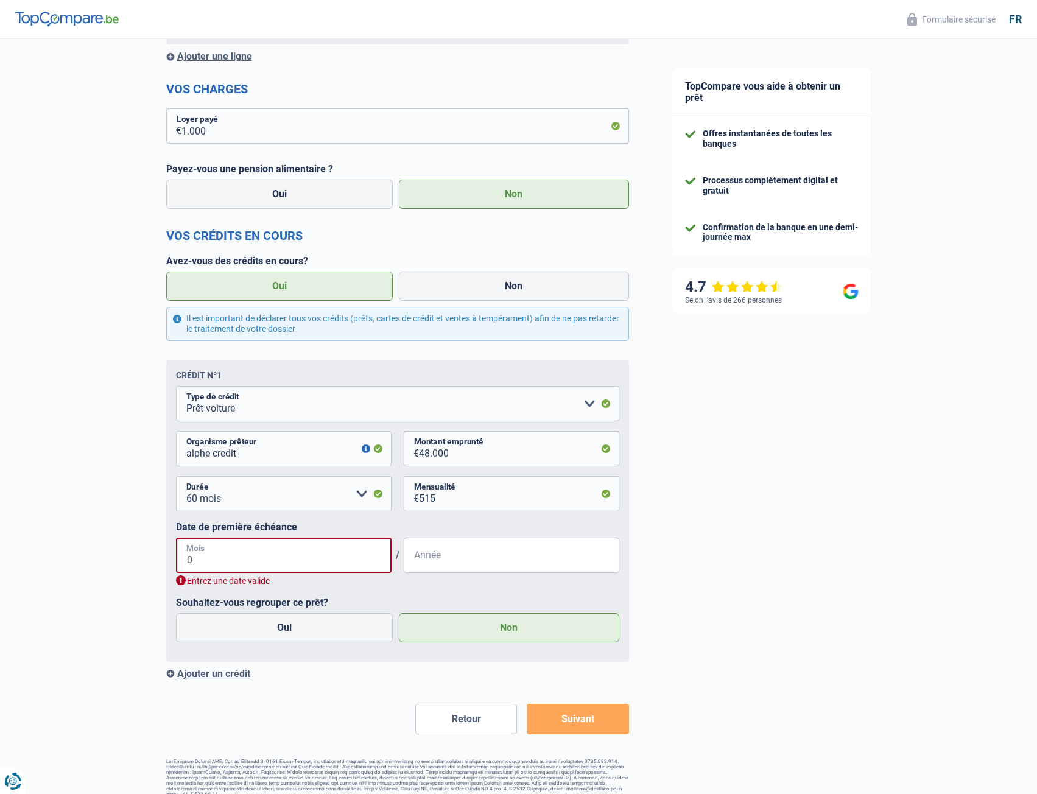
type input "01"
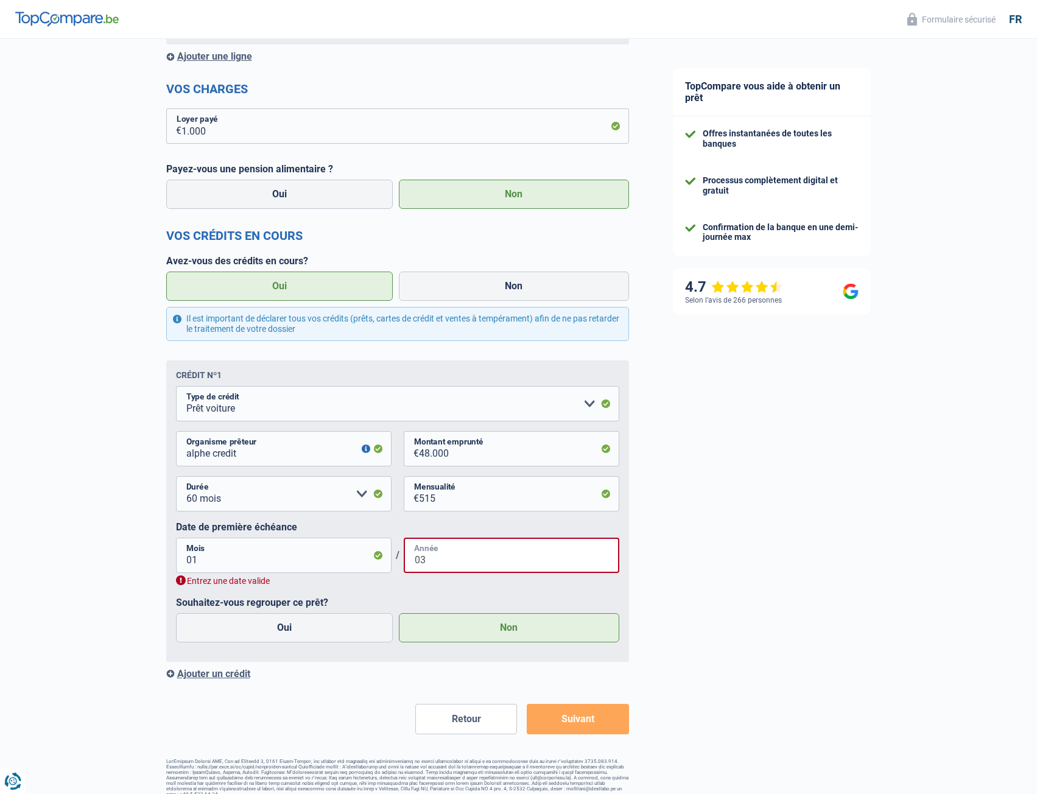
type input "03"
drag, startPoint x: 230, startPoint y: 562, endPoint x: 165, endPoint y: 565, distance: 65.2
click at [165, 565] on div "Chance de réussite de votre simulation est de 80% 1 2 3 4 5 Rajoutez +10% en co…" at bounding box center [325, 239] width 651 height 1125
type input "03"
drag, startPoint x: 440, startPoint y: 560, endPoint x: 383, endPoint y: 567, distance: 58.3
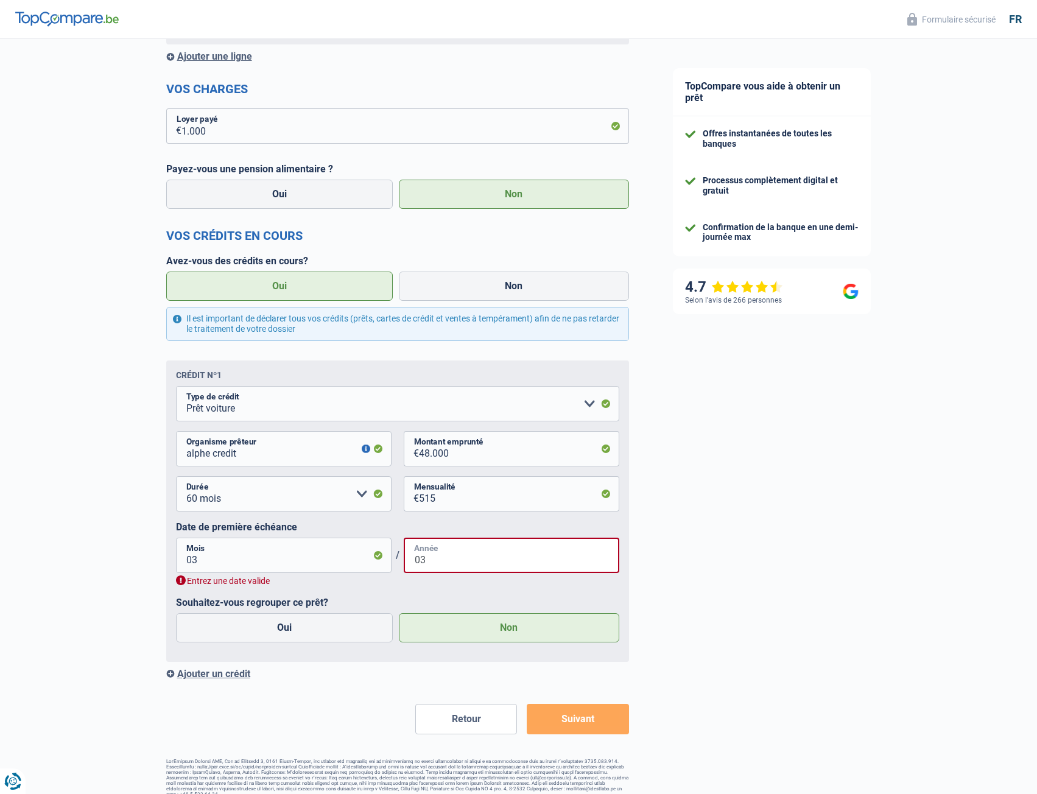
click at [385, 570] on div "03 Mois / 03 Année" at bounding box center [397, 555] width 443 height 35
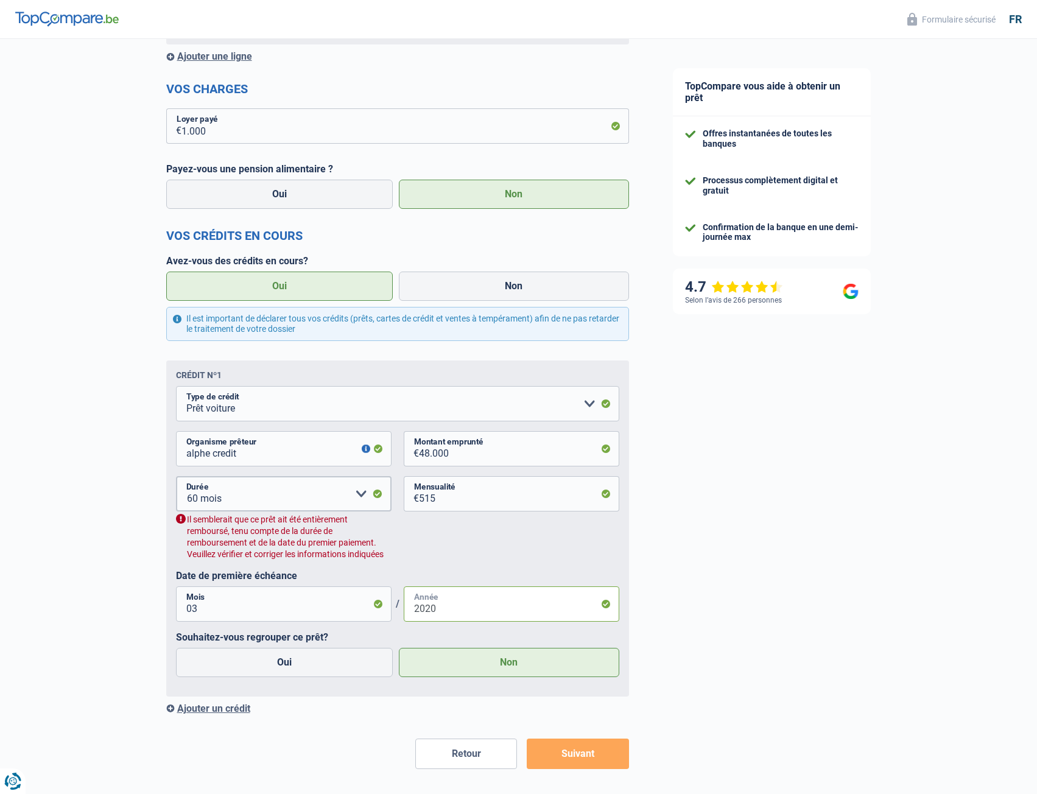
drag, startPoint x: 430, startPoint y: 611, endPoint x: 452, endPoint y: 614, distance: 22.1
click at [452, 615] on input "2020" at bounding box center [512, 604] width 216 height 35
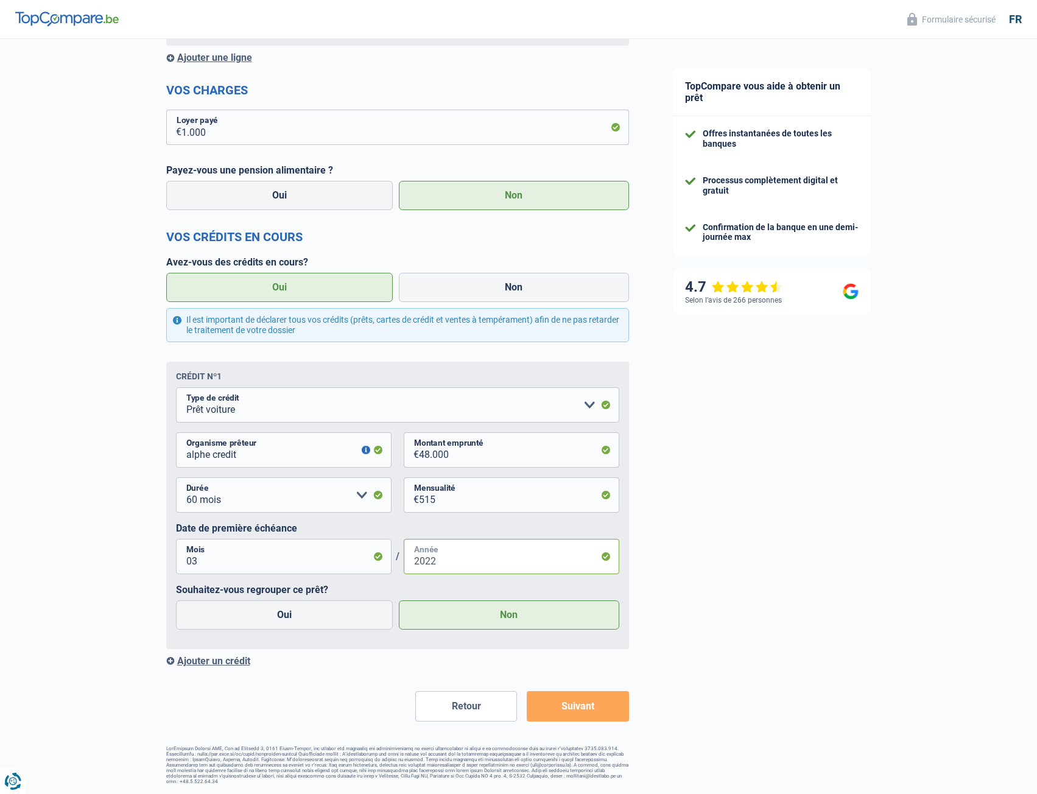
type input "2022"
click at [445, 624] on label "Non" at bounding box center [509, 615] width 220 height 29
click at [445, 624] on input "Non" at bounding box center [509, 615] width 220 height 29
click at [574, 711] on button "Suivant" at bounding box center [578, 706] width 102 height 30
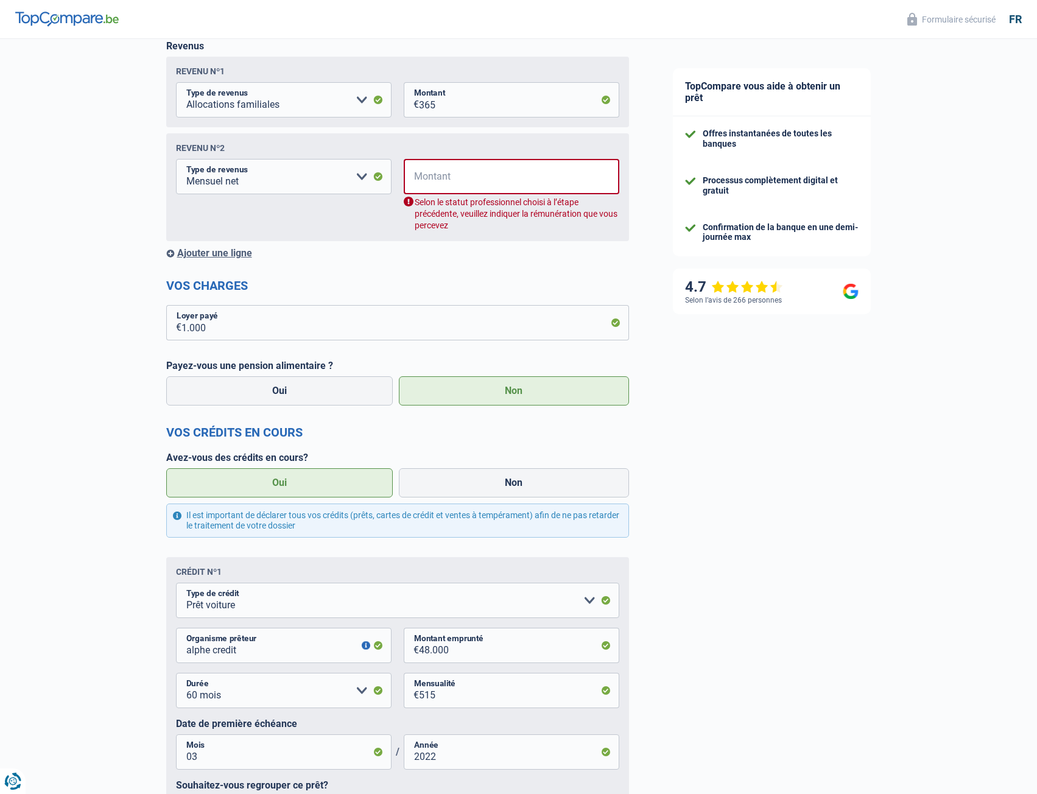
scroll to position [0, 0]
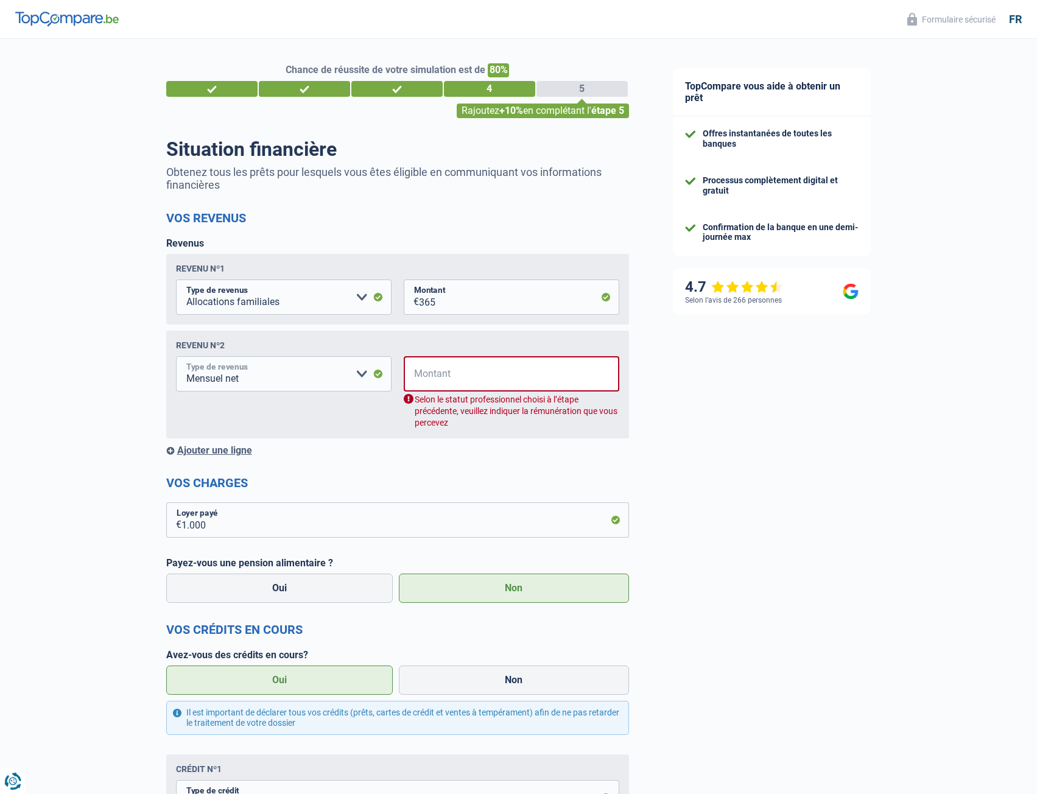
click at [289, 380] on select "Allocation d'handicap Allocations chômage Allocations familiales Chèques repas …" at bounding box center [284, 373] width 216 height 35
click at [431, 379] on input "Montant" at bounding box center [520, 373] width 200 height 35
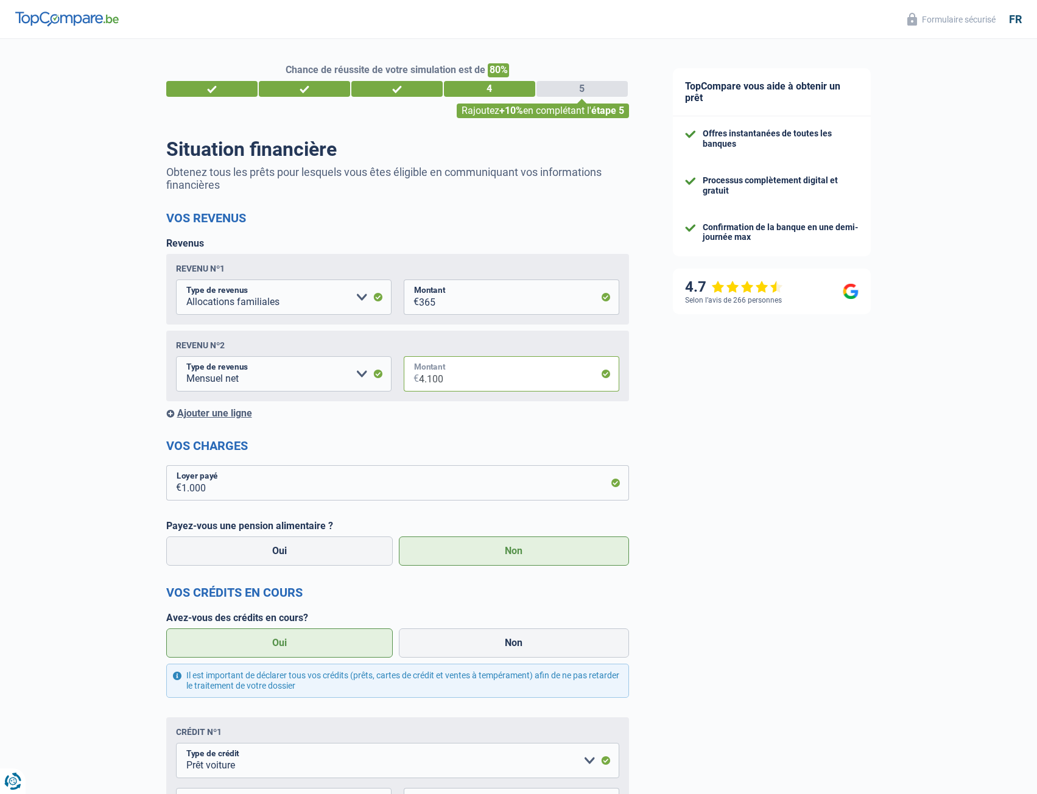
type input "4.100"
click at [599, 432] on form "Vos revenus Revenus Revenu nº1 Allocation d'handicap Allocations chômage Alloca…" at bounding box center [397, 644] width 463 height 867
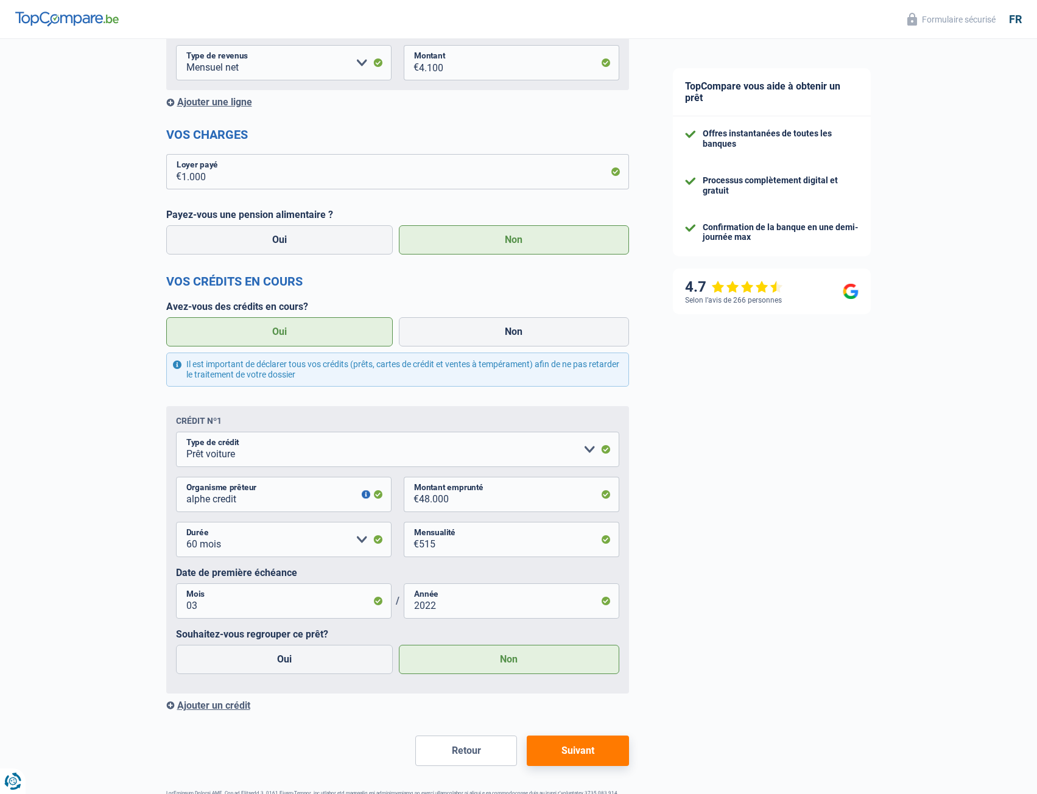
scroll to position [357, 0]
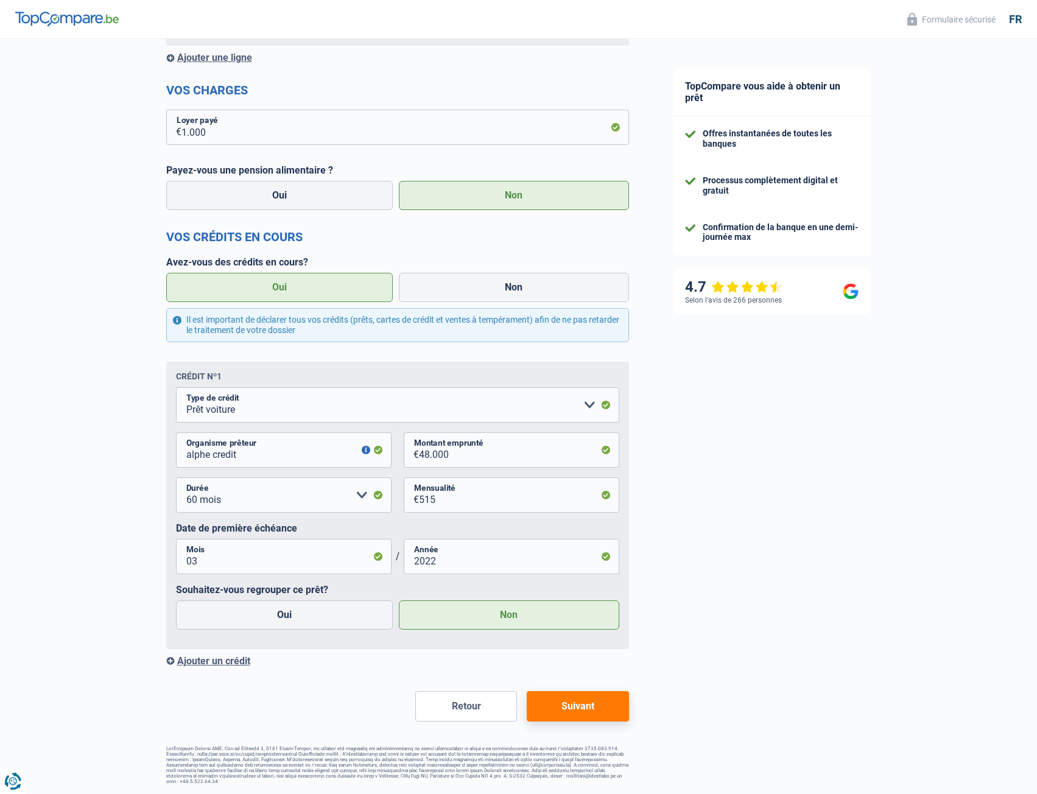
click at [566, 710] on button "Suivant" at bounding box center [578, 706] width 102 height 30
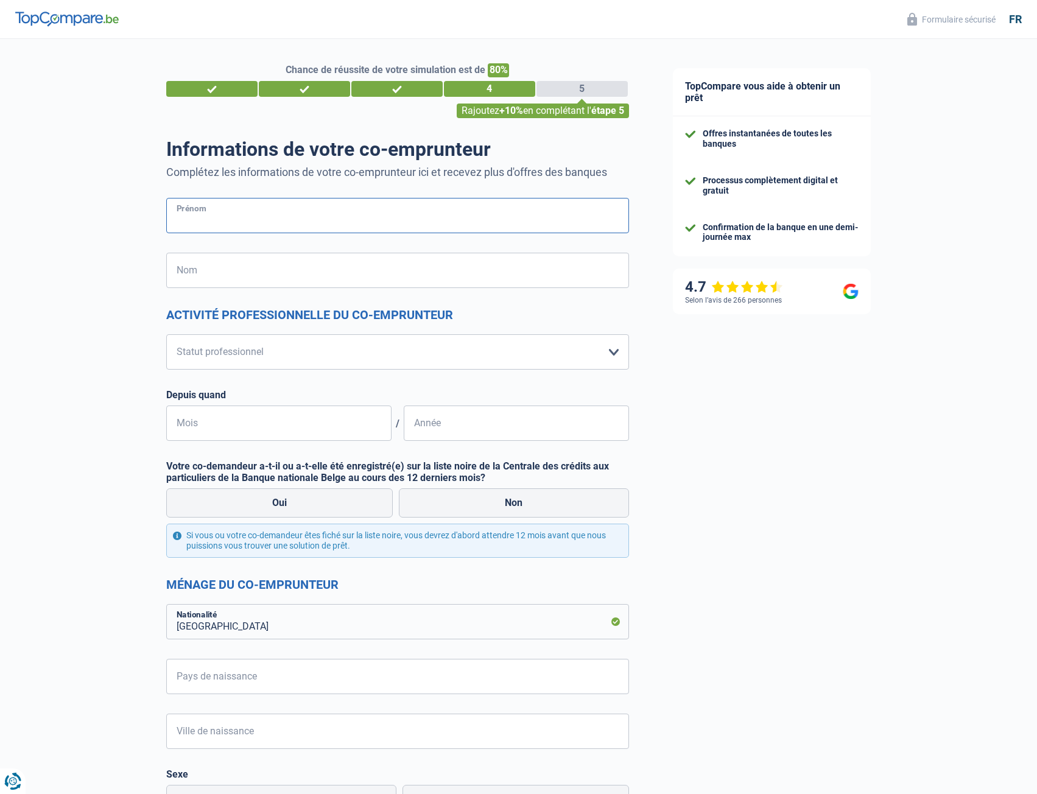
click at [305, 211] on input "Prénom" at bounding box center [397, 215] width 463 height 35
type input "Walquiria"
type input "[PERSON_NAME]"
click at [248, 357] on select "Ouvrier Employé privé Employé public Invalide Indépendant Pensionné Chômeur Mut…" at bounding box center [397, 351] width 463 height 35
select select "privateEmployee"
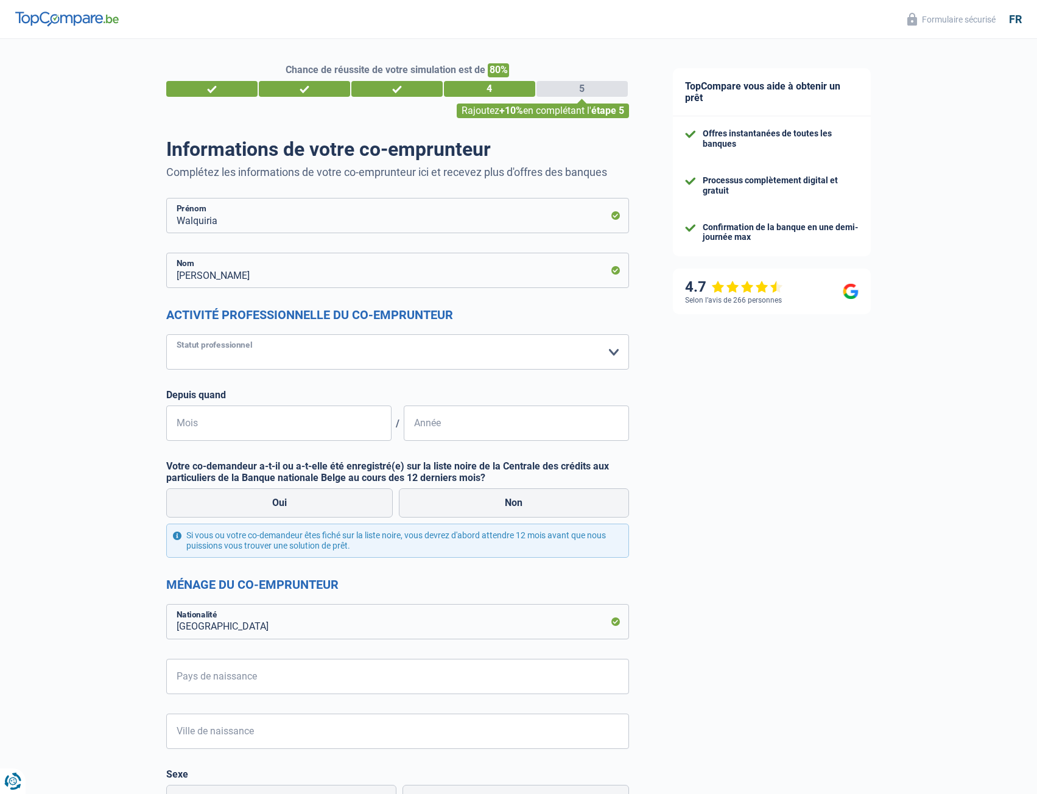
click at [166, 335] on select "Ouvrier Employé privé Employé public Invalide Indépendant Pensionné Chômeur Mut…" at bounding box center [397, 351] width 463 height 35
select select "netSalary"
select select "mealVouchers"
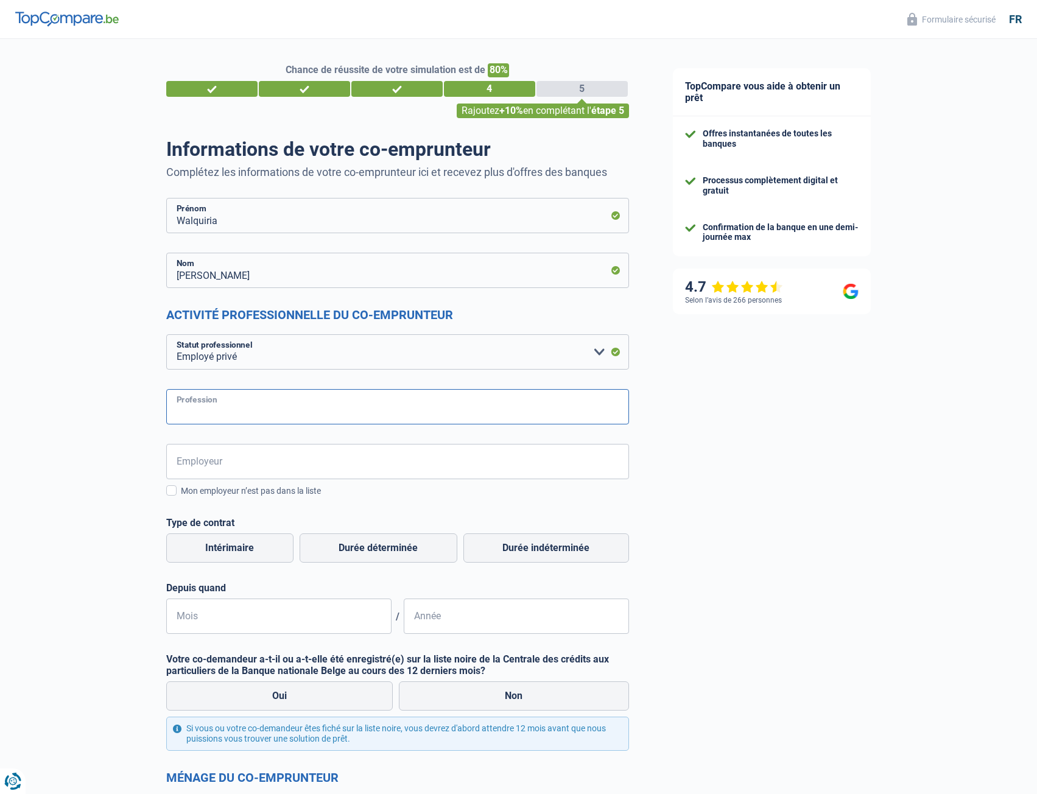
click at [249, 409] on input "Profession" at bounding box center [397, 406] width 463 height 35
type input "agent de nettoyage"
click at [225, 465] on input "Employeur" at bounding box center [397, 461] width 463 height 35
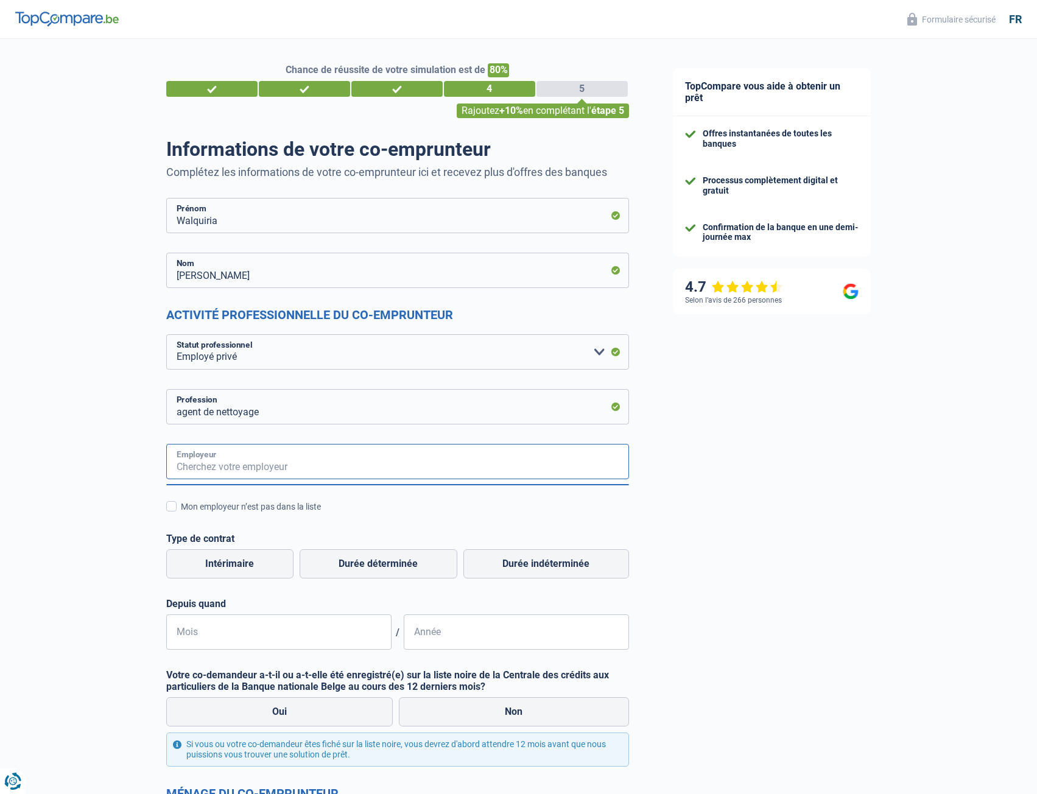
click at [235, 468] on input "Employeur" at bounding box center [397, 461] width 463 height 35
paste input "LES PETITS TOURNESOLS SARL"
type input "LES PETITS TOURNESOLS SARL"
click at [265, 529] on div "LES PETITS TOURNESOLS SARL Employeur Mon employeur n’est pas dans la liste Régi…" at bounding box center [397, 547] width 463 height 206
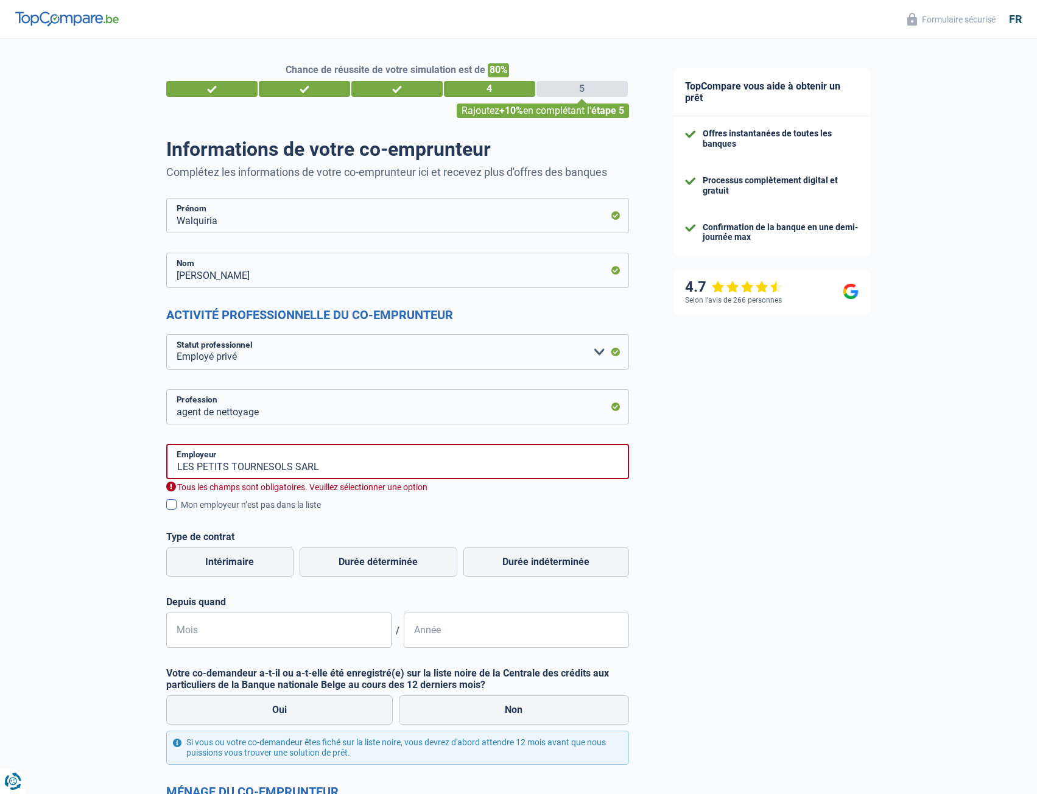
click at [170, 508] on span at bounding box center [171, 504] width 10 height 10
click at [181, 512] on input "Mon employeur n’est pas dans la liste" at bounding box center [181, 512] width 0 height 0
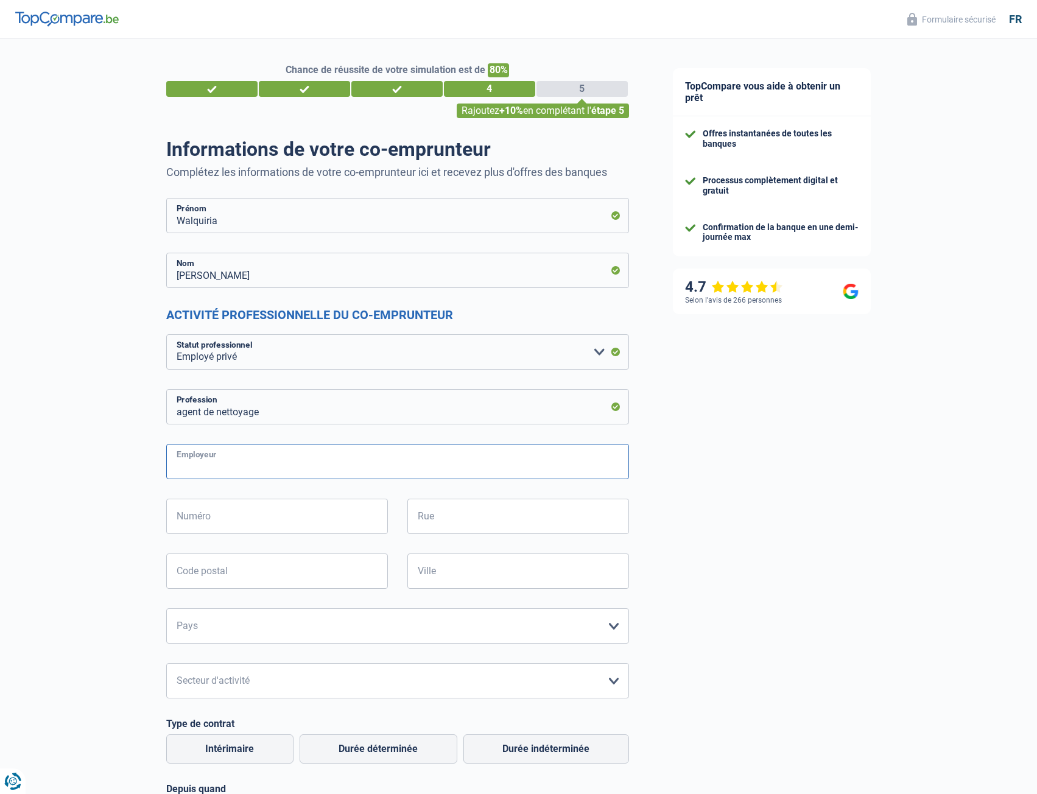
click at [261, 465] on input "Employeur" at bounding box center [397, 461] width 463 height 35
click at [261, 464] on input "Employeur" at bounding box center [397, 461] width 463 height 35
drag, startPoint x: 744, startPoint y: 483, endPoint x: 721, endPoint y: 487, distance: 23.4
click at [267, 465] on input "Employeur" at bounding box center [397, 461] width 463 height 35
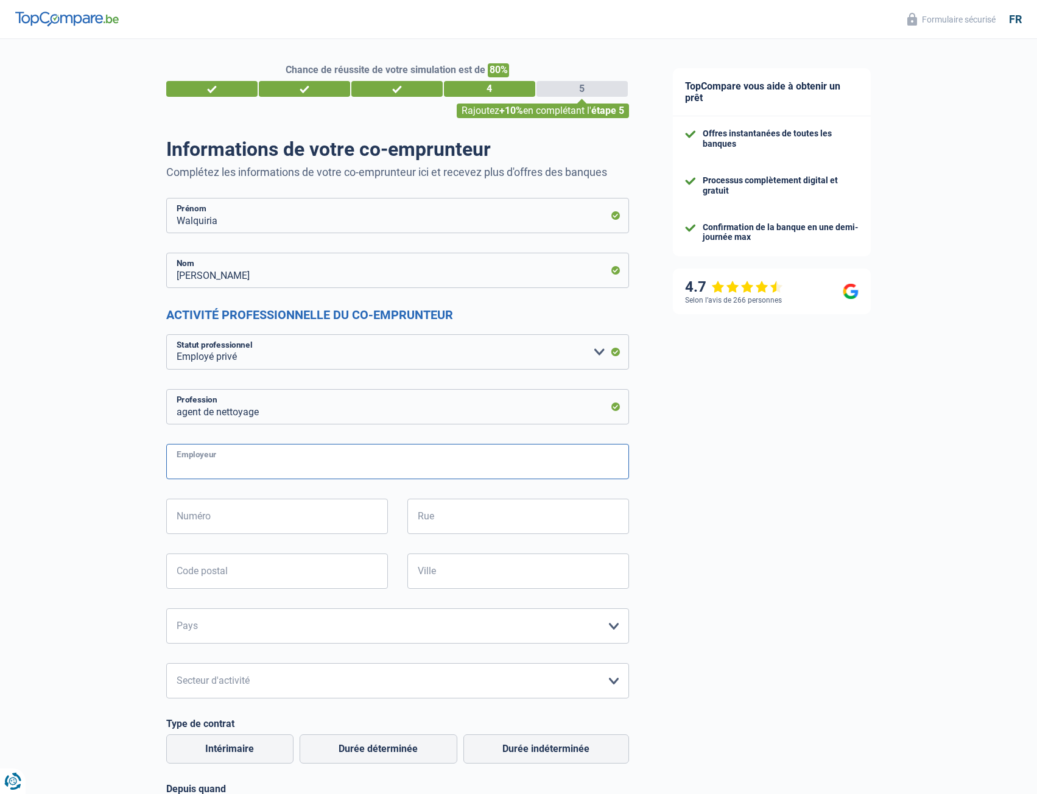
paste input "LES PETITS TOURNESOLS SARL"
click at [354, 473] on input "LES PETITS TOURNESOLS SARL" at bounding box center [397, 461] width 463 height 35
type input "LES PETITS TOURNESOLS SARL"
click at [312, 515] on input "Numéro" at bounding box center [277, 516] width 222 height 35
click at [307, 521] on input "Numéro" at bounding box center [277, 516] width 222 height 35
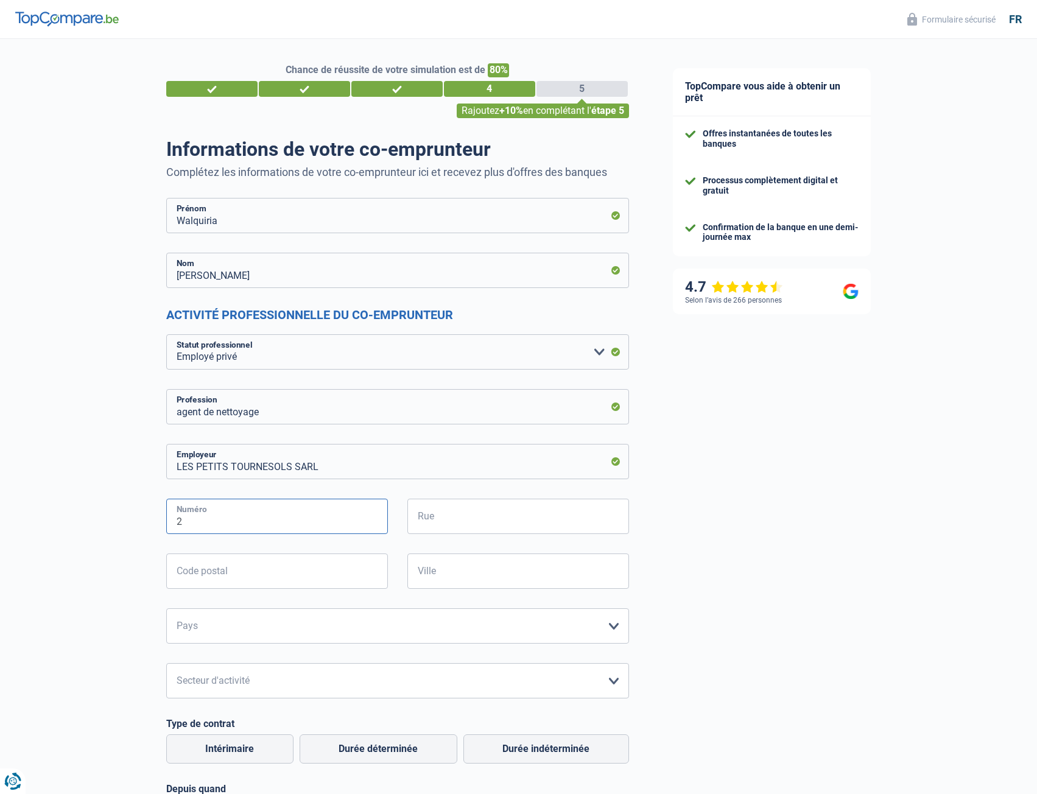
type input "2"
click at [440, 520] on input "Rue" at bounding box center [518, 516] width 222 height 35
type input "[GEOGRAPHIC_DATA]"
click at [306, 580] on input "Code postal" at bounding box center [277, 571] width 222 height 35
type input "3636"
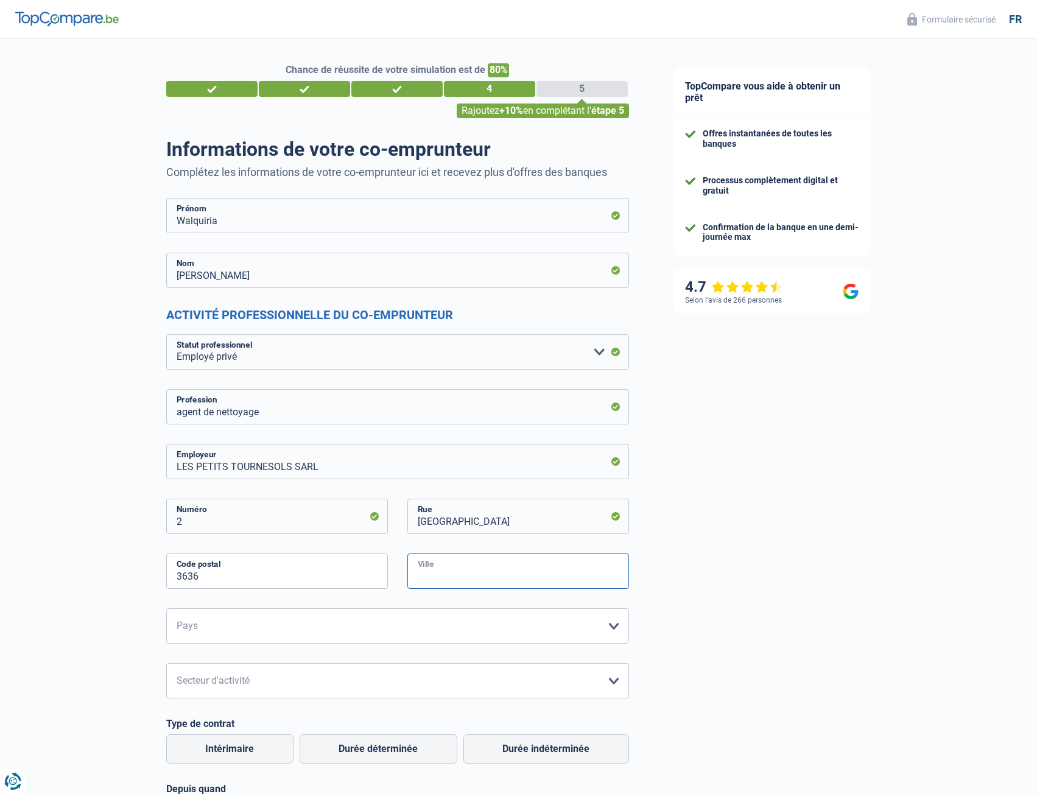
click at [492, 573] on input "Ville" at bounding box center [518, 571] width 222 height 35
type input "[PERSON_NAME]"
click at [362, 632] on select "[GEOGRAPHIC_DATA] [GEOGRAPHIC_DATA] [GEOGRAPHIC_DATA] [GEOGRAPHIC_DATA] [GEOGRA…" at bounding box center [397, 625] width 463 height 35
select select "LU"
click at [166, 609] on select "[GEOGRAPHIC_DATA] [GEOGRAPHIC_DATA] [GEOGRAPHIC_DATA] [GEOGRAPHIC_DATA] [GEOGRA…" at bounding box center [397, 625] width 463 height 35
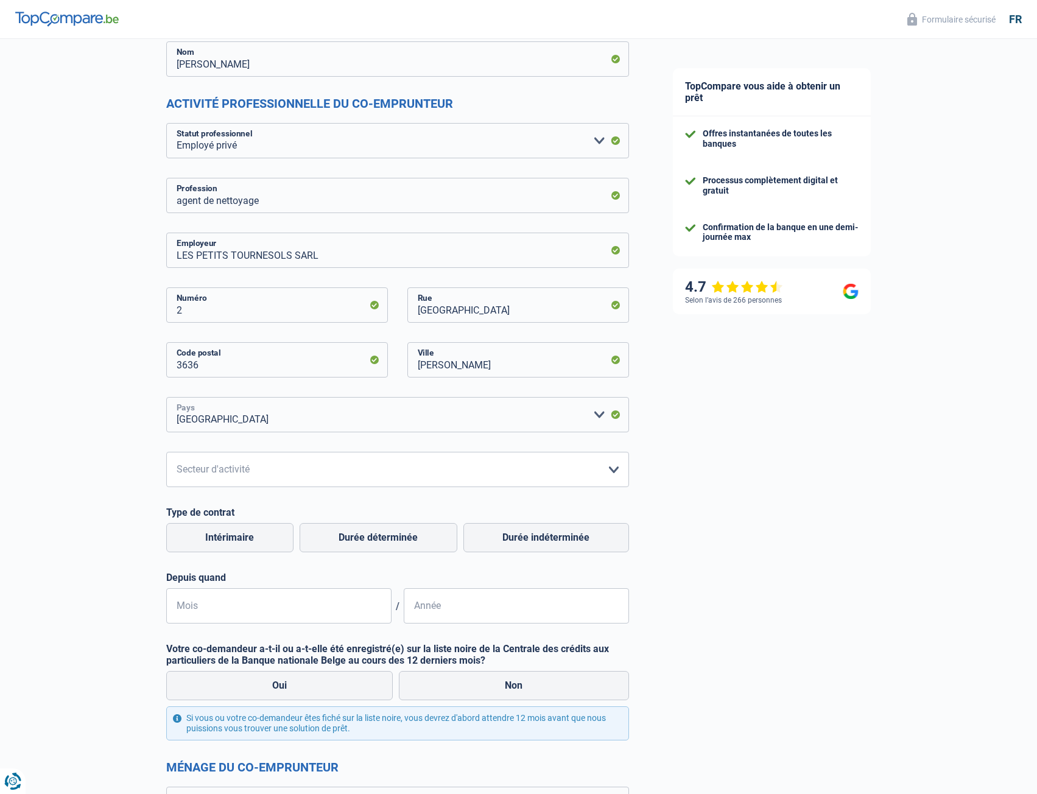
scroll to position [224, 0]
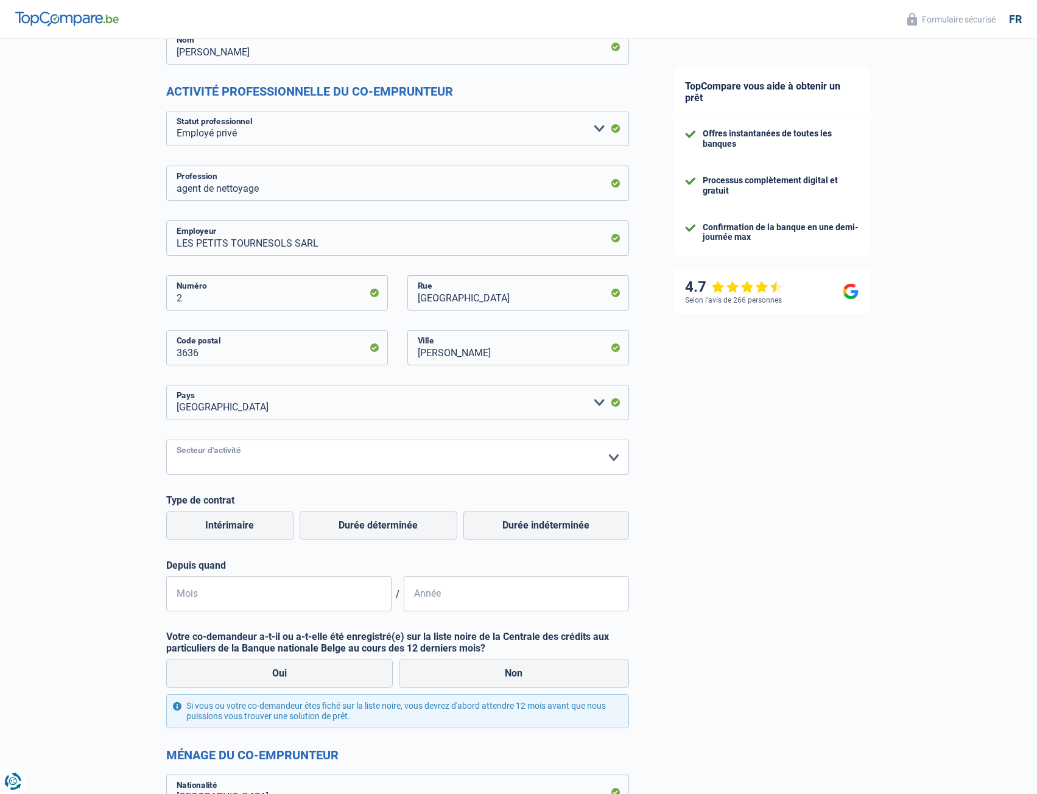
click at [236, 463] on select "Agriculture/Pêche Industrie Horeca Courier/Fitness/Taxi Construction Banques/As…" at bounding box center [397, 457] width 463 height 35
select select "smallCompanies"
click at [166, 440] on select "Agriculture/Pêche Industrie Horeca Courier/Fitness/Taxi Construction Banques/As…" at bounding box center [397, 457] width 463 height 35
click at [243, 595] on input "Mois" at bounding box center [278, 593] width 225 height 35
drag, startPoint x: 231, startPoint y: 607, endPoint x: 153, endPoint y: 599, distance: 77.7
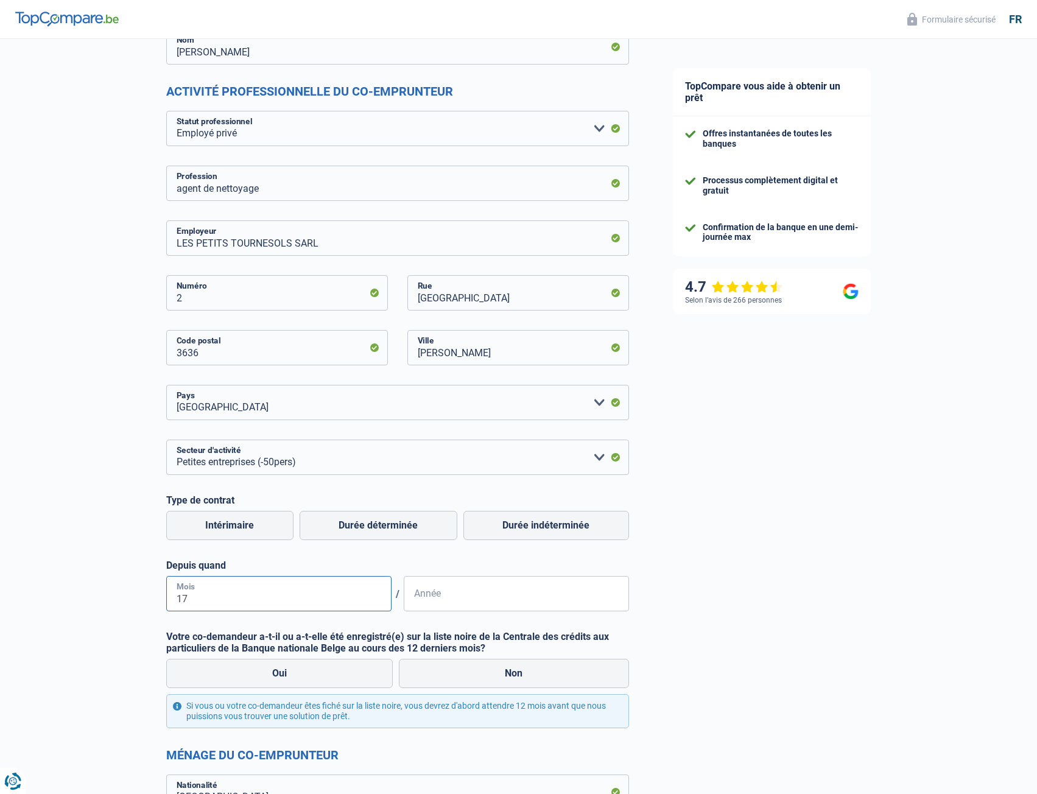
click at [153, 599] on div "Chance de réussite de votre simulation est de 80% 1 2 3 4 5 Rajoutez +10% en co…" at bounding box center [325, 720] width 651 height 1819
type input "02"
type input "1"
type input "2025"
click at [693, 601] on div "TopCompare vous aide à obtenir un prêt Offres instantanées de toutes les banque…" at bounding box center [844, 724] width 387 height 1819
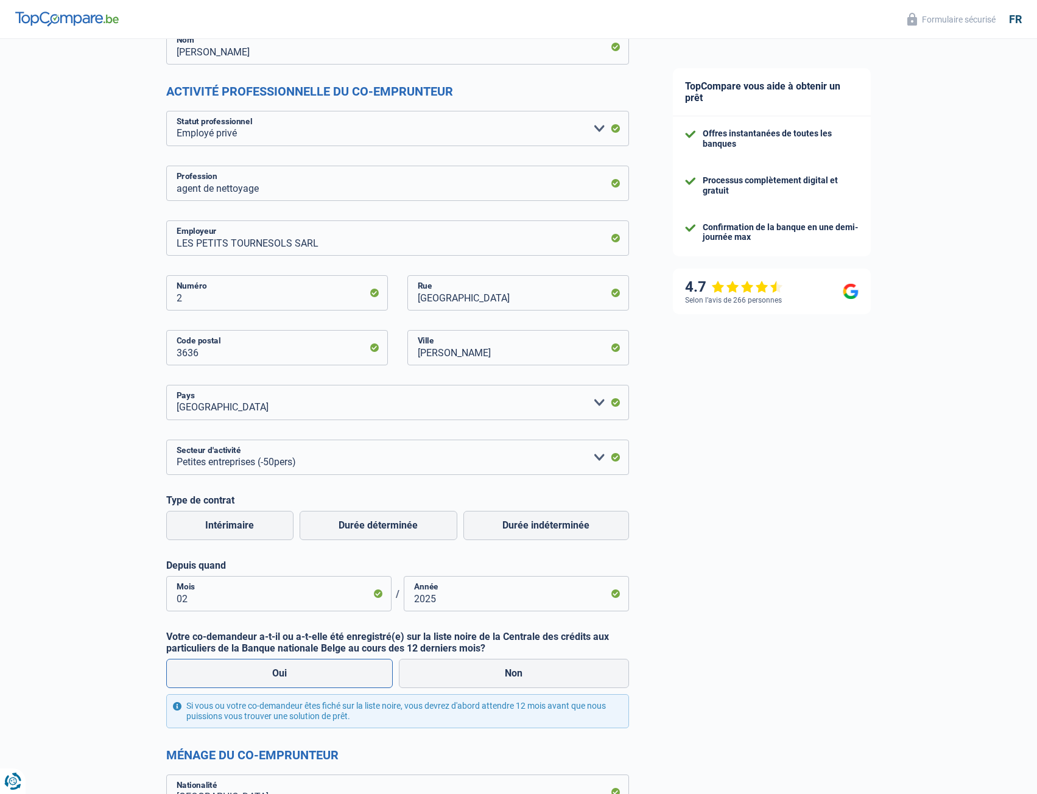
scroll to position [446, 0]
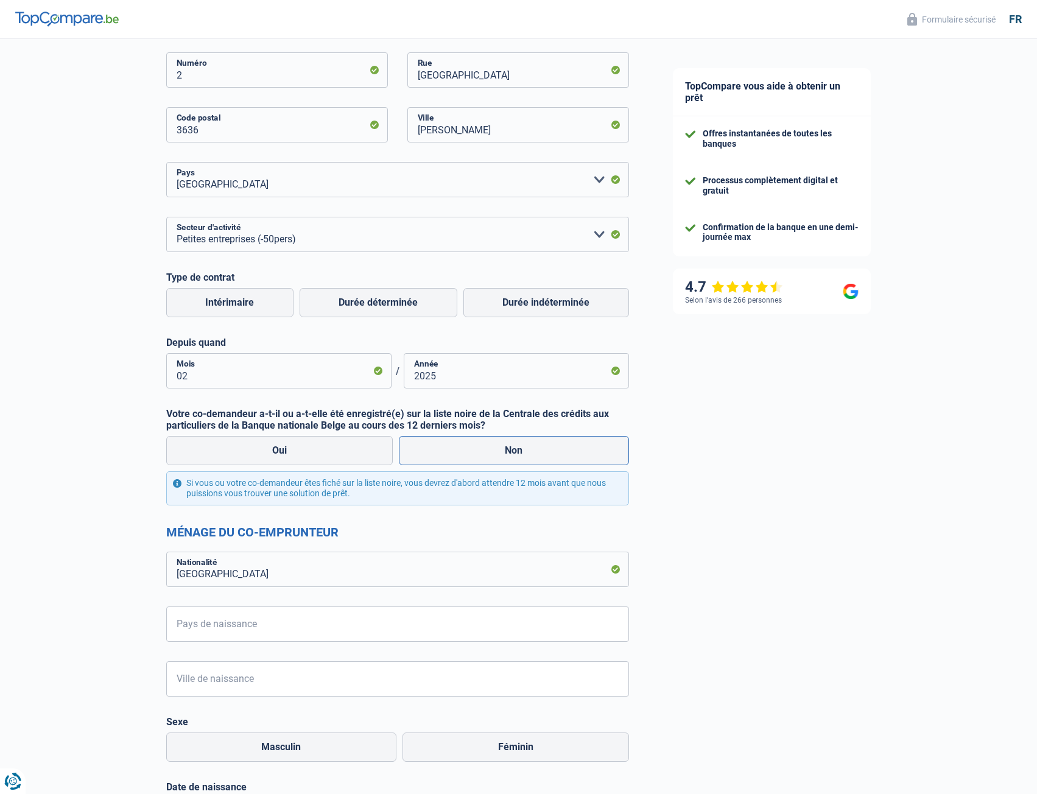
click at [513, 451] on label "Non" at bounding box center [514, 450] width 230 height 29
click at [513, 451] on input "Non" at bounding box center [514, 450] width 230 height 29
radio input "true"
click at [492, 459] on label "Non" at bounding box center [514, 450] width 230 height 29
click at [492, 459] on input "Non" at bounding box center [514, 450] width 230 height 29
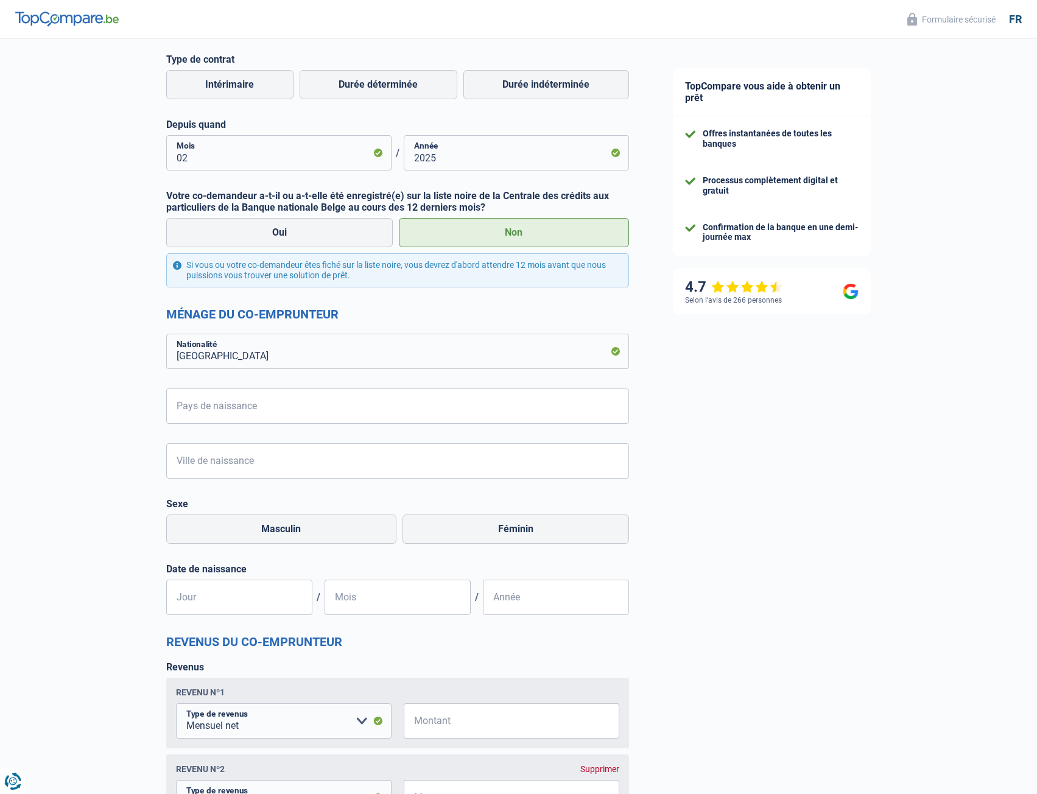
scroll to position [670, 0]
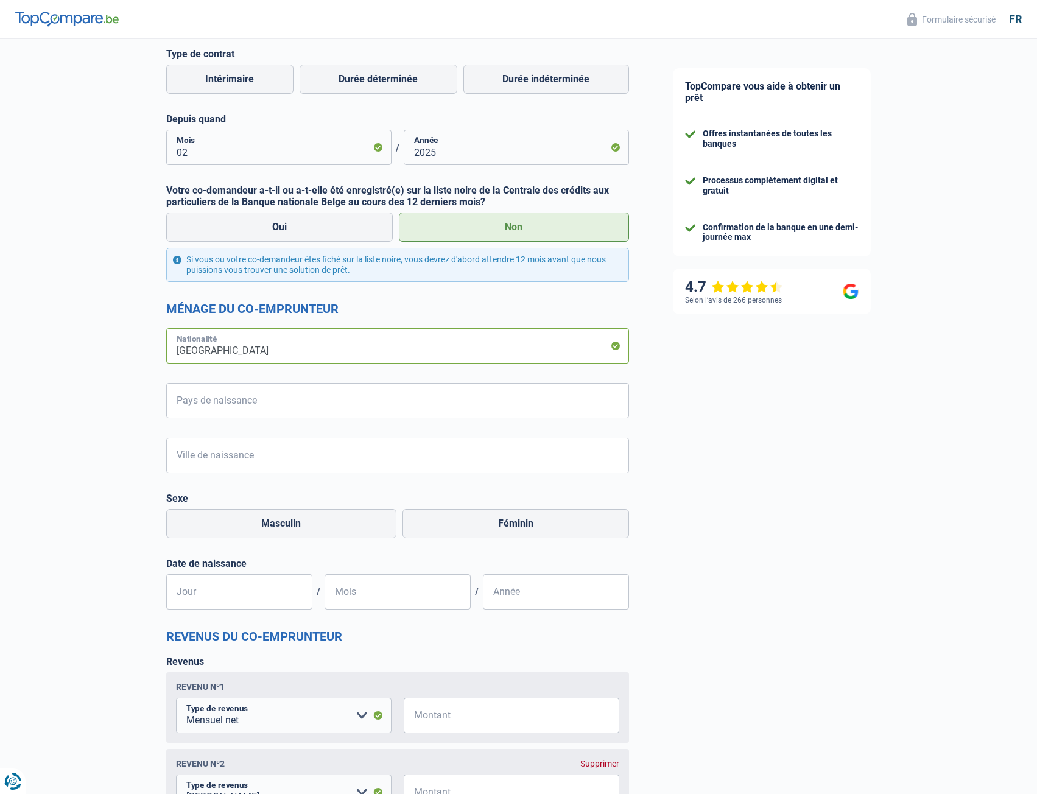
click at [363, 352] on input "[GEOGRAPHIC_DATA]" at bounding box center [397, 345] width 463 height 35
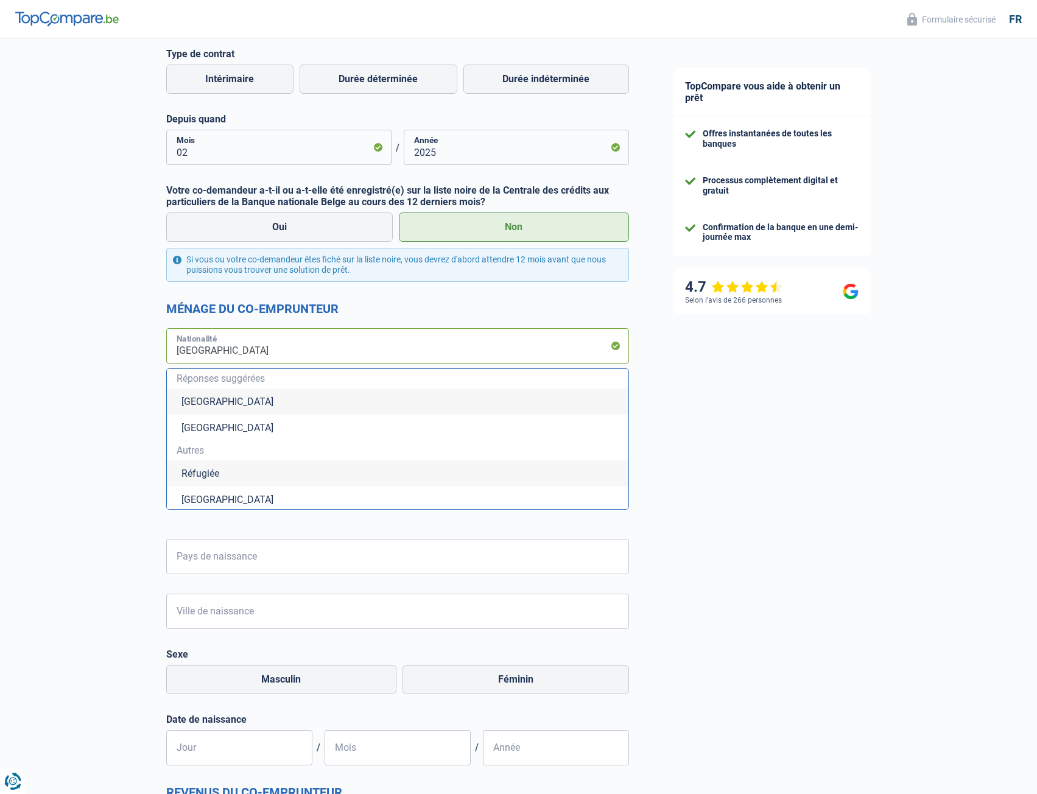
type input "Luxembourgb"
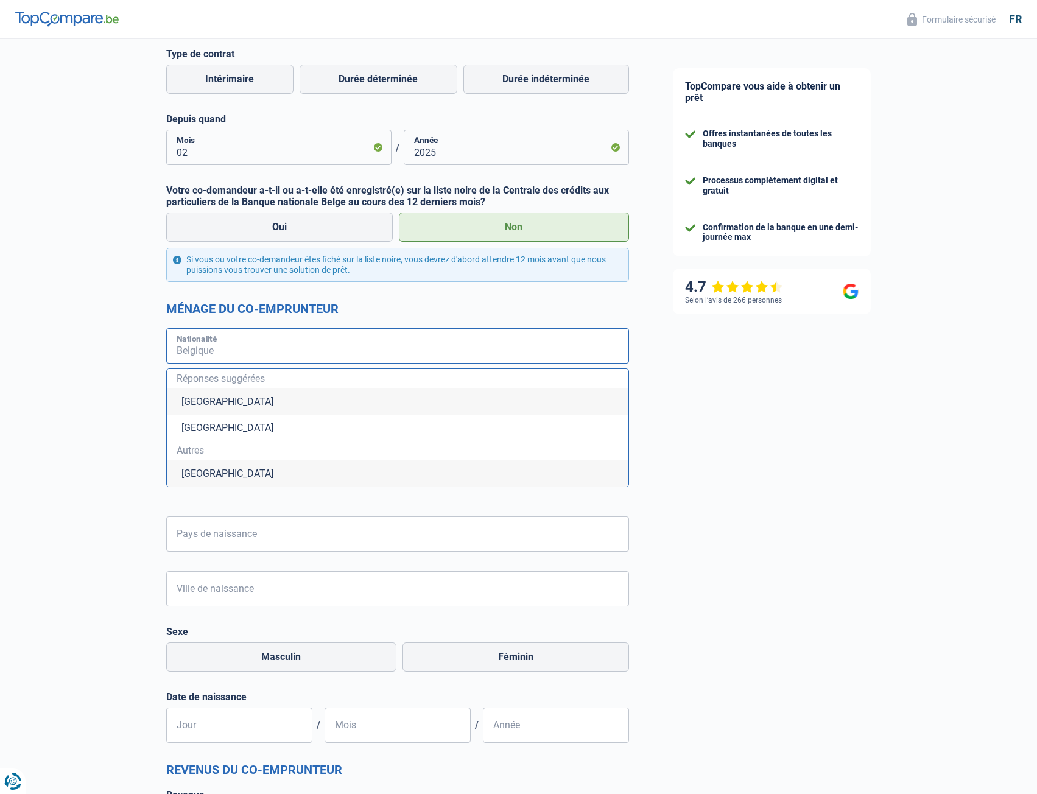
type input "r"
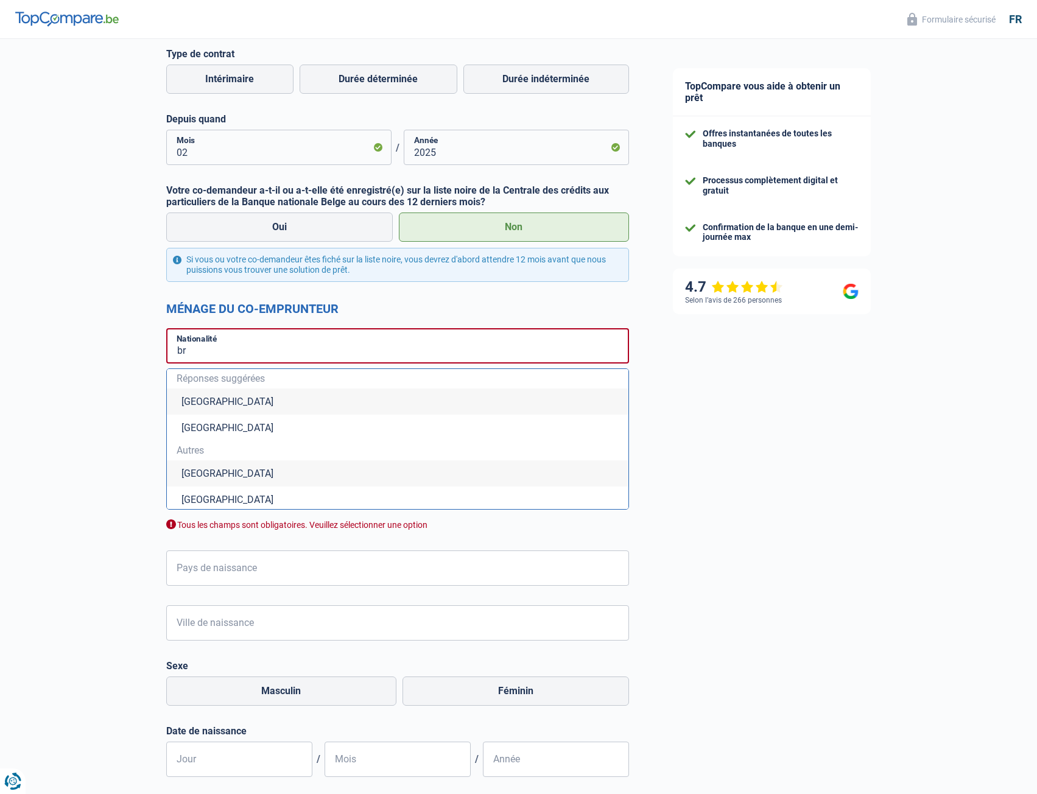
click at [264, 476] on li "[GEOGRAPHIC_DATA]" at bounding box center [398, 473] width 462 height 26
type input "[GEOGRAPHIC_DATA]"
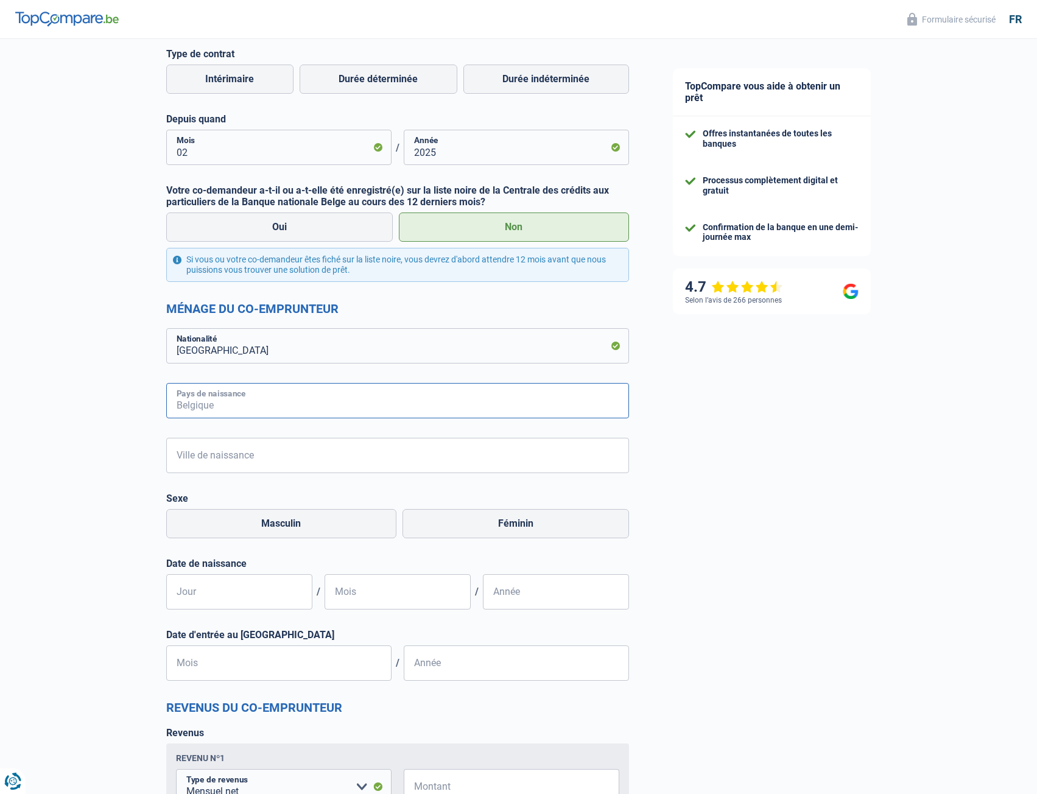
click at [236, 407] on input "Pays de naissance" at bounding box center [397, 400] width 463 height 35
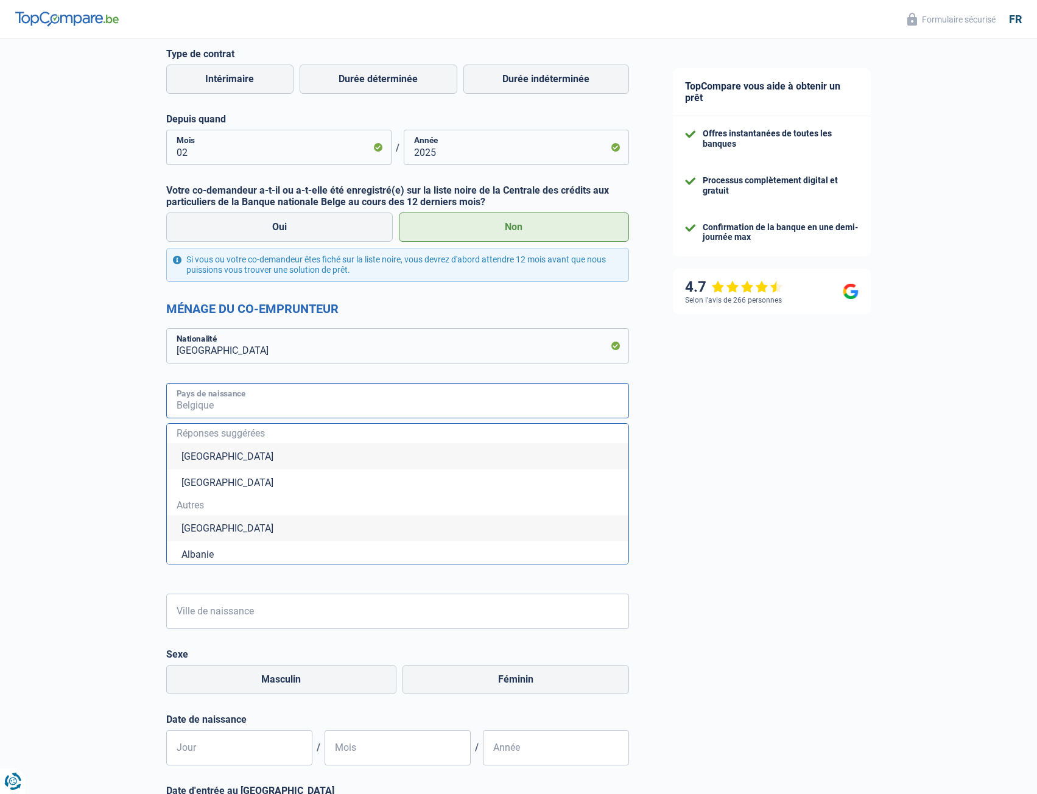
type input "b"
type input "r"
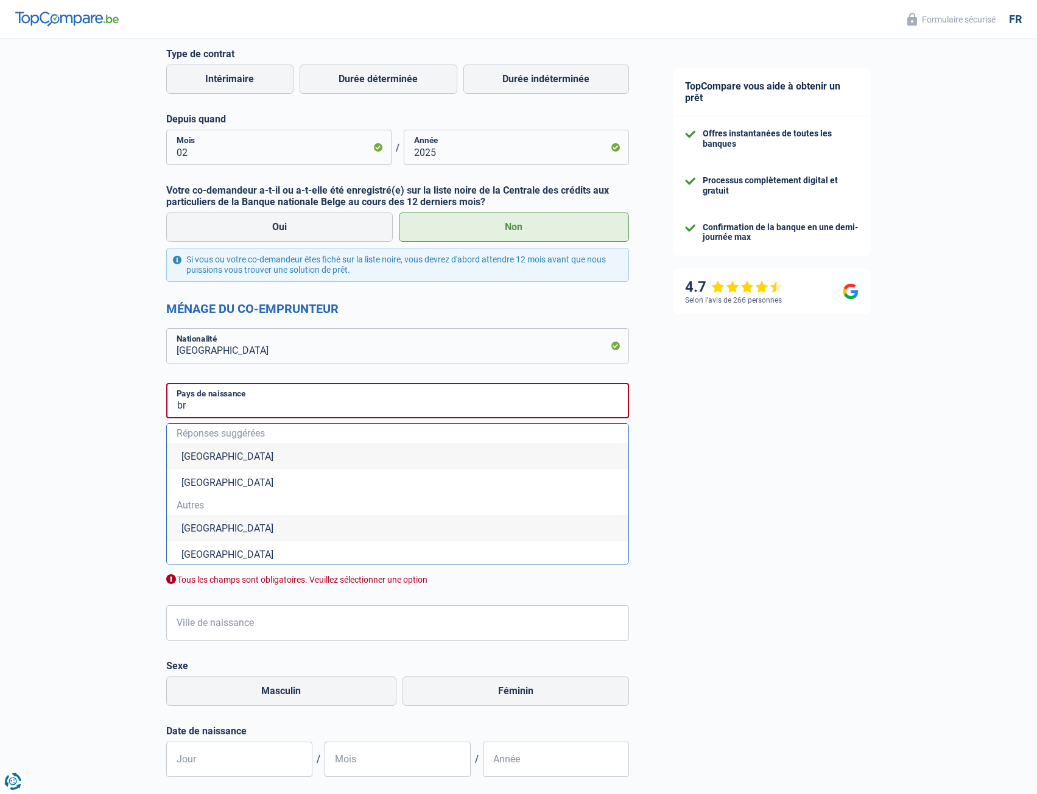
click at [228, 531] on li "[GEOGRAPHIC_DATA]" at bounding box center [398, 528] width 462 height 26
type input "[GEOGRAPHIC_DATA]"
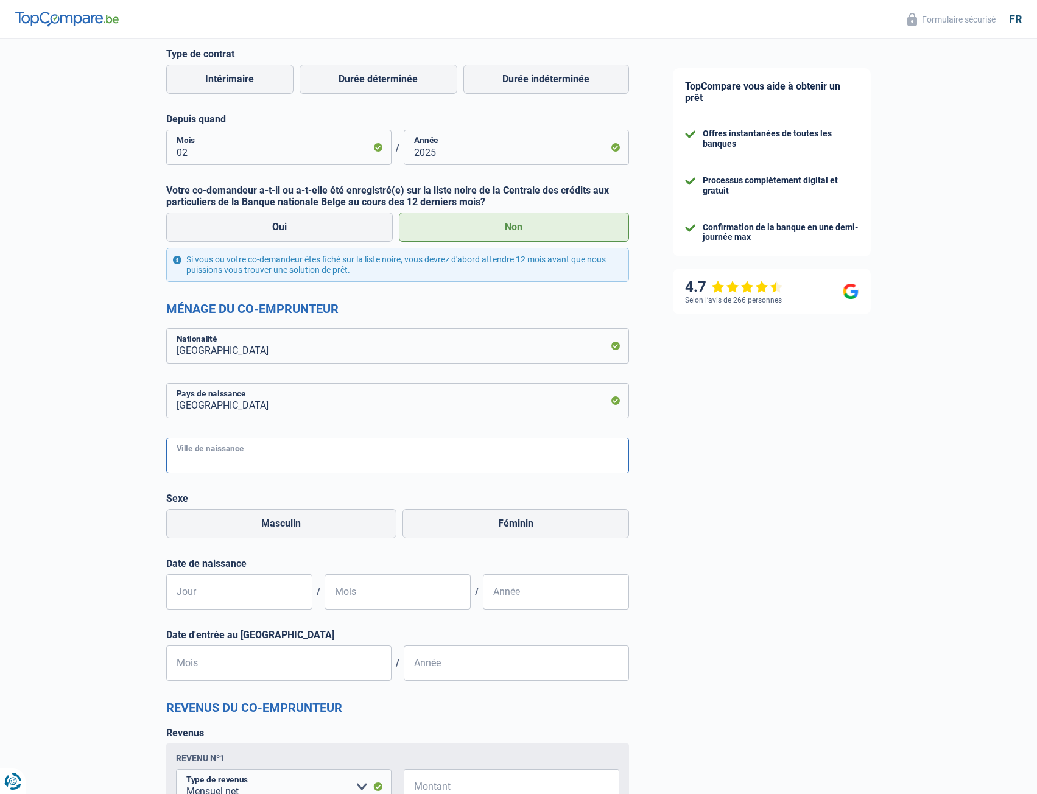
click at [241, 451] on input "Ville de naissance" at bounding box center [397, 455] width 463 height 35
type input "goiania"
click at [441, 532] on label "Féminin" at bounding box center [516, 523] width 227 height 29
click at [441, 532] on input "Féminin" at bounding box center [516, 523] width 227 height 29
radio input "true"
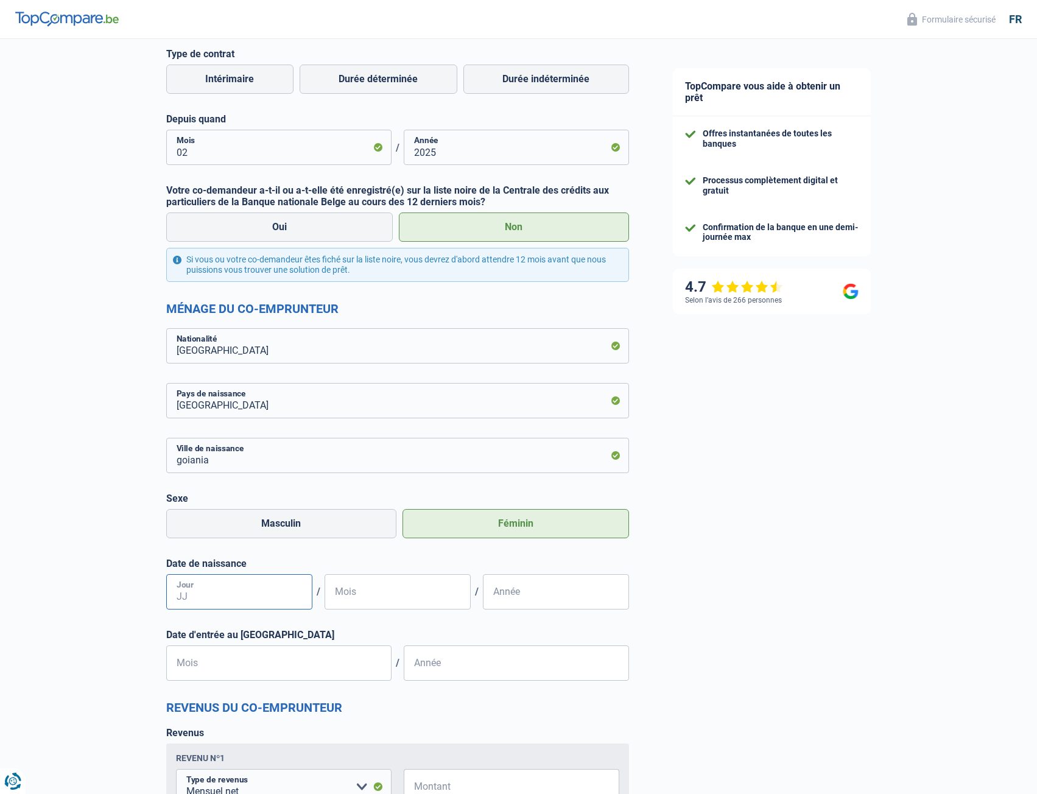
click at [232, 605] on input "Jour" at bounding box center [239, 591] width 146 height 35
type input "15"
type input "04"
type input "1975"
click at [205, 666] on input "Mois" at bounding box center [278, 663] width 225 height 35
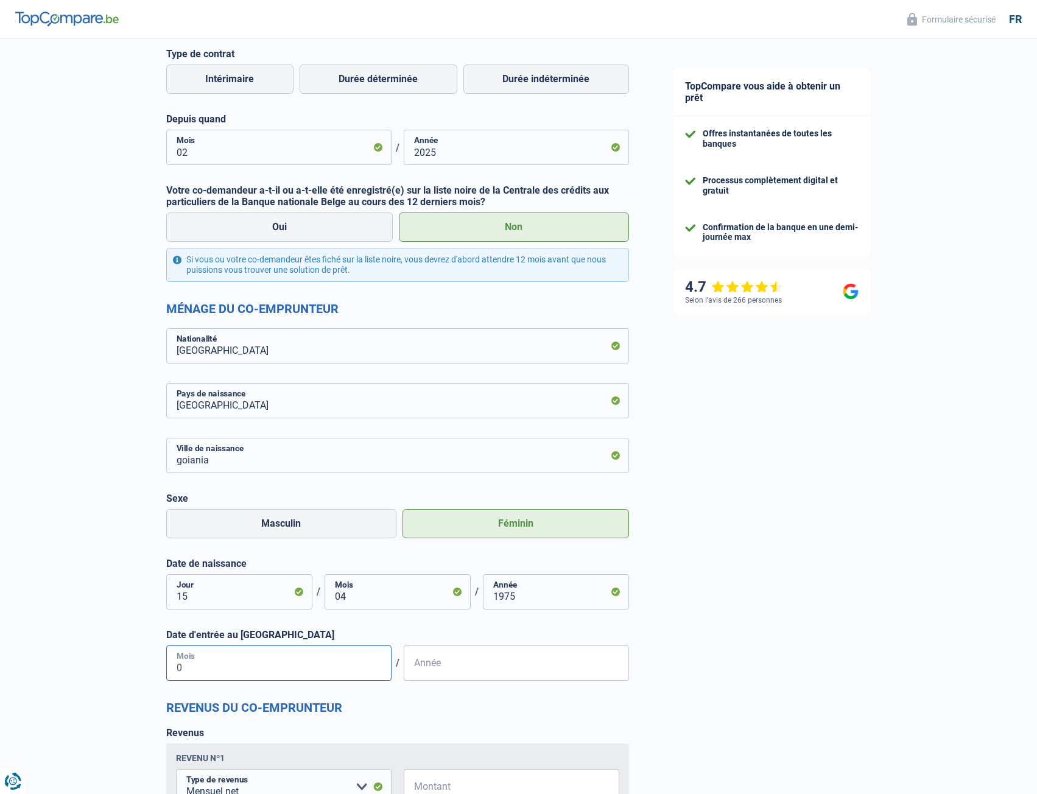
type input "01"
type input "2012"
click at [520, 703] on h2 "Revenus du co-emprunteur" at bounding box center [397, 707] width 463 height 15
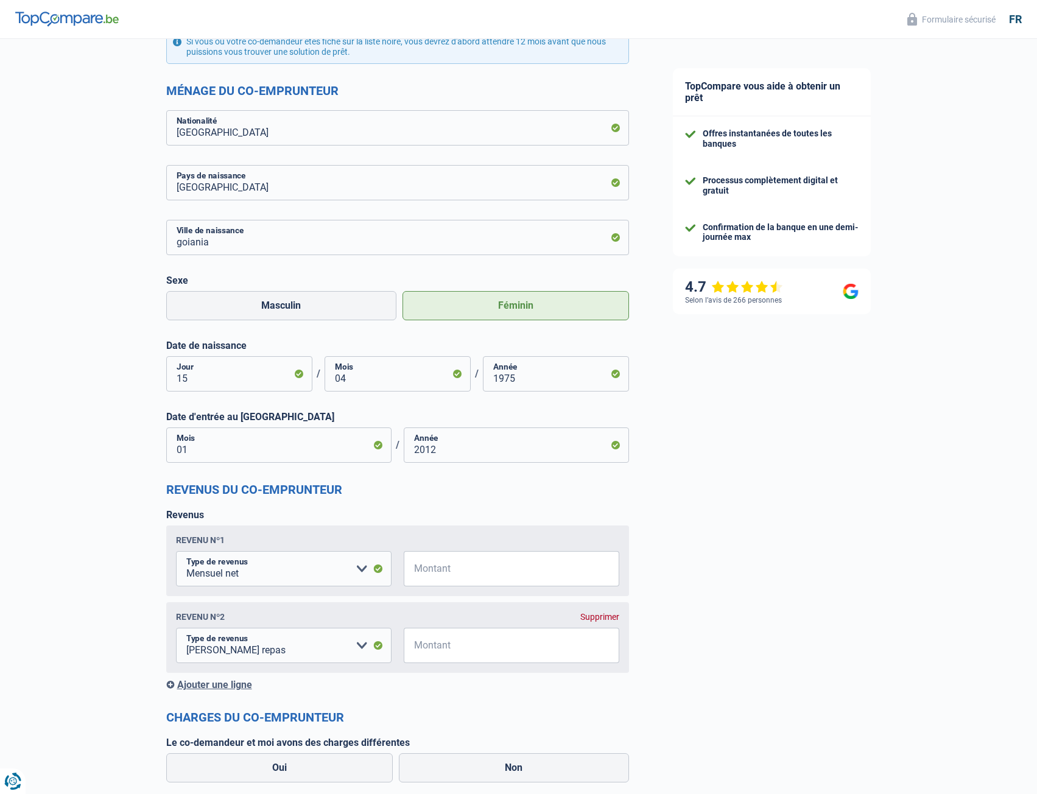
scroll to position [894, 0]
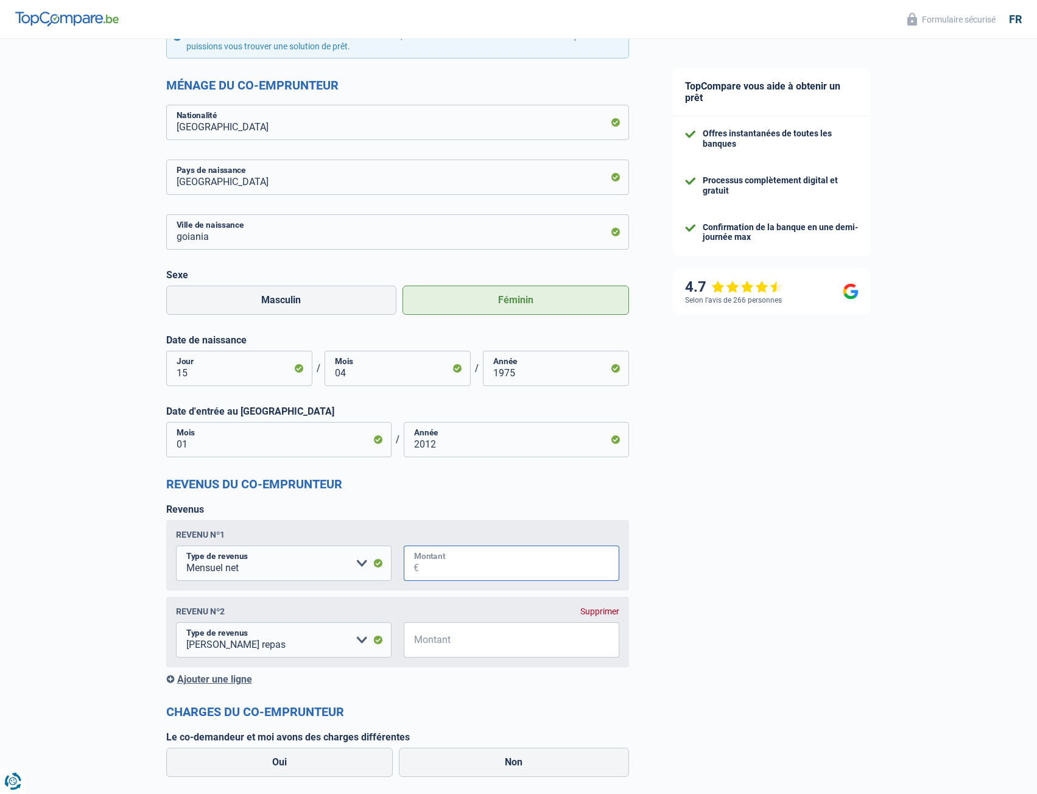
click at [438, 561] on input "Montant" at bounding box center [519, 563] width 200 height 35
type input "1.048"
click at [446, 685] on div "Ajouter une ligne" at bounding box center [397, 680] width 463 height 12
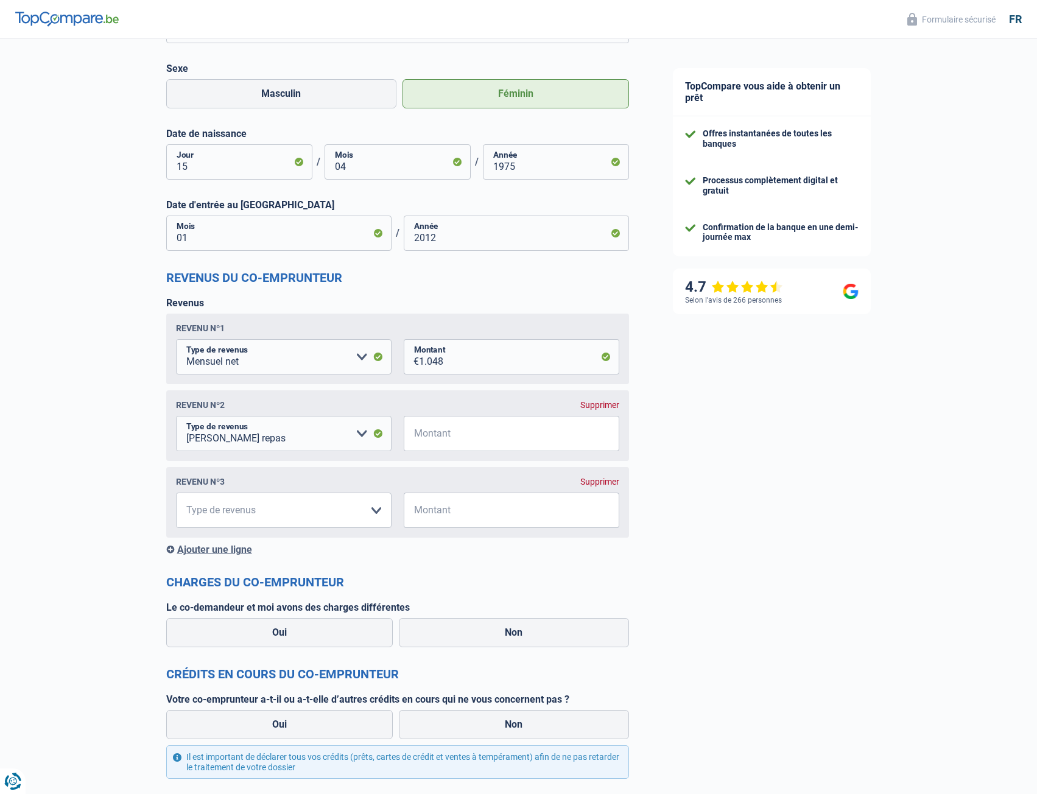
scroll to position [1116, 0]
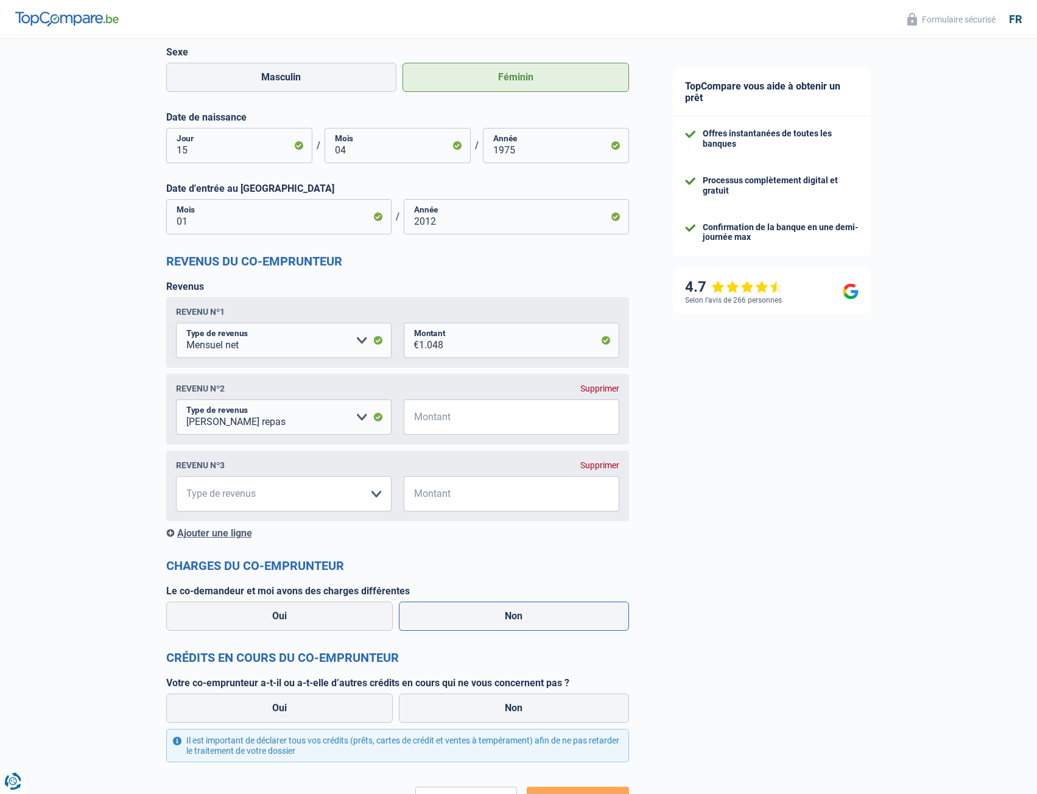
click at [509, 619] on label "Non" at bounding box center [514, 616] width 230 height 29
click at [509, 619] on input "Non" at bounding box center [514, 616] width 230 height 29
radio input "true"
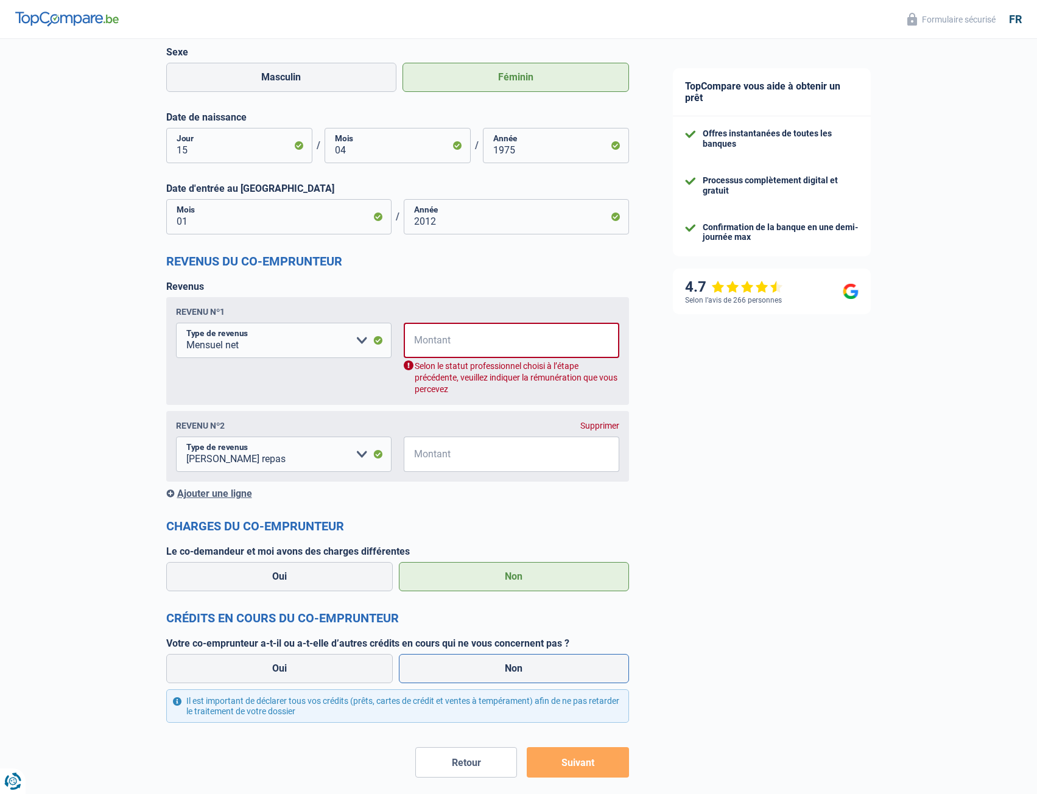
click at [497, 669] on label "Non" at bounding box center [514, 668] width 230 height 29
click at [497, 669] on input "Non" at bounding box center [514, 668] width 230 height 29
radio input "true"
click at [517, 352] on input "Montant" at bounding box center [520, 340] width 200 height 35
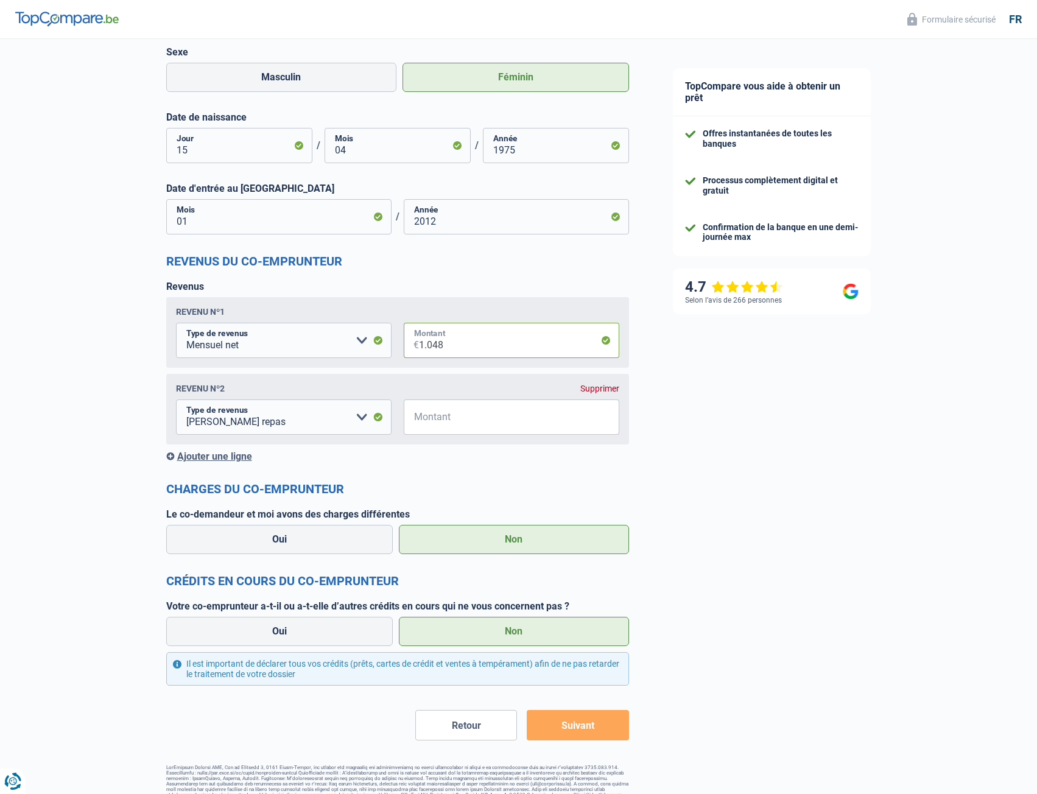
type input "1.048"
click at [570, 733] on button "Suivant" at bounding box center [578, 725] width 102 height 30
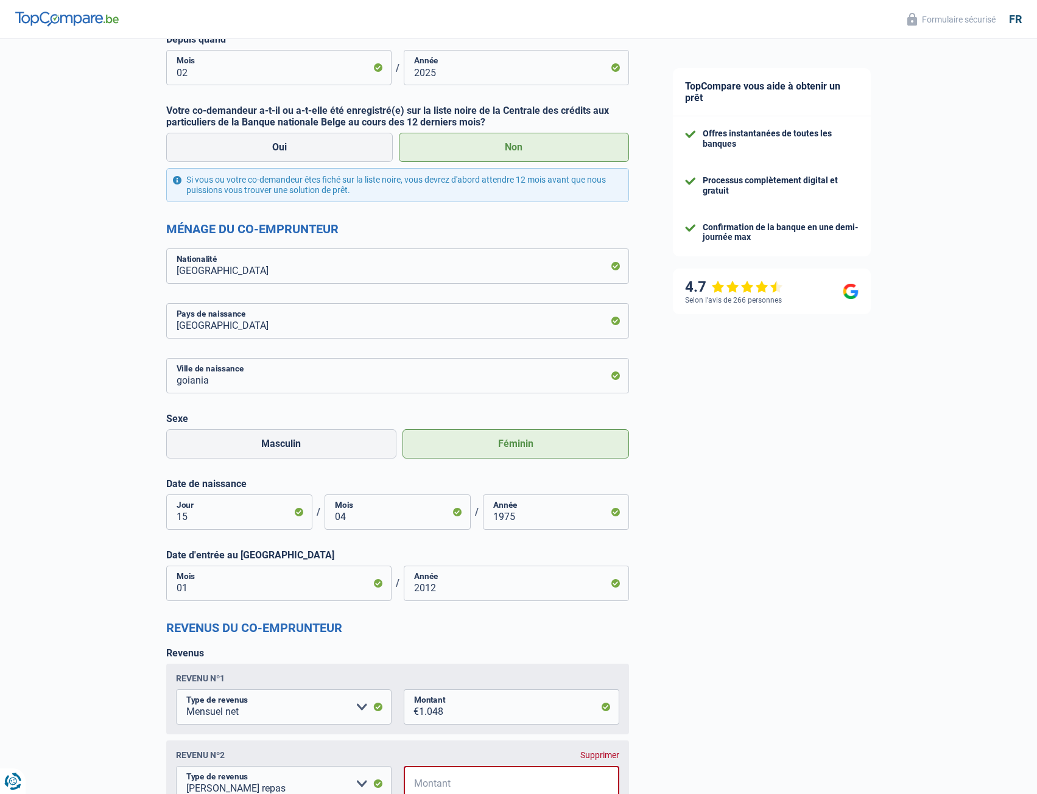
scroll to position [677, 0]
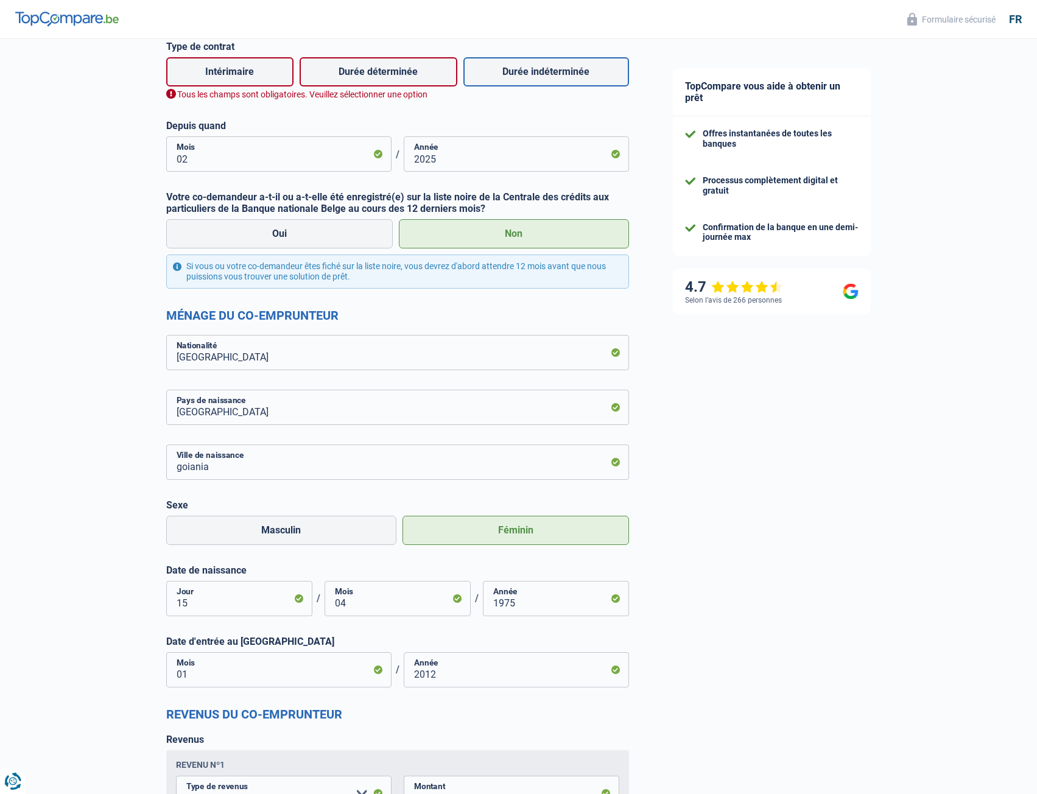
click at [526, 74] on label "Durée indéterminée" at bounding box center [547, 71] width 166 height 29
click at [526, 74] on input "Durée indéterminée" at bounding box center [547, 71] width 166 height 29
radio input "true"
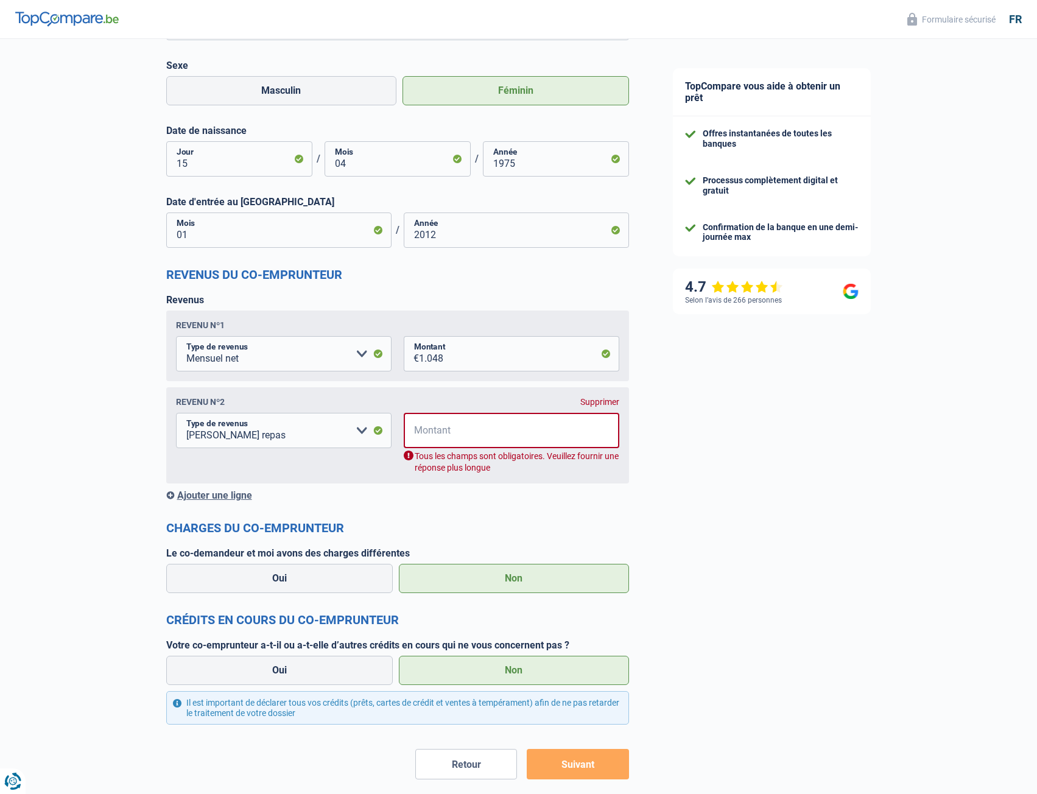
scroll to position [1161, 0]
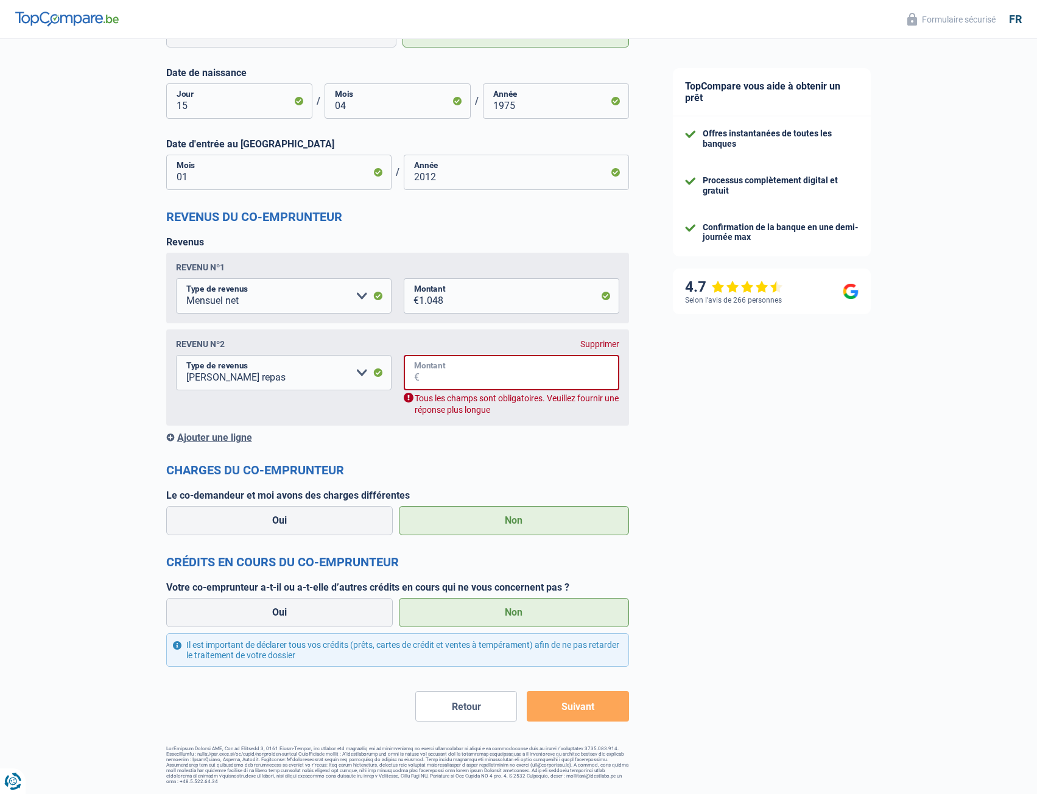
click at [490, 379] on input "Montant" at bounding box center [520, 372] width 200 height 35
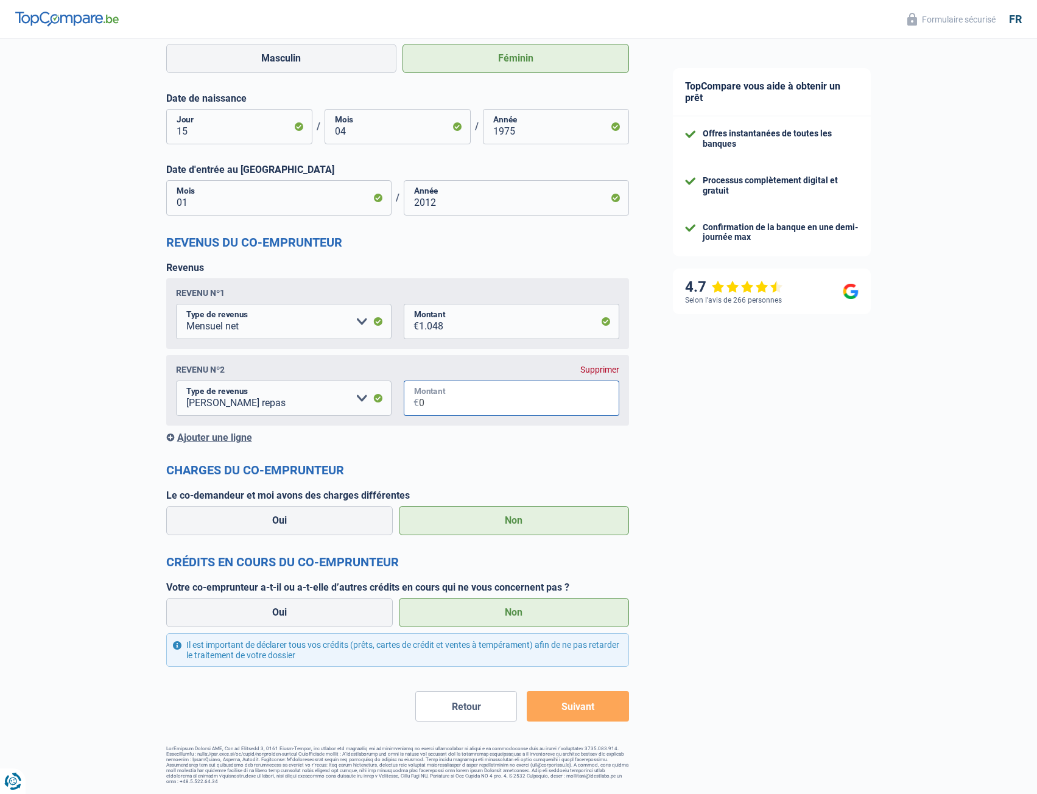
type input "0"
drag, startPoint x: 676, startPoint y: 513, endPoint x: 695, endPoint y: 525, distance: 22.5
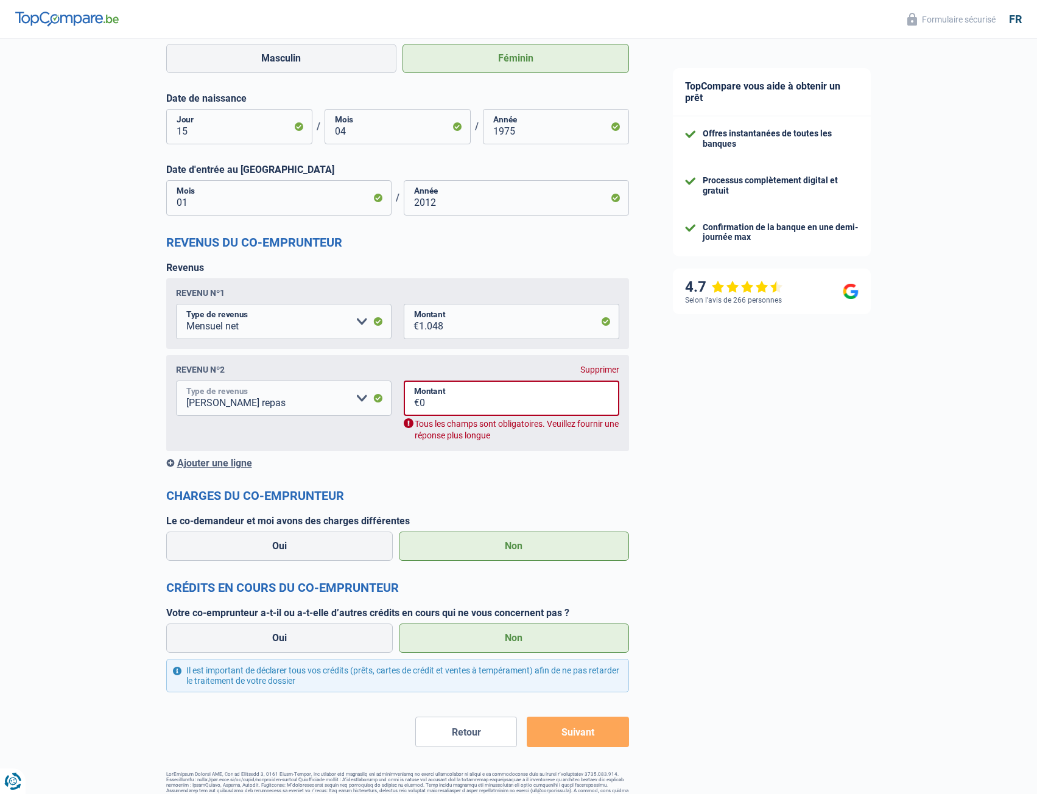
click at [325, 399] on select "Allocation d'handicap Allocations chômage Allocations familiales Chèques repas …" at bounding box center [284, 398] width 216 height 35
select select "netSalary"
click at [176, 382] on select "Allocation d'handicap Allocations chômage Allocations familiales Chèques repas …" at bounding box center [284, 398] width 216 height 35
click at [471, 403] on input "0" at bounding box center [520, 398] width 200 height 35
click at [368, 397] on select "Allocation d'handicap Allocations chômage Allocations familiales Chèques repas …" at bounding box center [284, 398] width 216 height 35
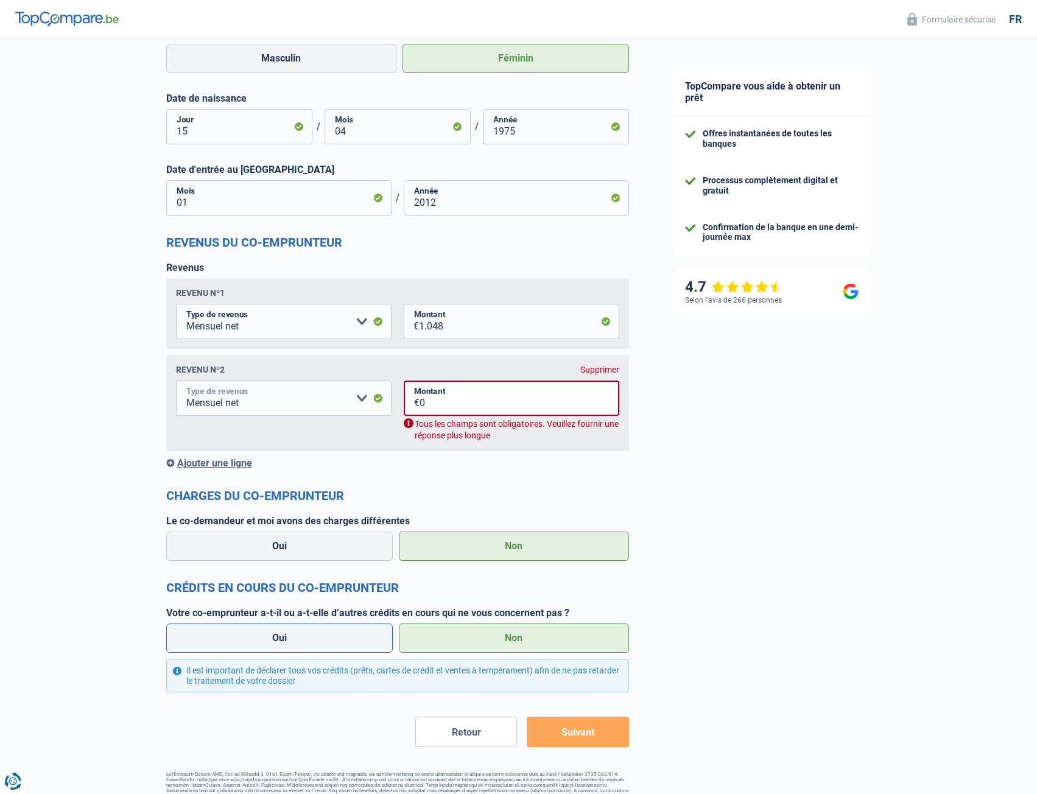
click at [176, 382] on select "Allocation d'handicap Allocations chômage Allocations familiales Chèques repas …" at bounding box center [284, 398] width 216 height 35
click at [431, 405] on input "0" at bounding box center [520, 398] width 200 height 35
drag, startPoint x: 436, startPoint y: 404, endPoint x: 406, endPoint y: 408, distance: 30.1
click at [406, 408] on div "0 € Montant" at bounding box center [512, 398] width 216 height 35
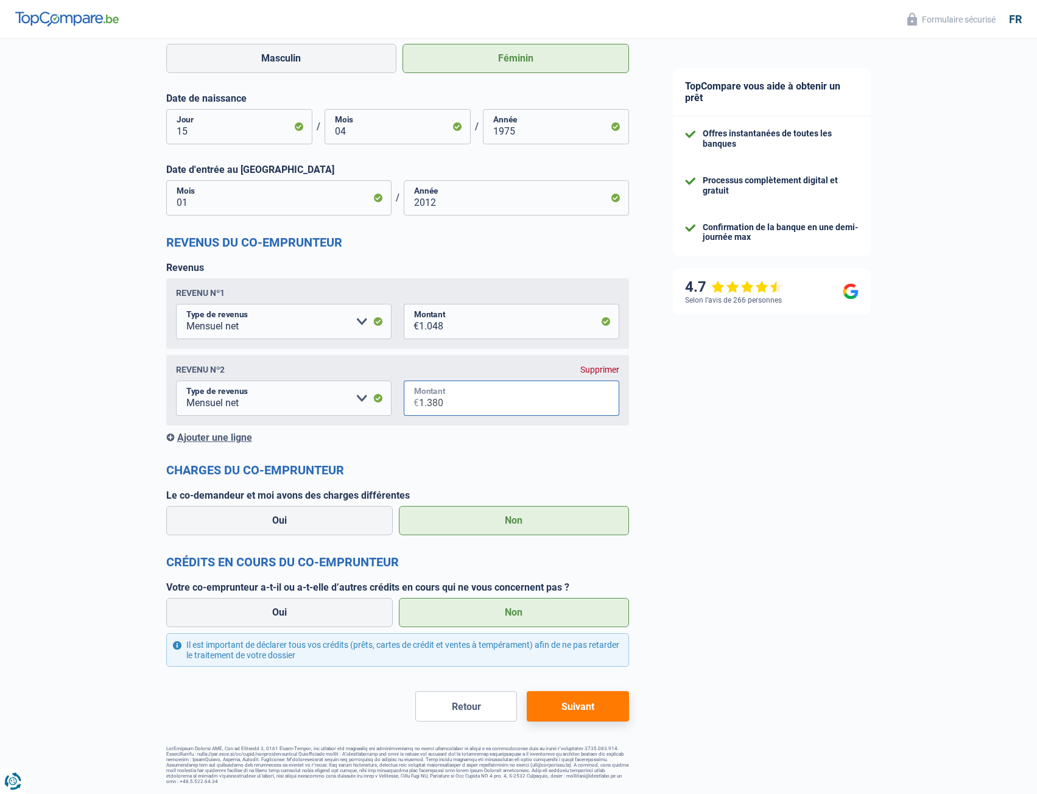
type input "1.380"
click at [603, 698] on button "Suivant" at bounding box center [578, 706] width 102 height 30
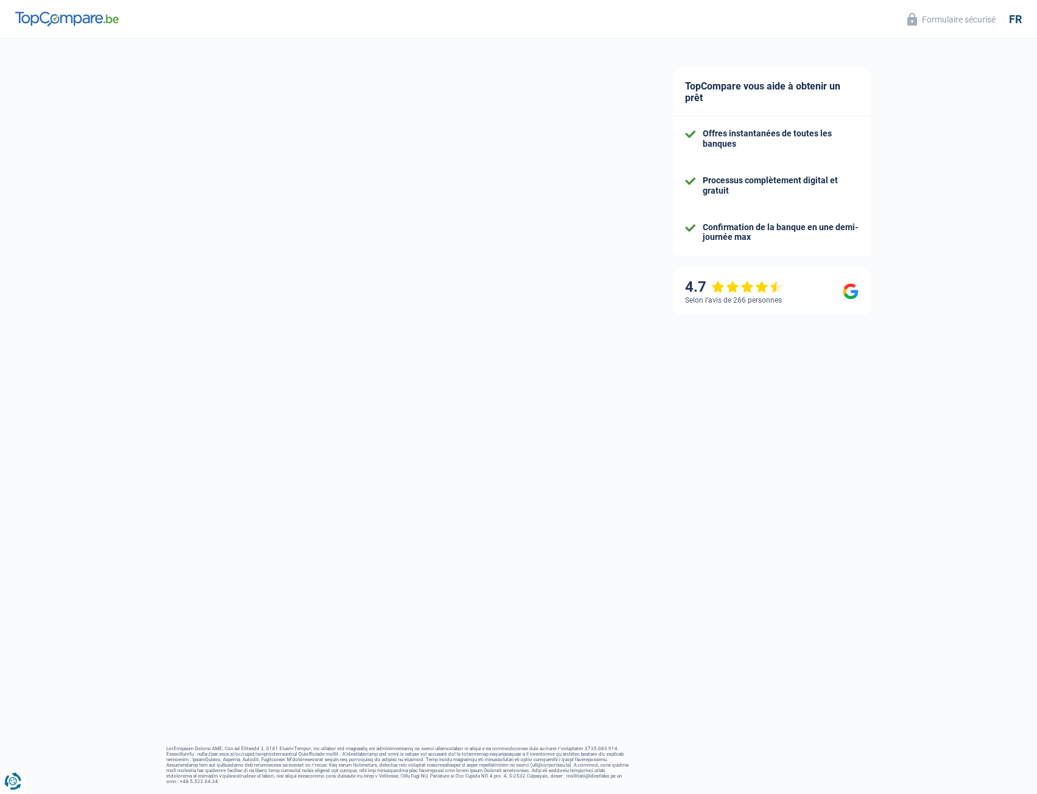
select select "car"
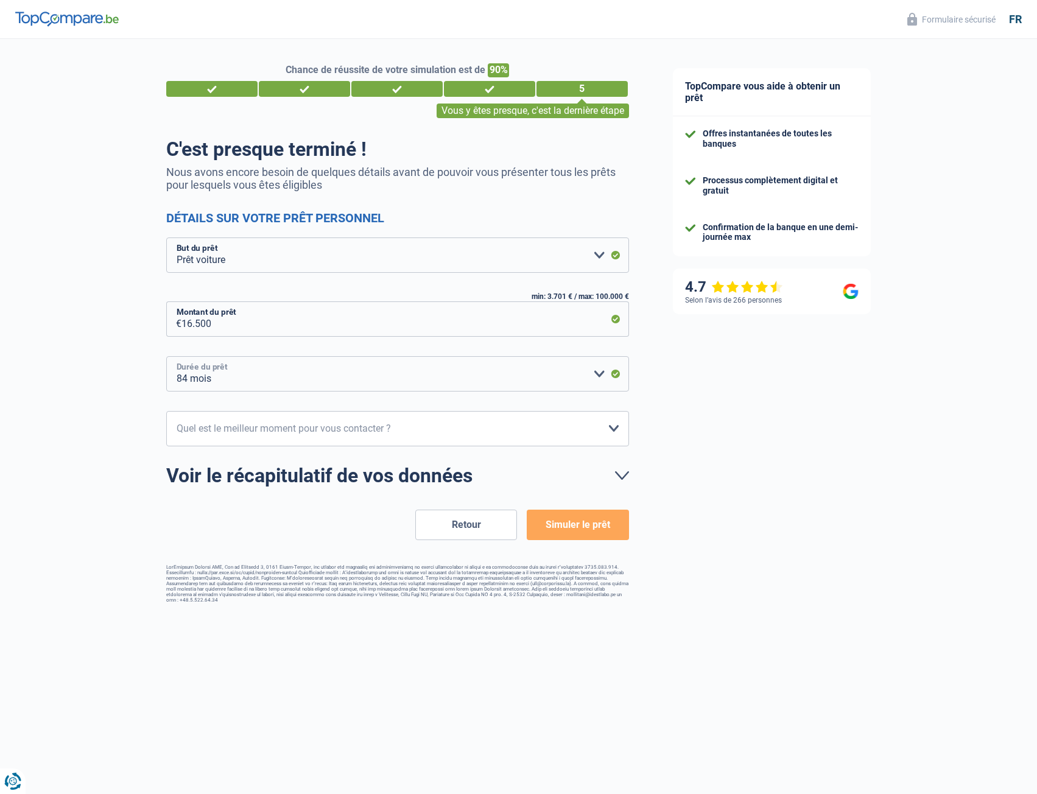
click at [294, 378] on select "12 mois 18 mois 24 mois 30 mois 36 mois 42 mois 48 mois 60 mois 72 mois 84 mois…" at bounding box center [397, 373] width 463 height 35
select select "60"
click at [166, 357] on select "12 mois 18 mois 24 mois 30 mois 36 mois 42 mois 48 mois 60 mois 72 mois 84 mois…" at bounding box center [397, 373] width 463 height 35
click at [743, 476] on div "TopCompare vous aide à obtenir un prêt Offres instantanées de toutes les banque…" at bounding box center [844, 326] width 387 height 574
click at [465, 432] on select "10h-12h 12h-14h 14h-16h 16h-18h Veuillez sélectionner une option" at bounding box center [397, 428] width 463 height 35
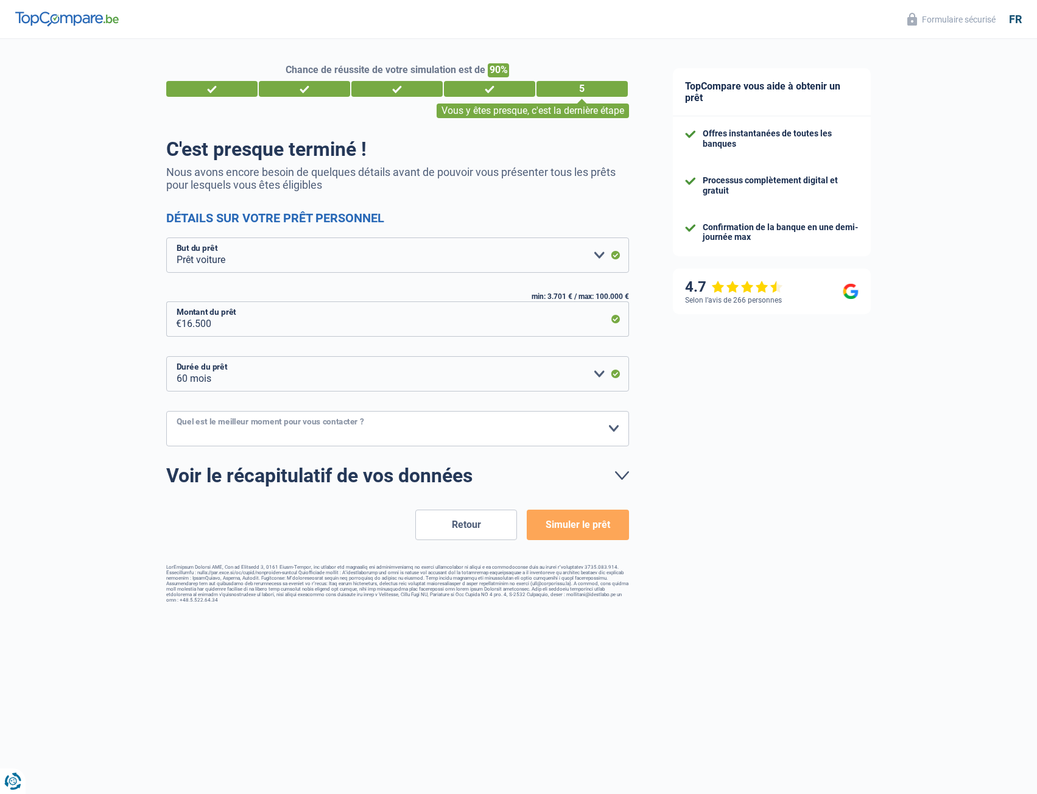
select select "12-14"
click at [166, 412] on select "10h-12h 12h-14h 14h-16h 16h-18h Veuillez sélectionner une option" at bounding box center [397, 428] width 463 height 35
click at [583, 528] on button "Simuler le prêt" at bounding box center [578, 525] width 102 height 30
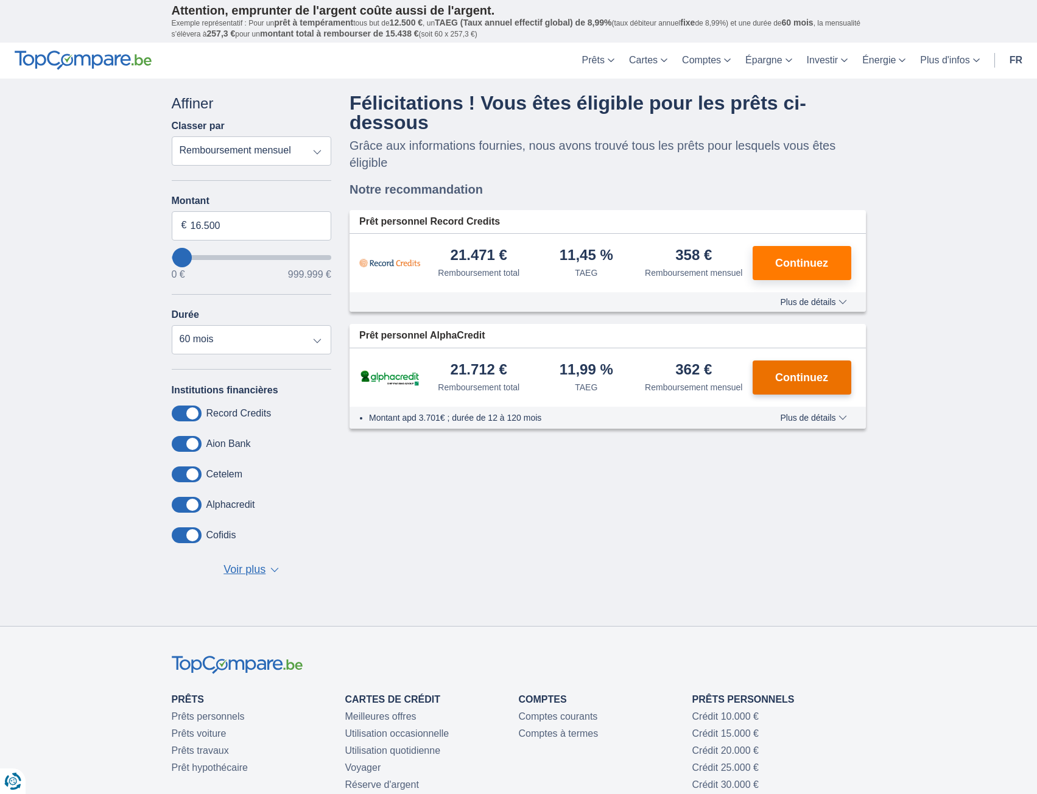
click at [811, 372] on span "Continuez" at bounding box center [801, 377] width 53 height 11
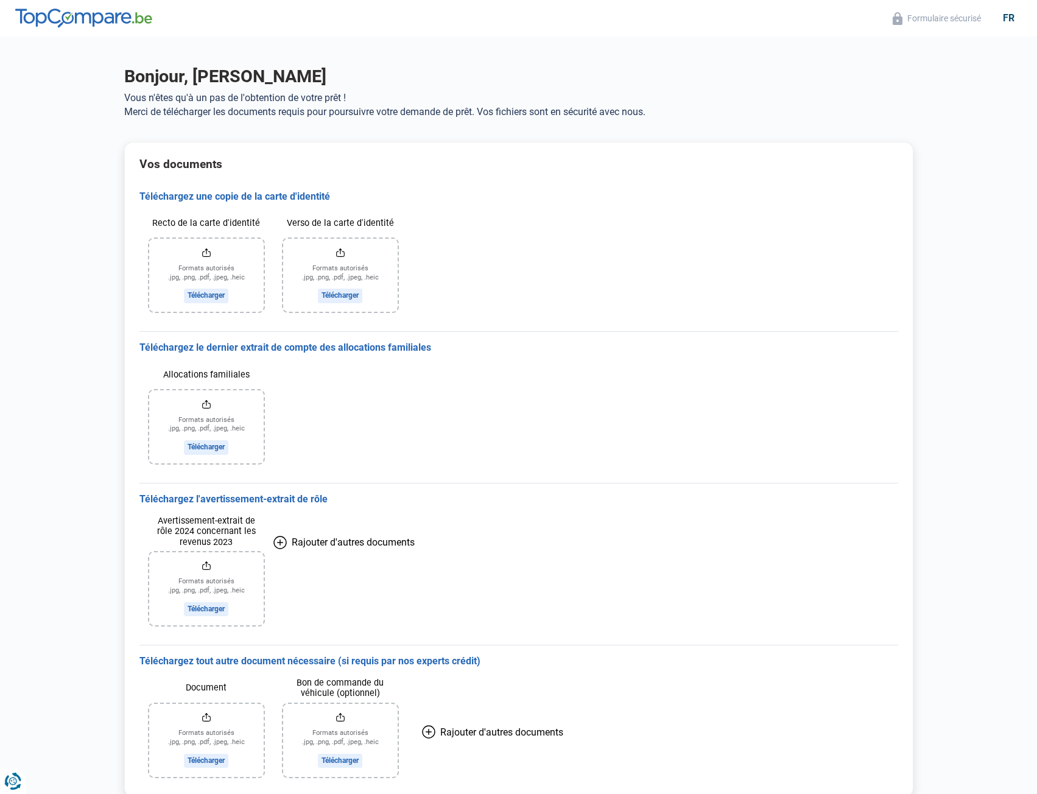
scroll to position [224, 0]
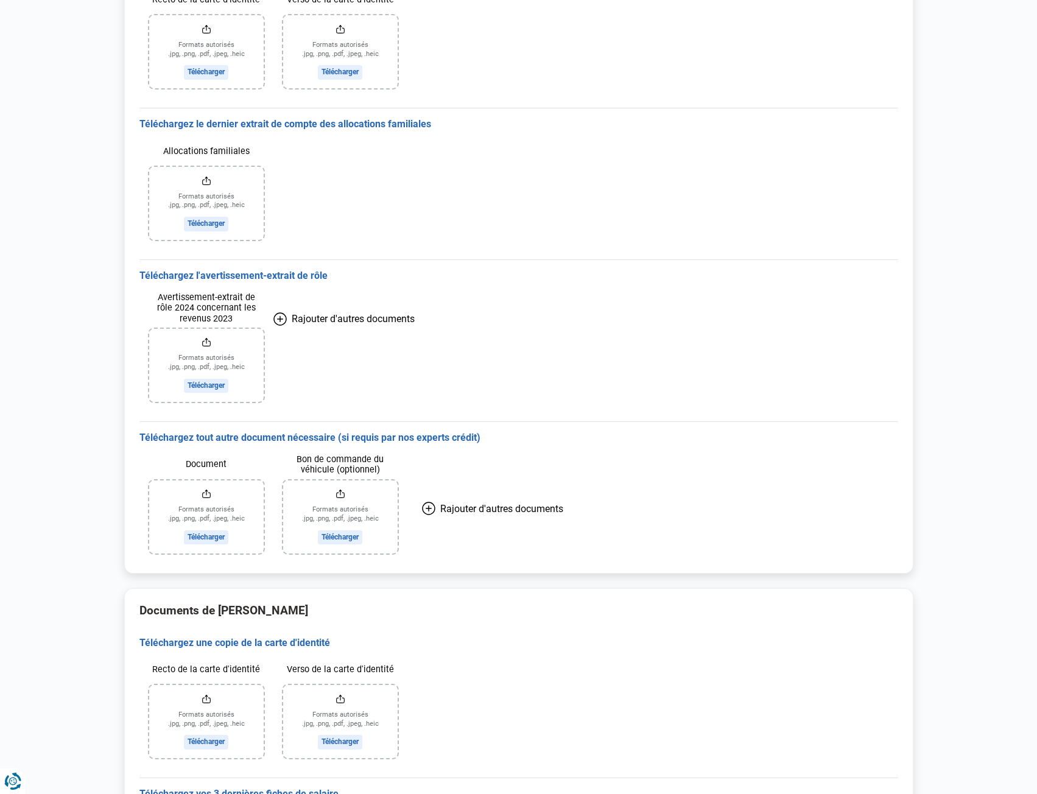
click at [457, 315] on div "Avertissement-extrait de rôle 2024 concernant les revenus 2023 Formats autorisé…" at bounding box center [518, 347] width 759 height 129
click at [577, 288] on div "Avertissement-extrait de rôle 2024 concernant les revenus 2023 Formats autorisé…" at bounding box center [518, 347] width 759 height 129
